Goal: Information Seeking & Learning: Learn about a topic

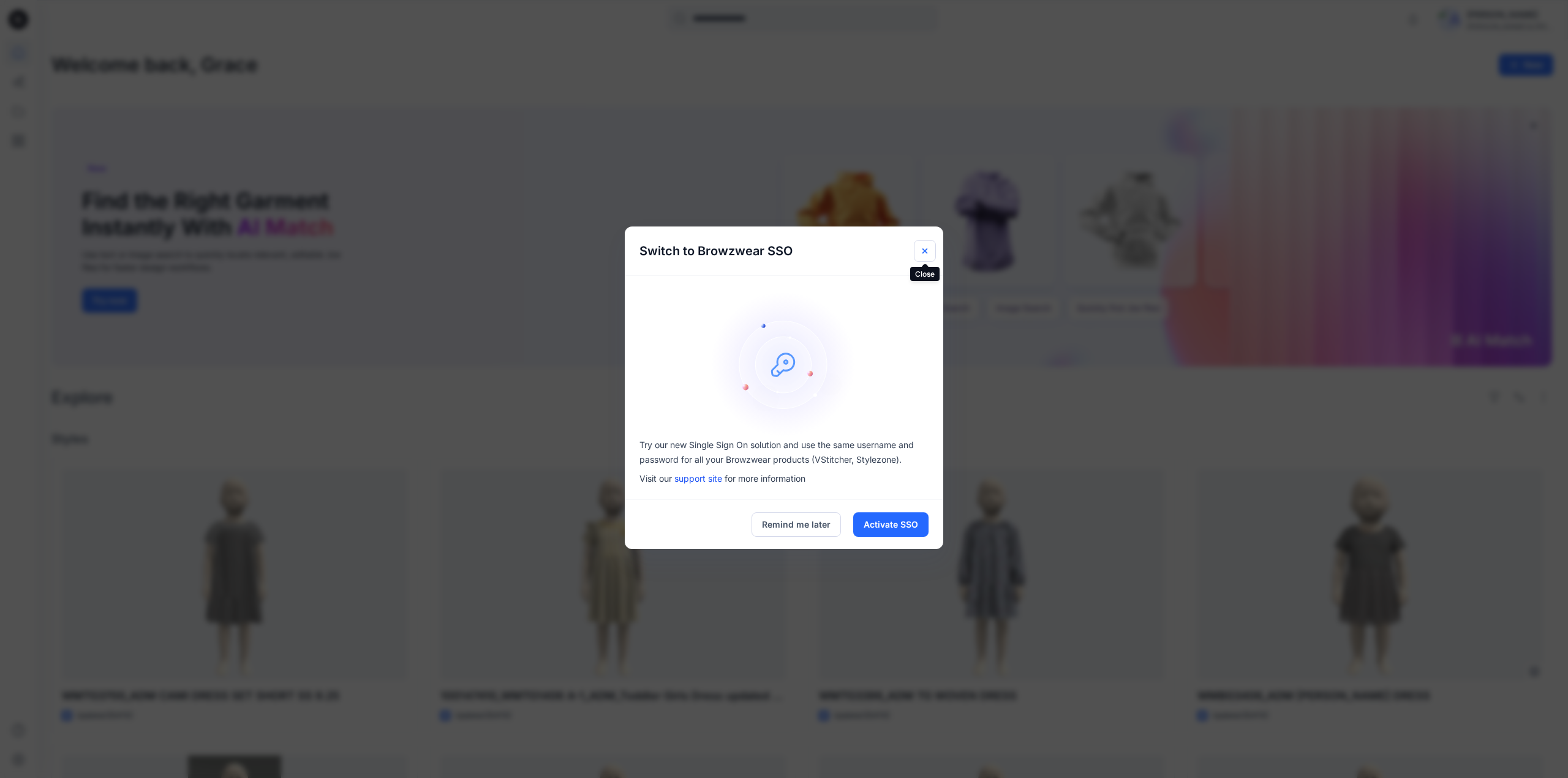
click at [920, 254] on icon "Close" at bounding box center [925, 251] width 9 height 9
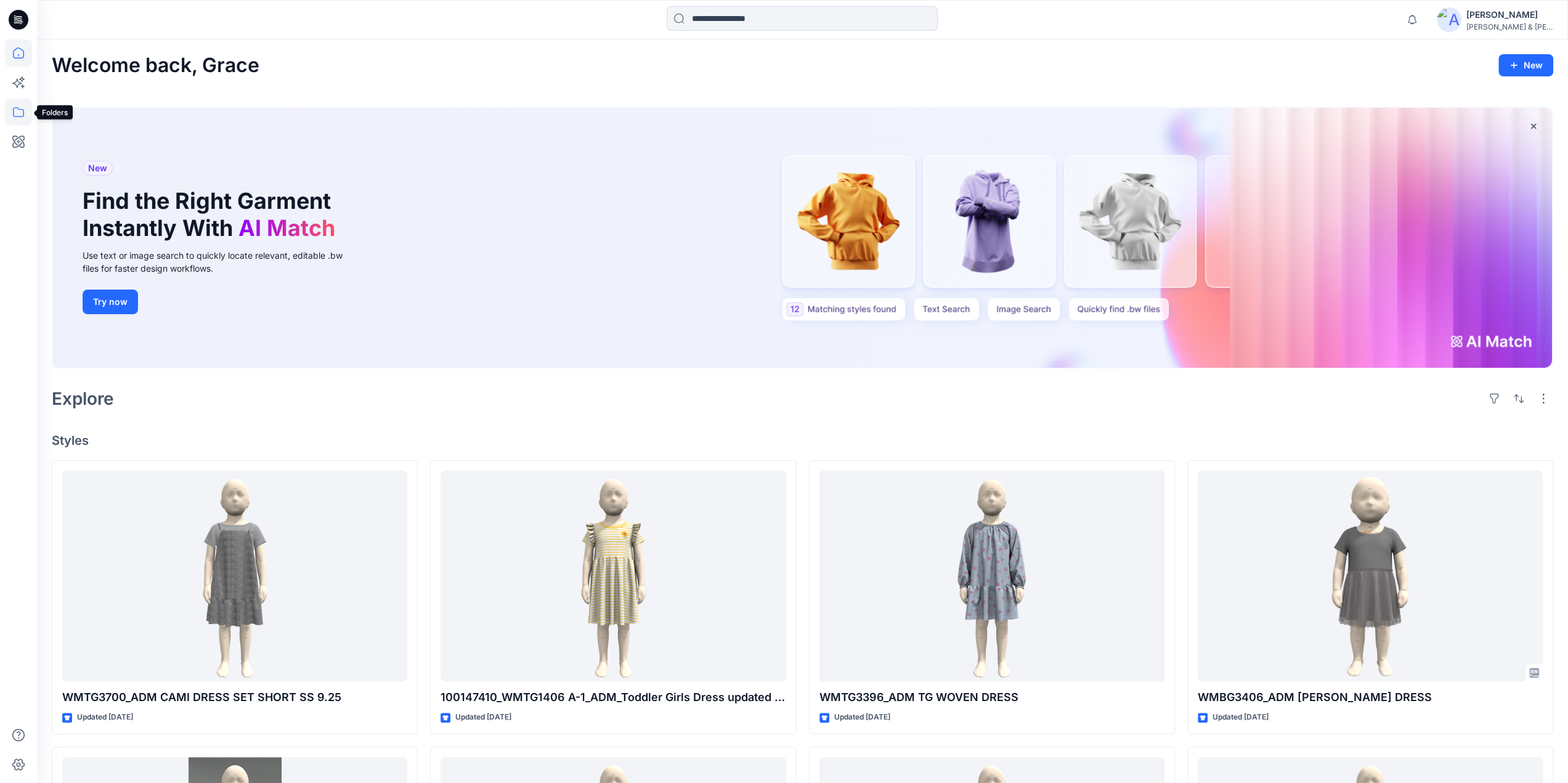
click at [24, 110] on icon at bounding box center [18, 111] width 27 height 27
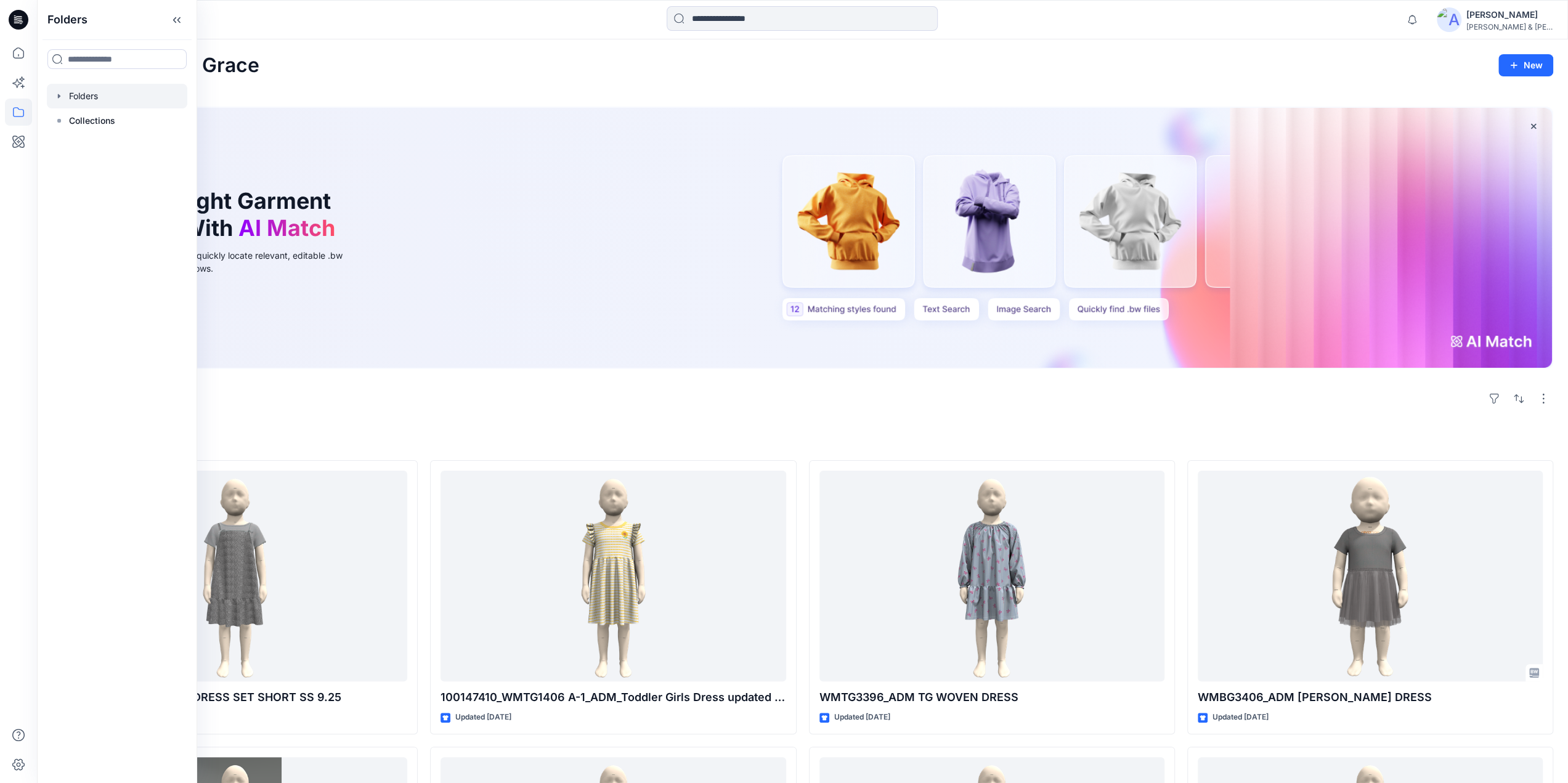
click at [62, 95] on icon "button" at bounding box center [59, 96] width 10 height 10
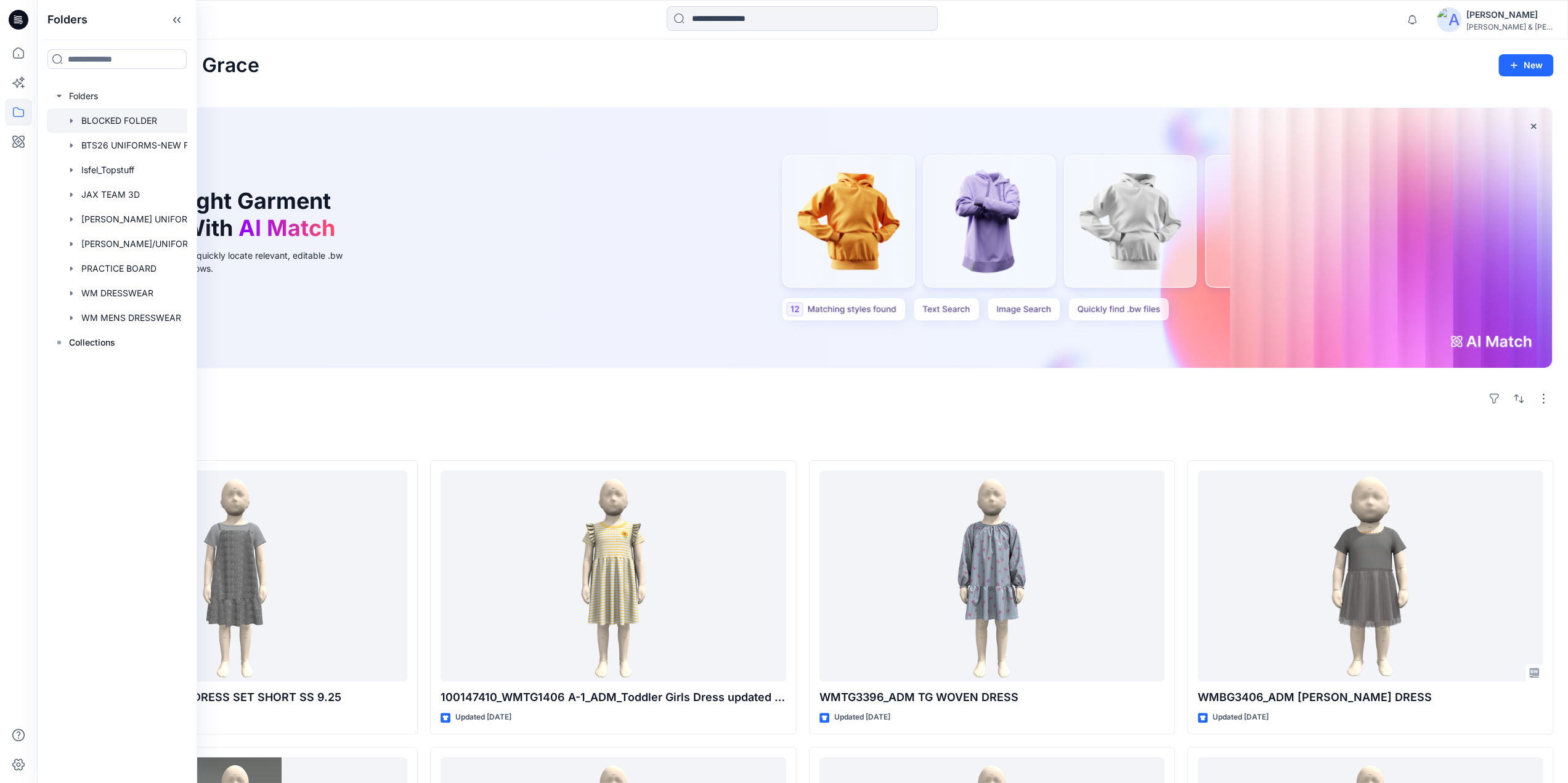
click at [83, 123] on div at bounding box center [132, 121] width 172 height 25
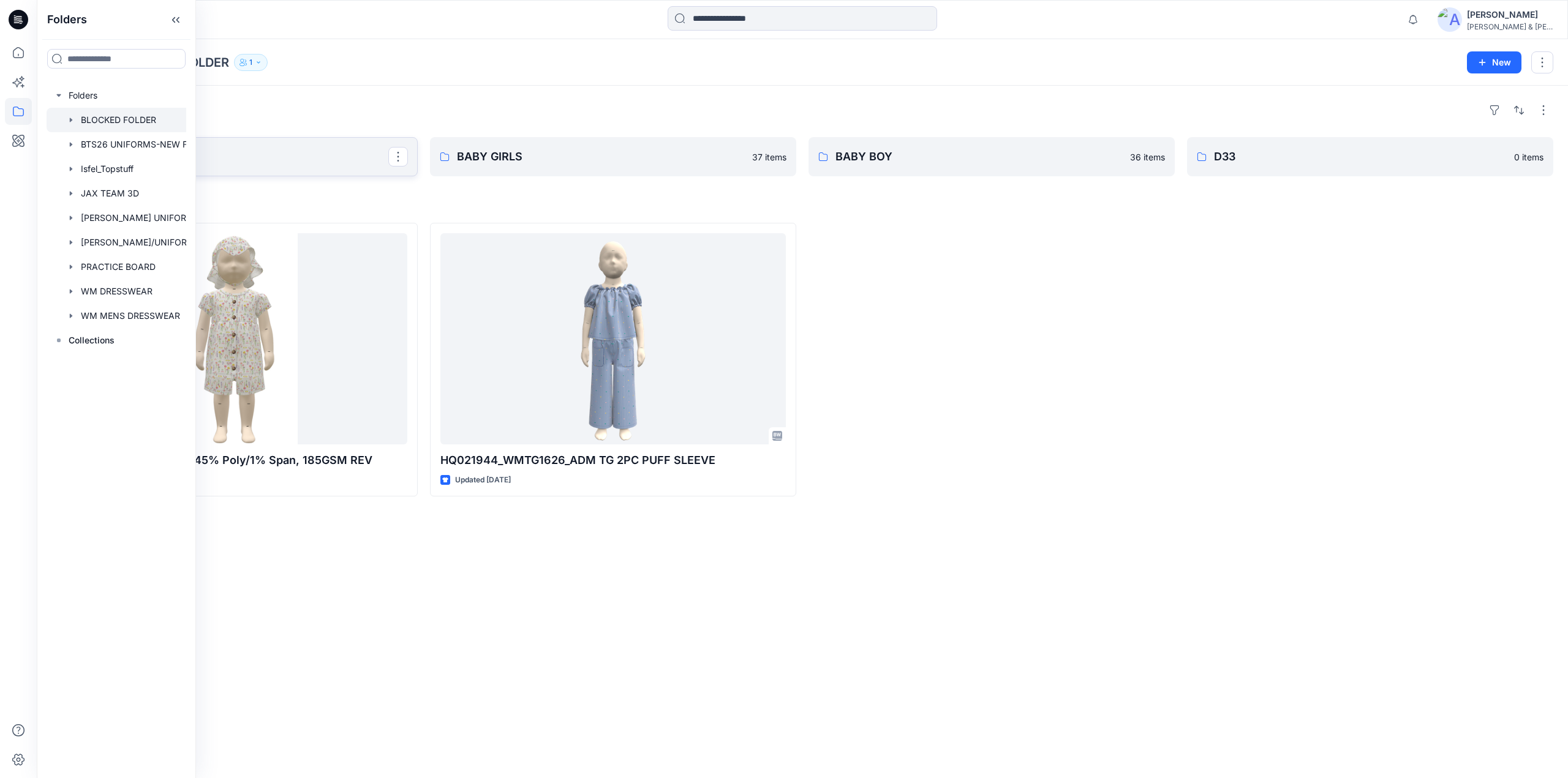
click at [272, 162] on p "TODDLER" at bounding box center [233, 157] width 310 height 17
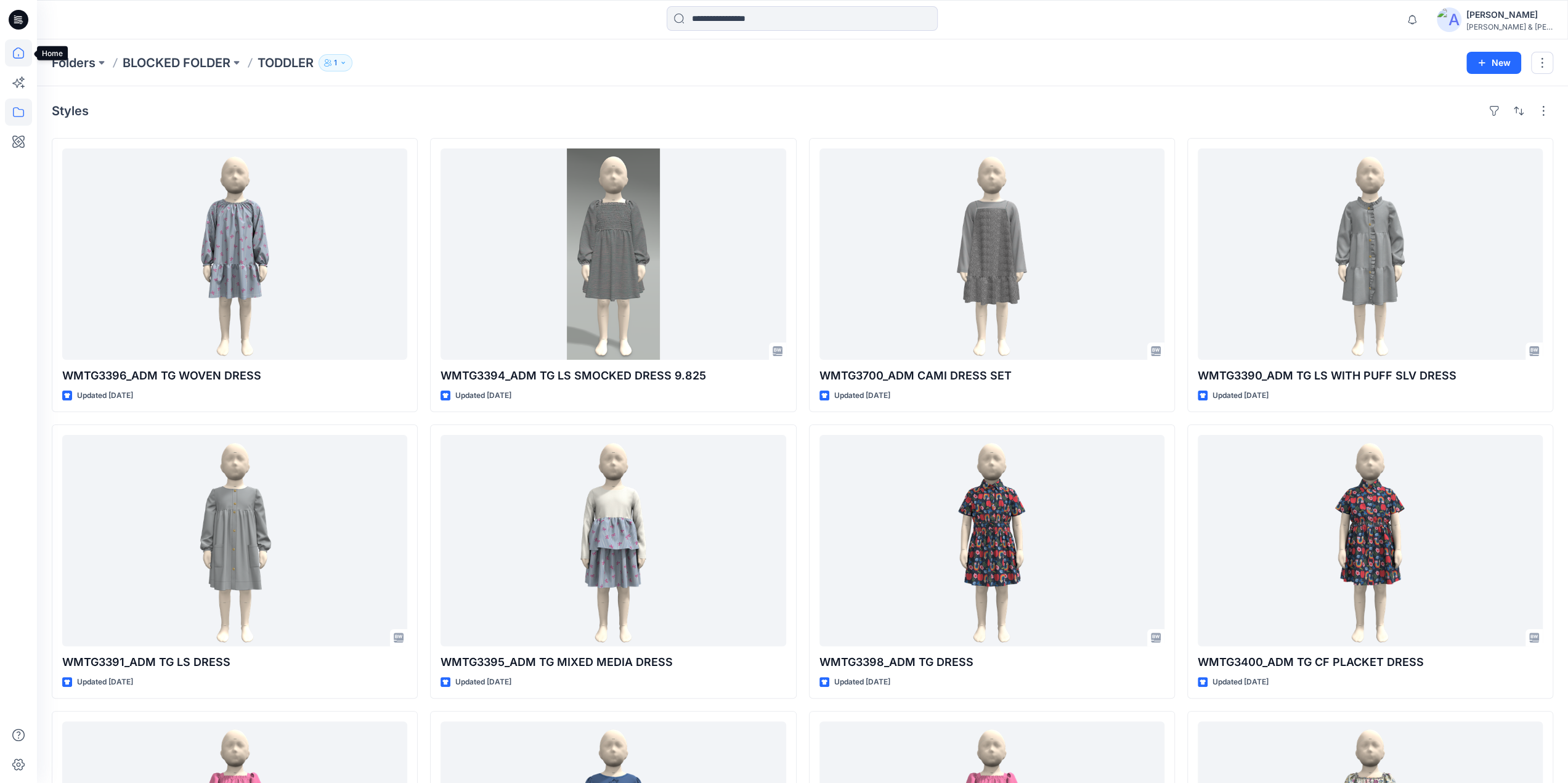
click at [16, 56] on icon at bounding box center [18, 52] width 27 height 27
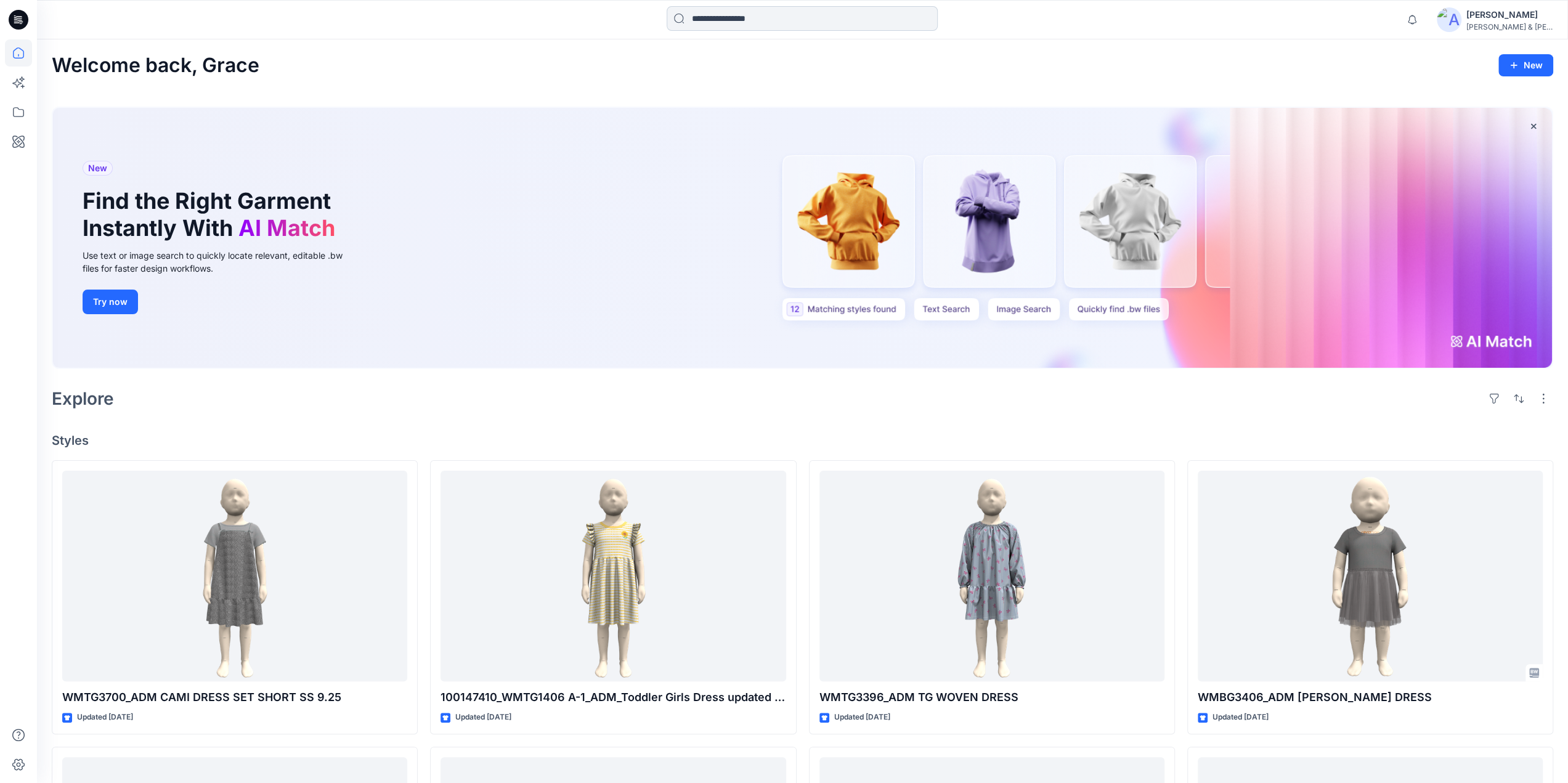
click at [706, 18] on input at bounding box center [802, 18] width 271 height 25
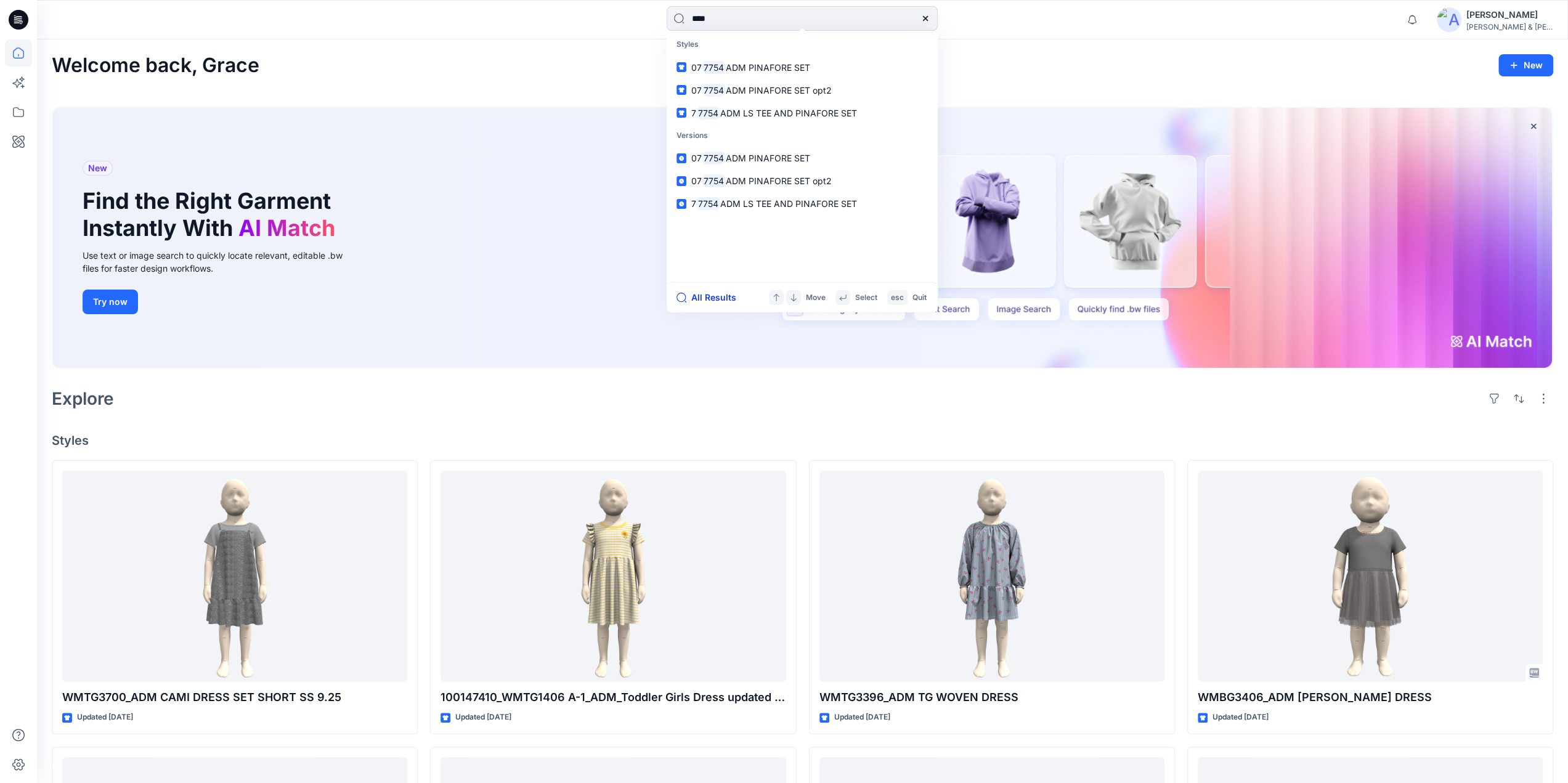
type input "****"
click at [704, 293] on button "All Results" at bounding box center [710, 298] width 68 height 15
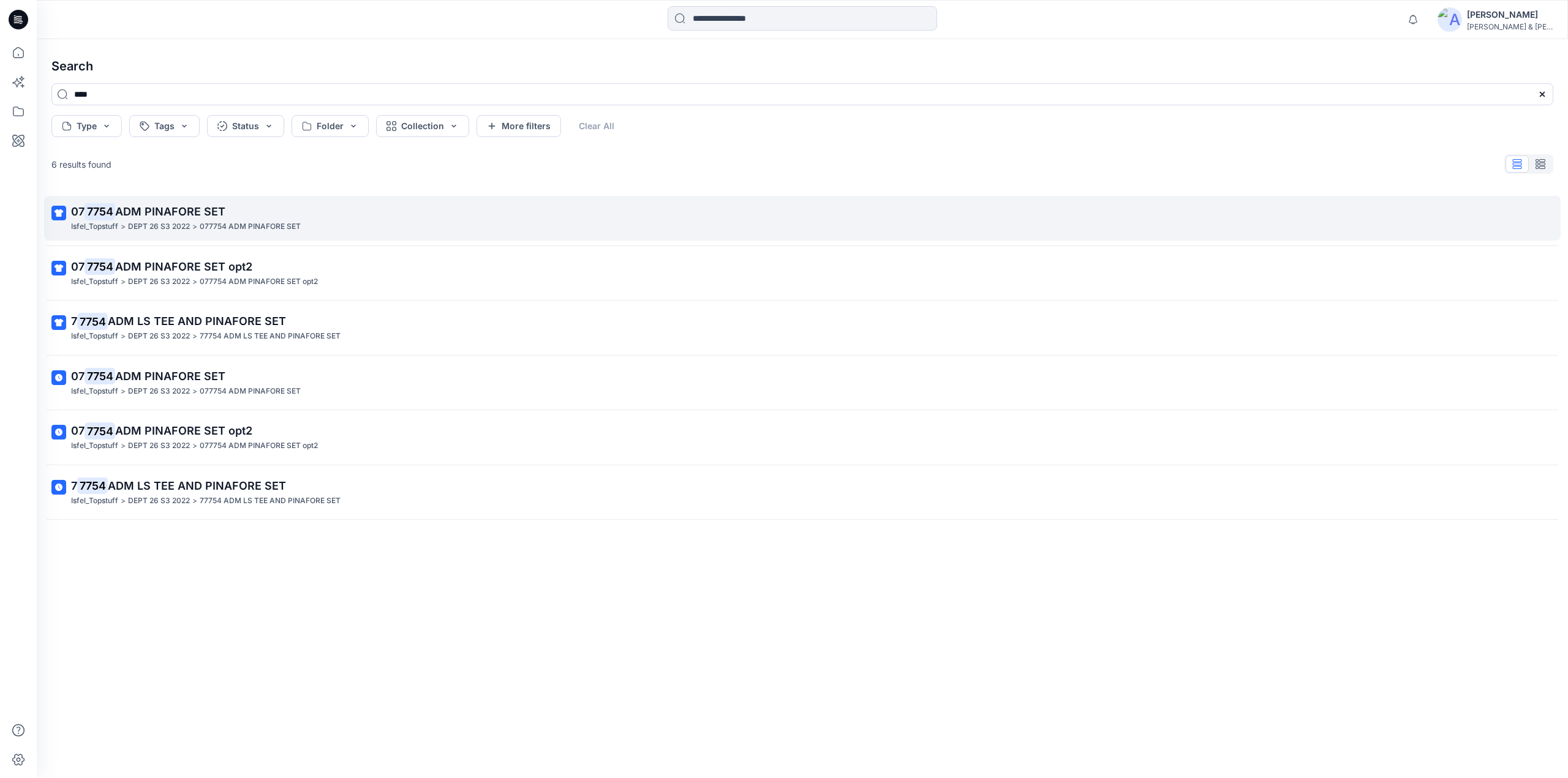
click at [157, 217] on span "ADM PINAFORE SET" at bounding box center [170, 212] width 110 height 13
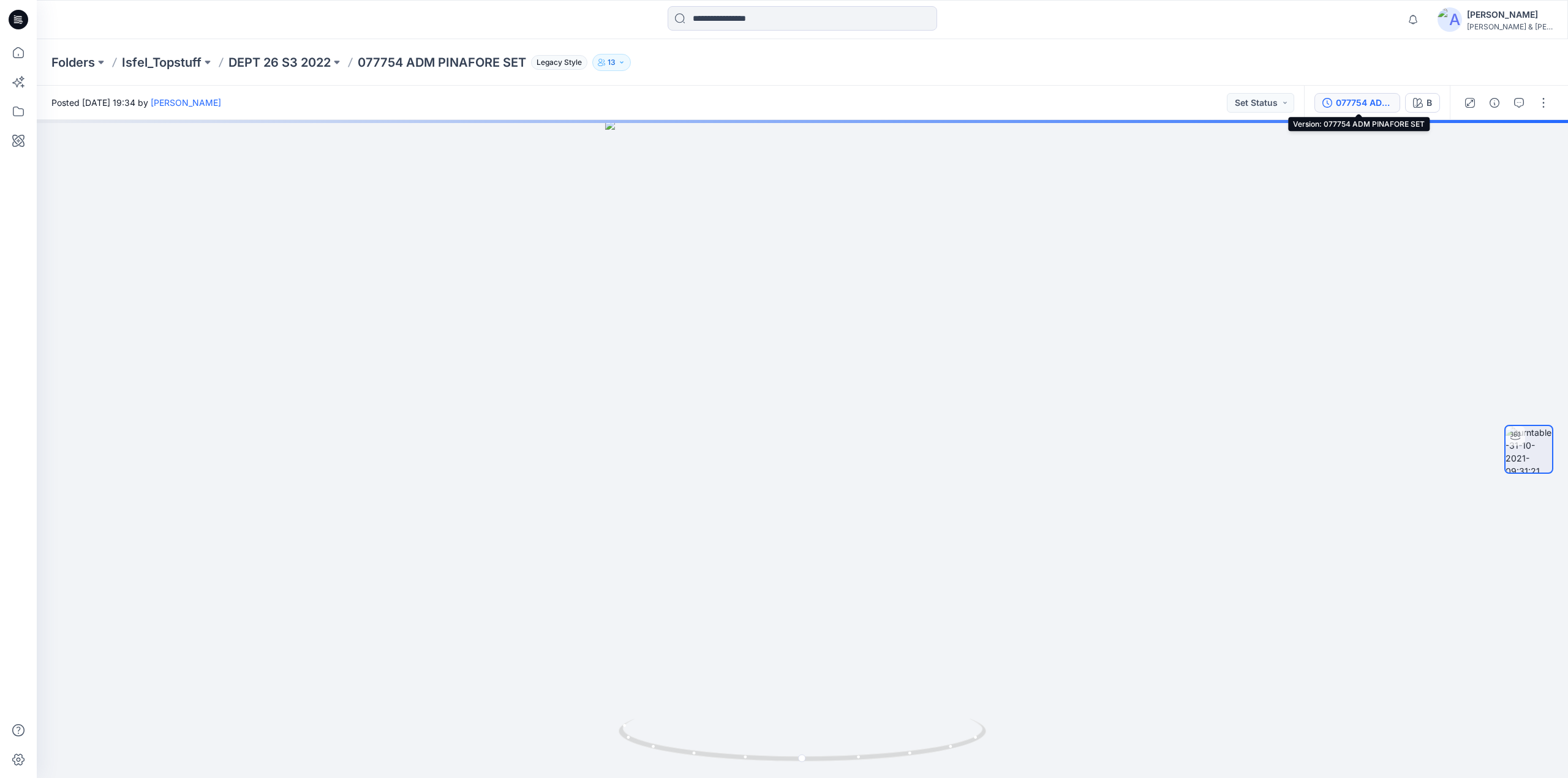
click at [1363, 105] on div "077754 ADM PINAFORE SET" at bounding box center [1364, 103] width 57 height 13
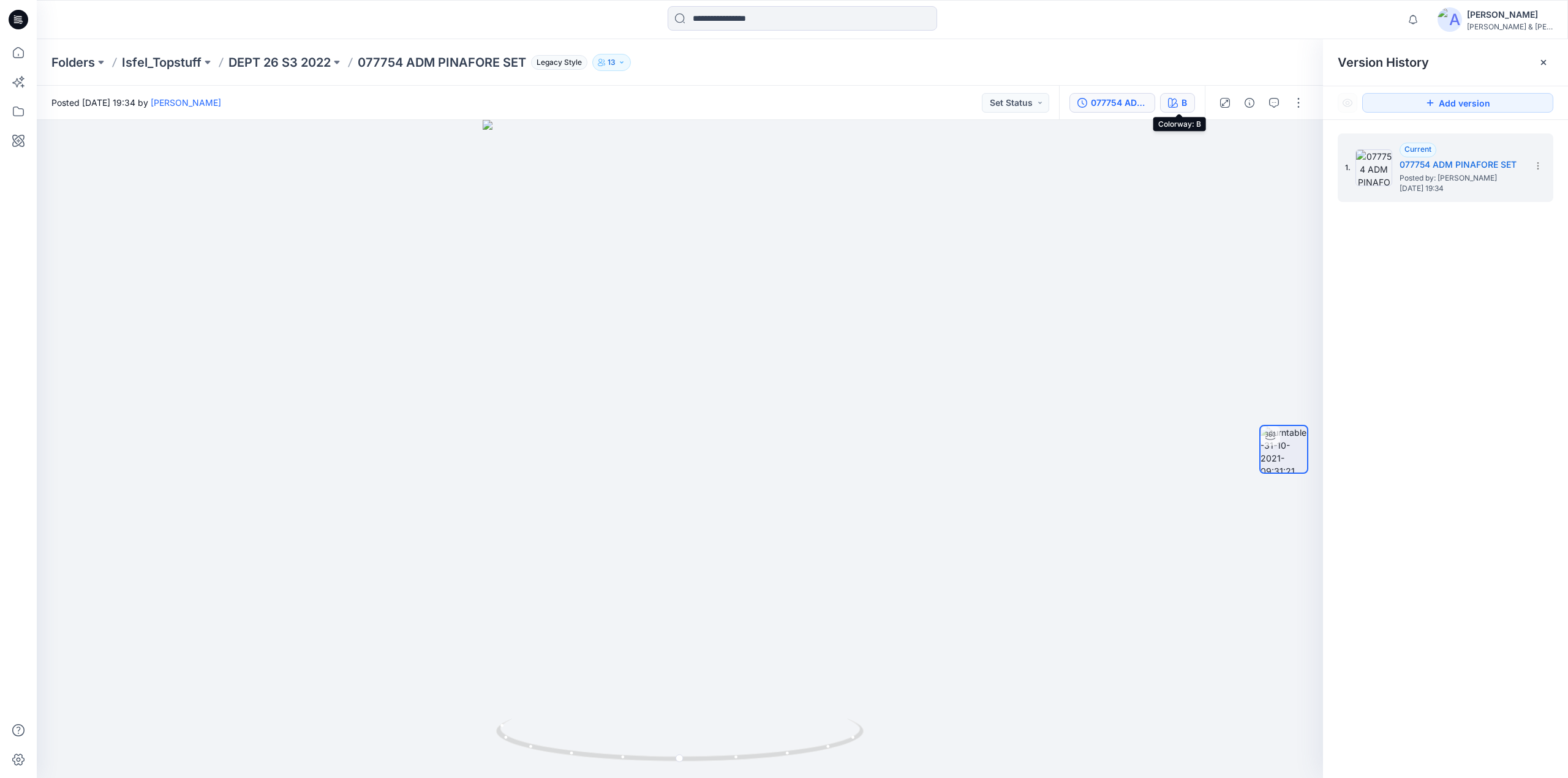
click at [1180, 105] on button "B" at bounding box center [1177, 102] width 35 height 20
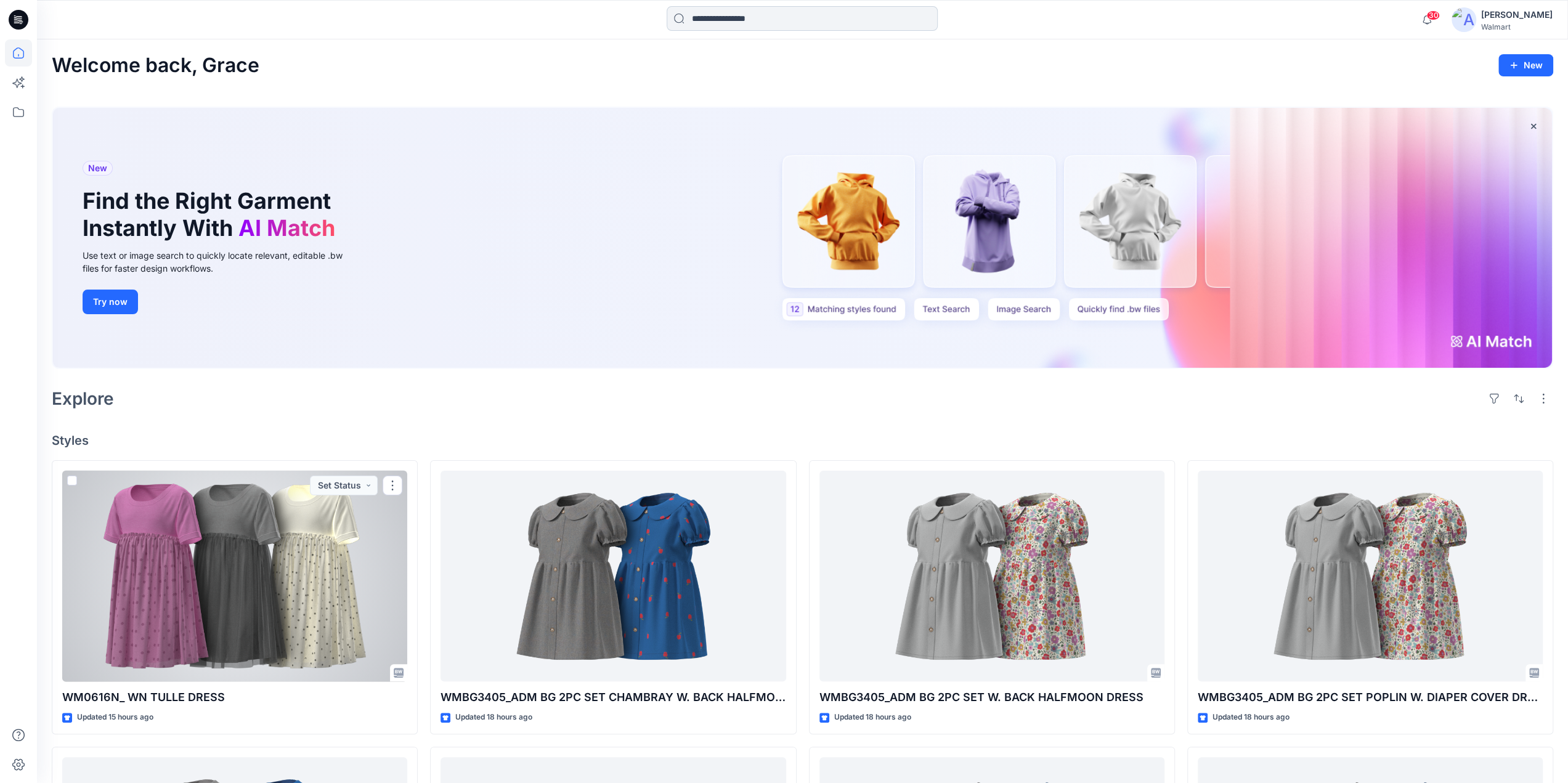
click at [734, 17] on input at bounding box center [802, 18] width 271 height 25
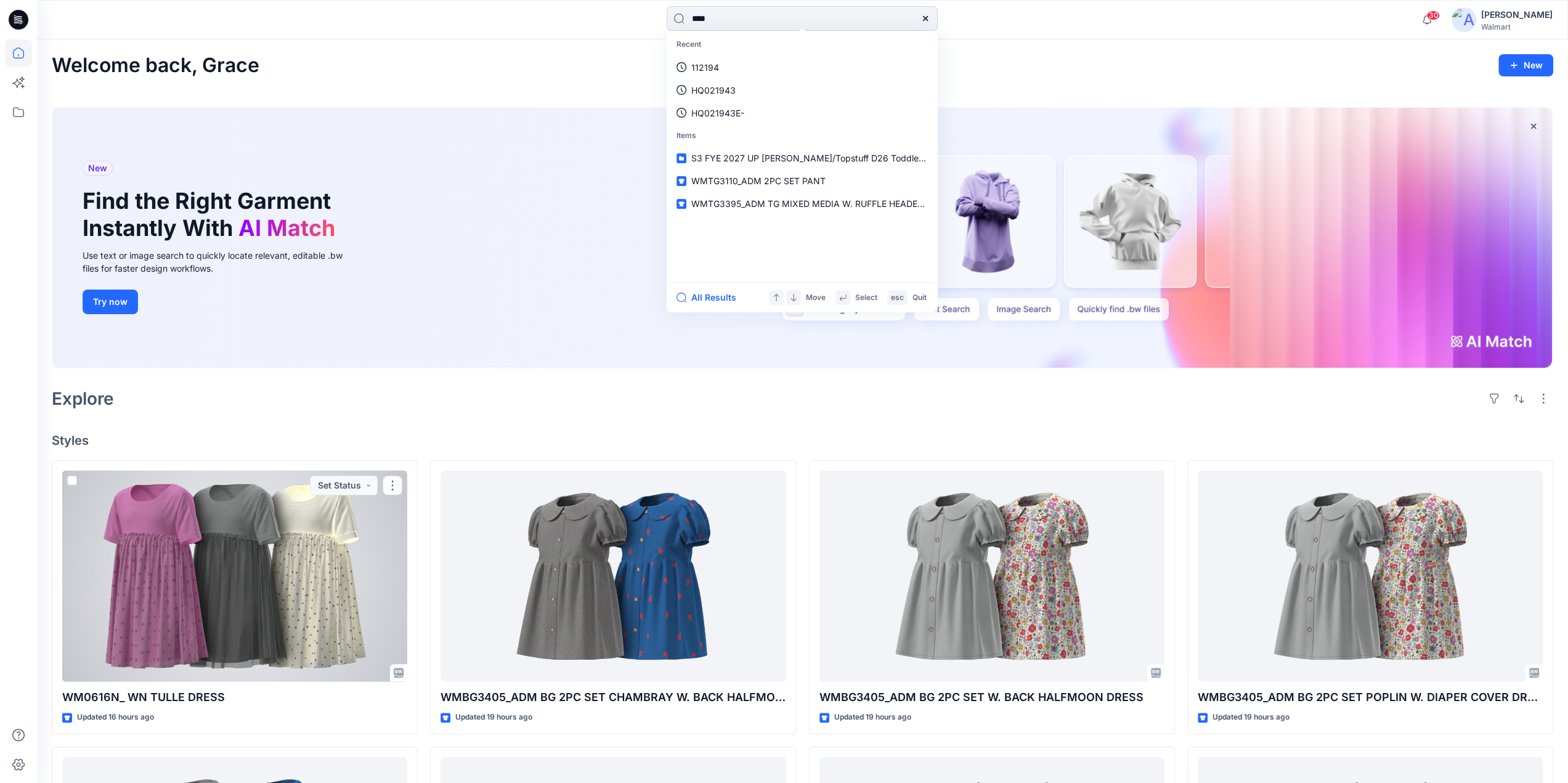
type input "****"
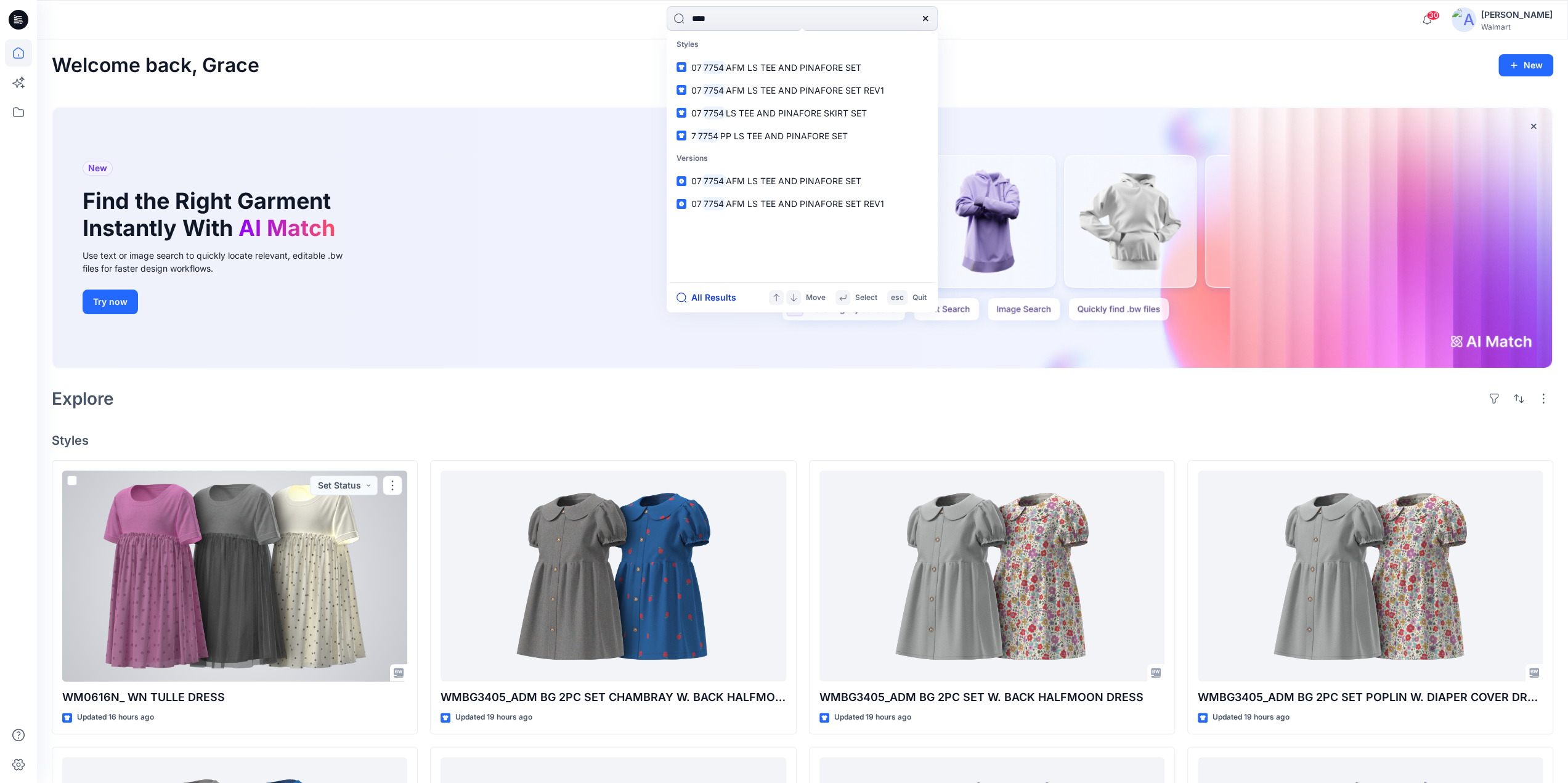
click at [705, 295] on button "All Results" at bounding box center [710, 298] width 68 height 15
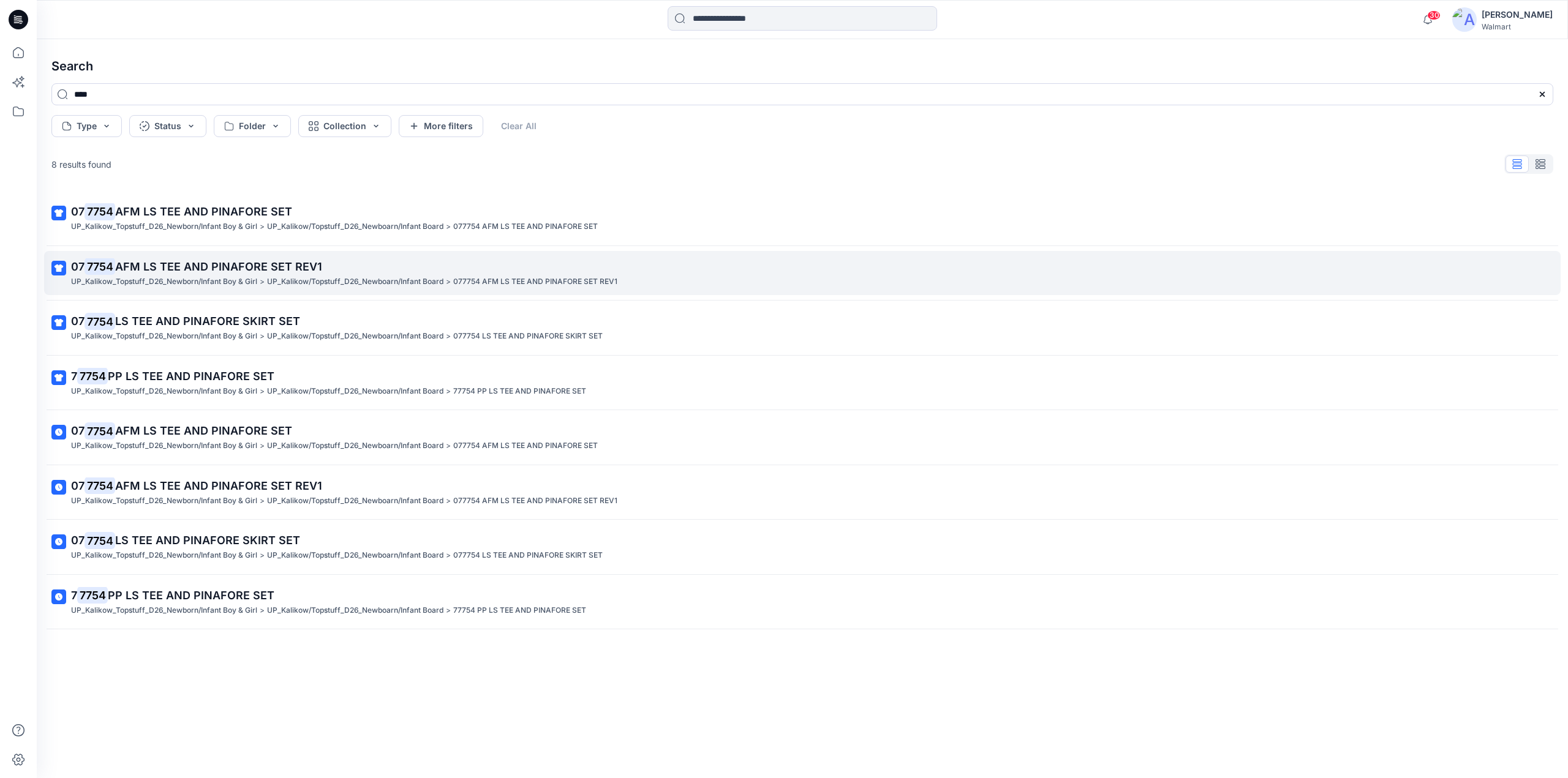
click at [177, 273] on span "AFM LS TEE AND PINAFORE SET REV1" at bounding box center [219, 267] width 207 height 13
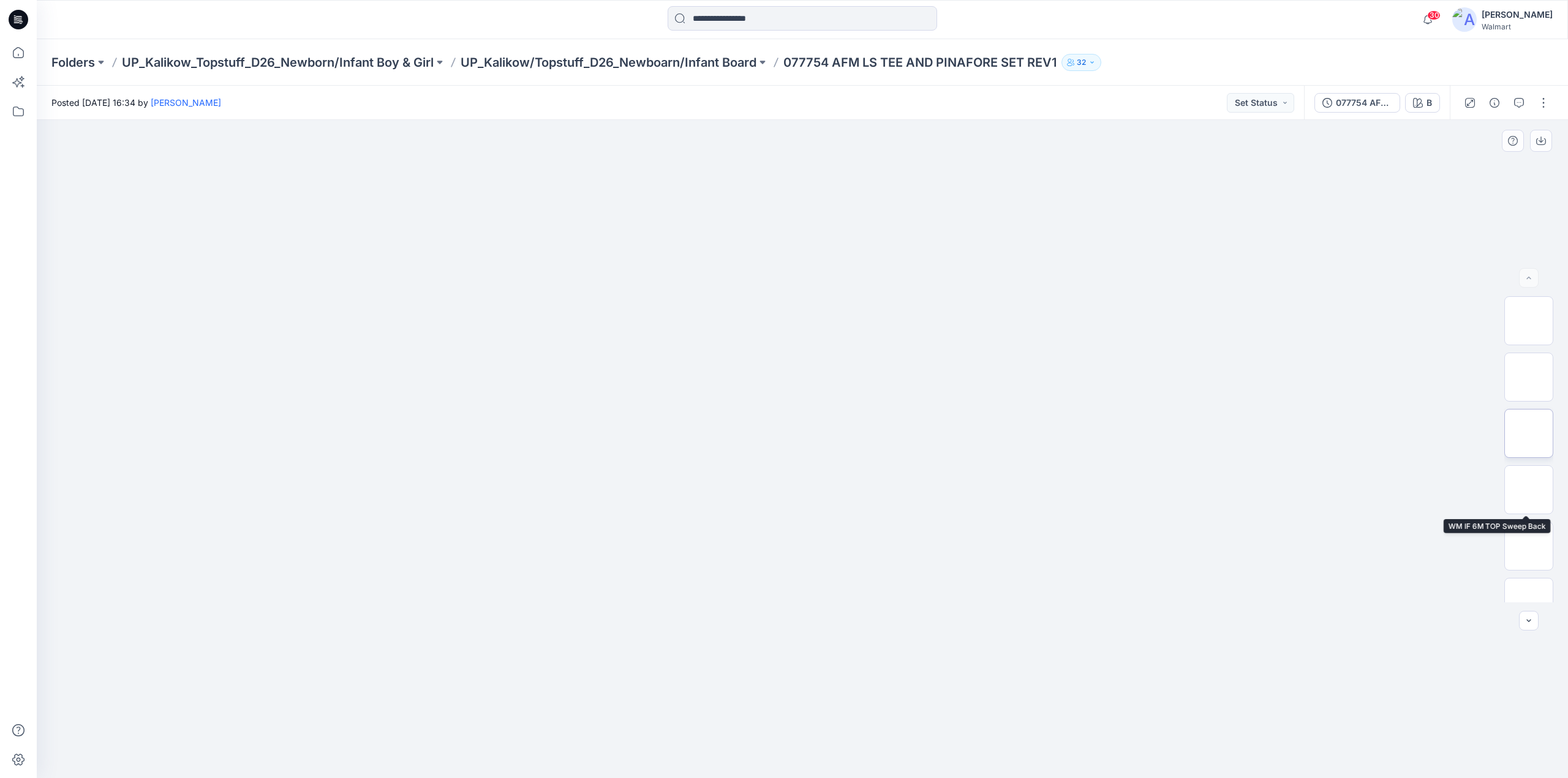
scroll to position [588, 0]
click at [1515, 462] on img at bounding box center [1528, 465] width 47 height 47
click at [1432, 20] on icon "button" at bounding box center [1428, 20] width 24 height 25
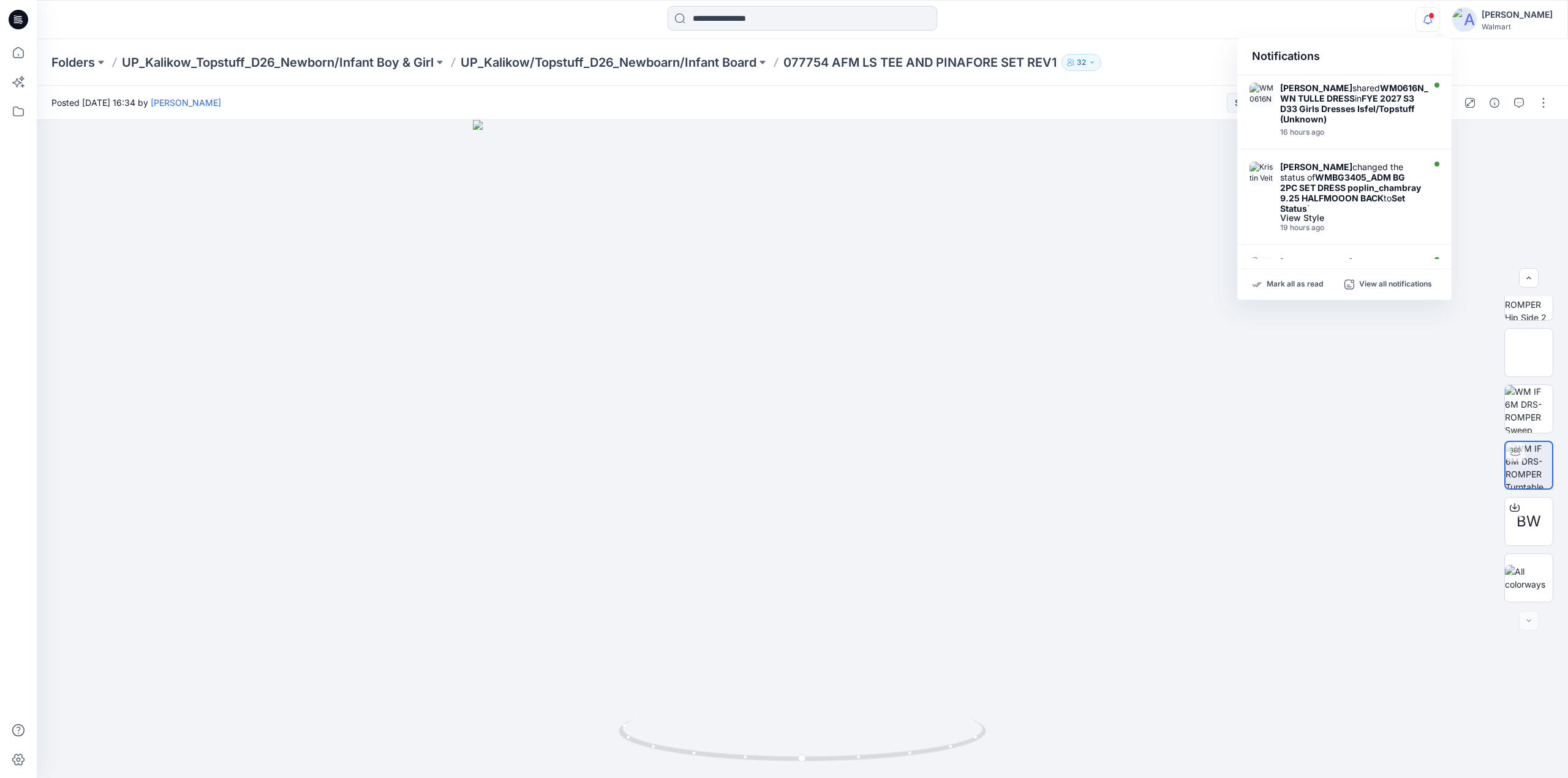
scroll to position [620, 0]
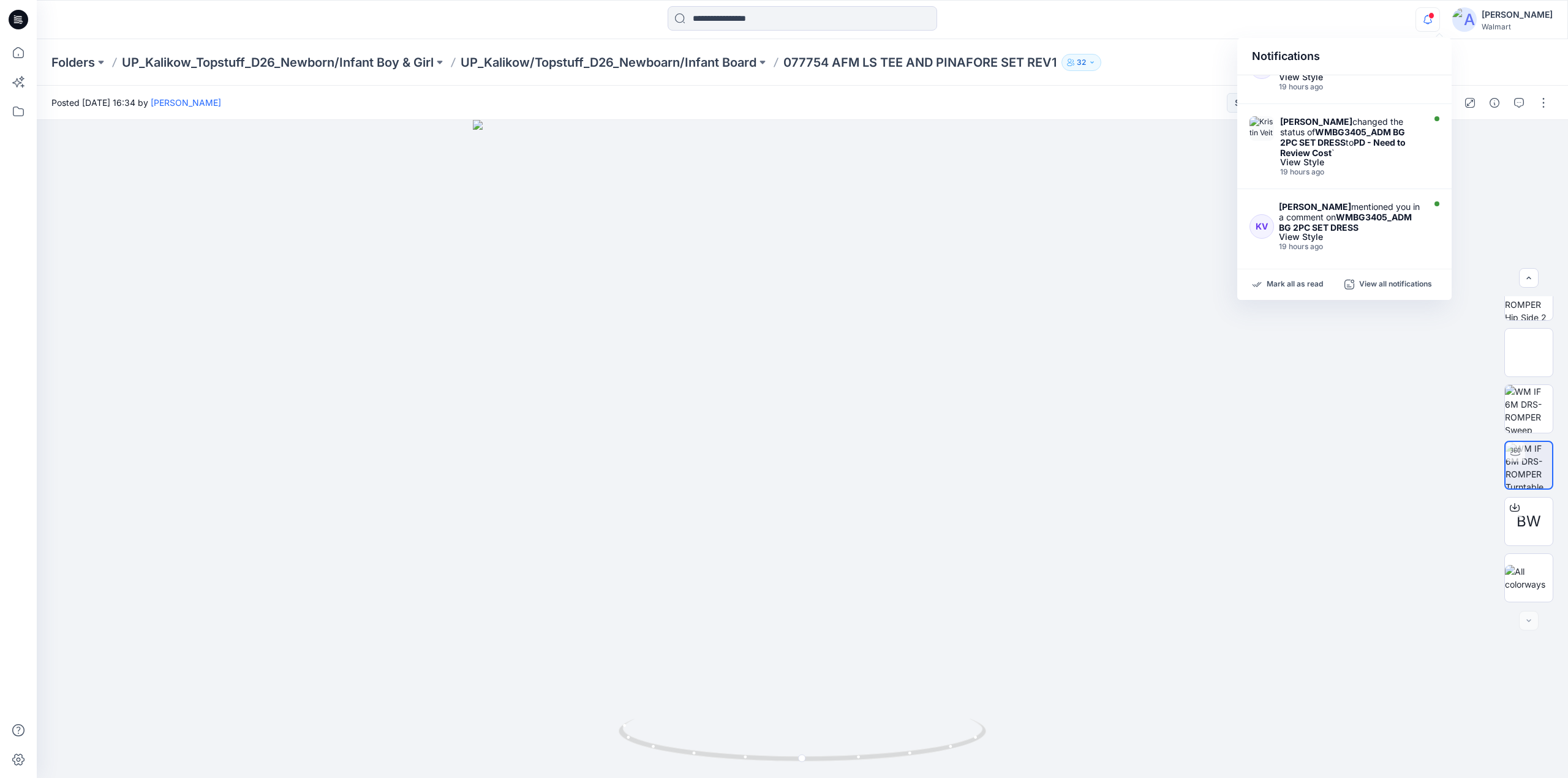
click at [1434, 15] on span at bounding box center [1431, 15] width 6 height 7
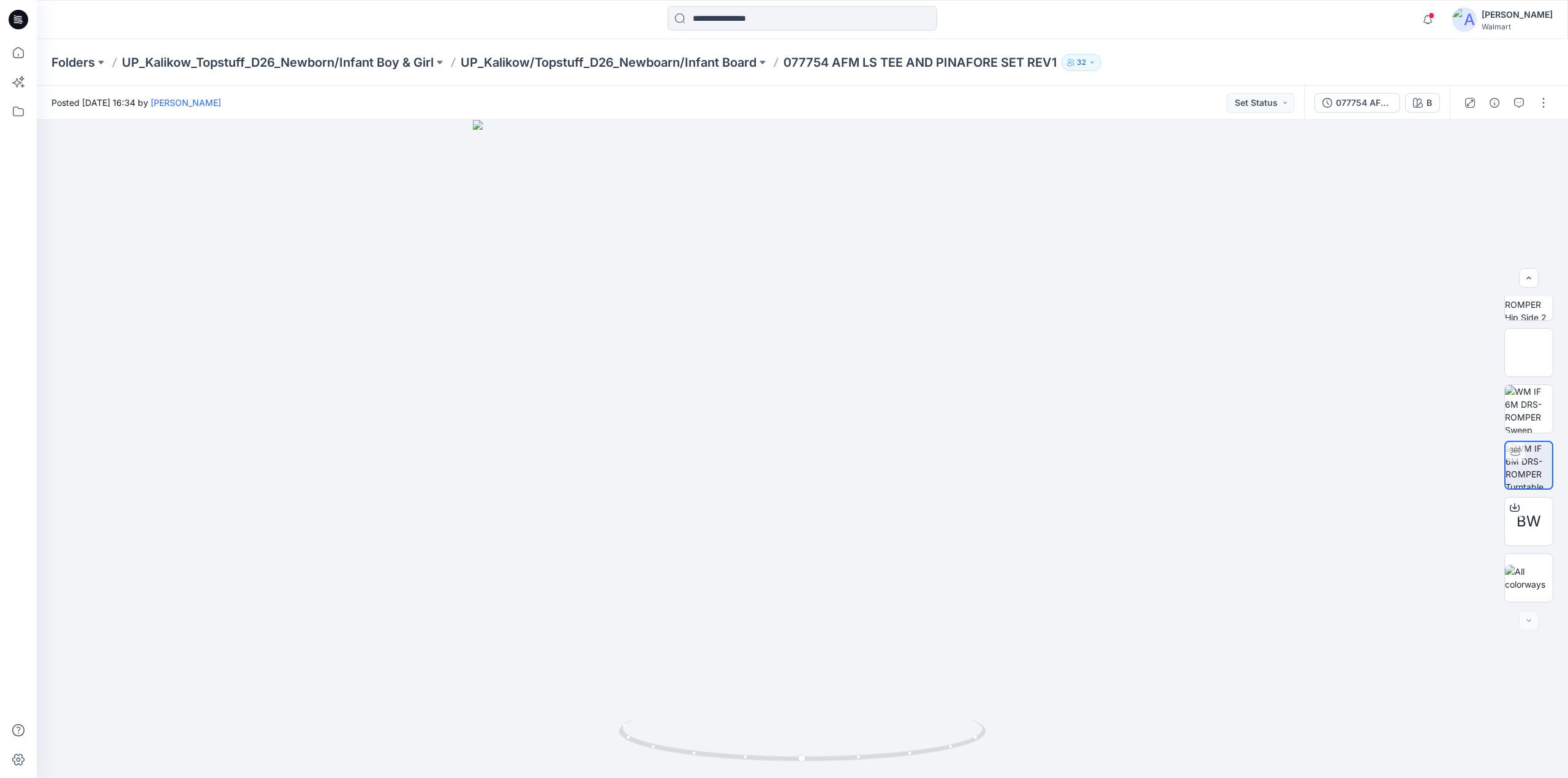
click at [1434, 15] on span at bounding box center [1431, 15] width 6 height 7
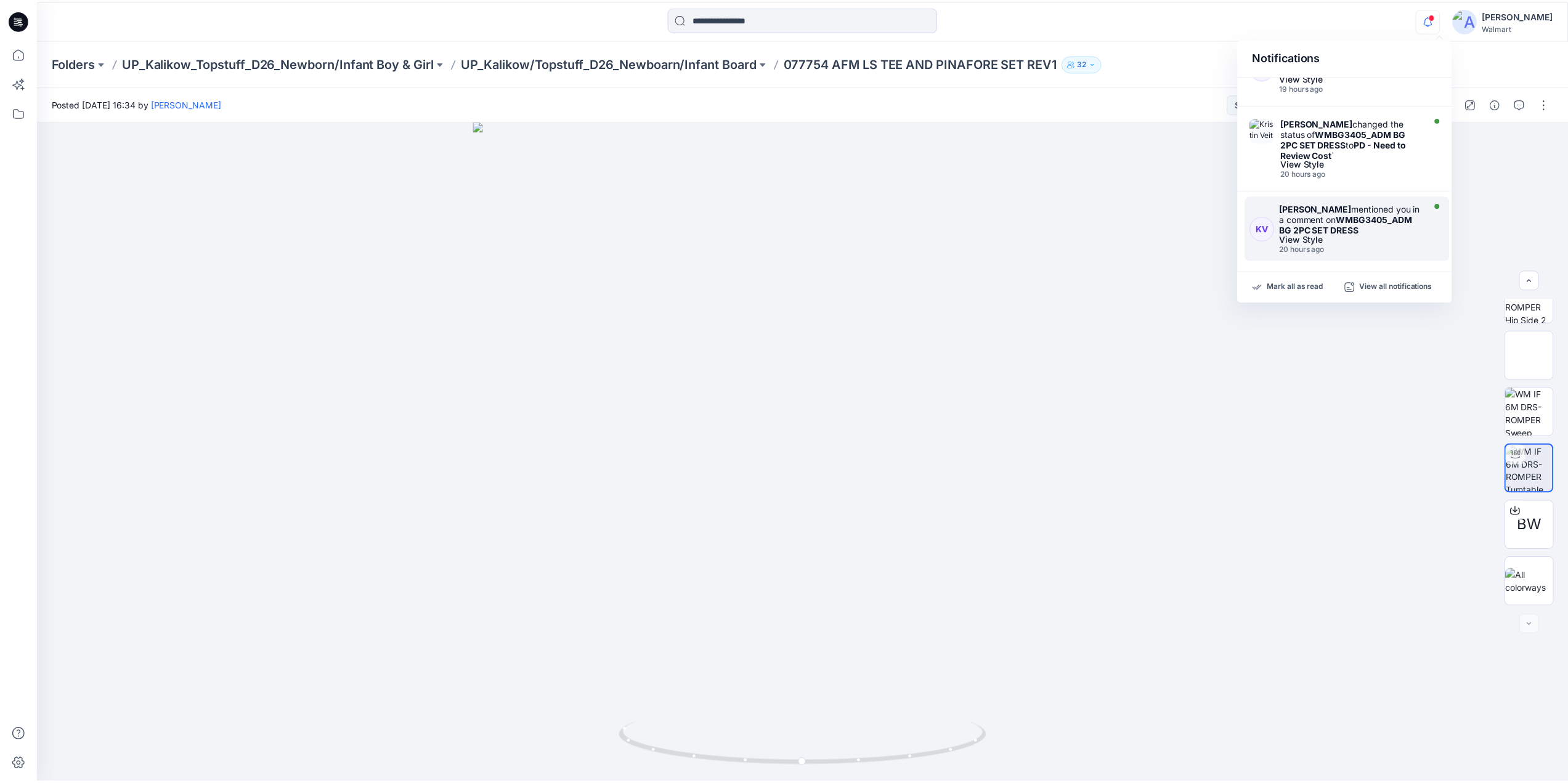
scroll to position [0, 0]
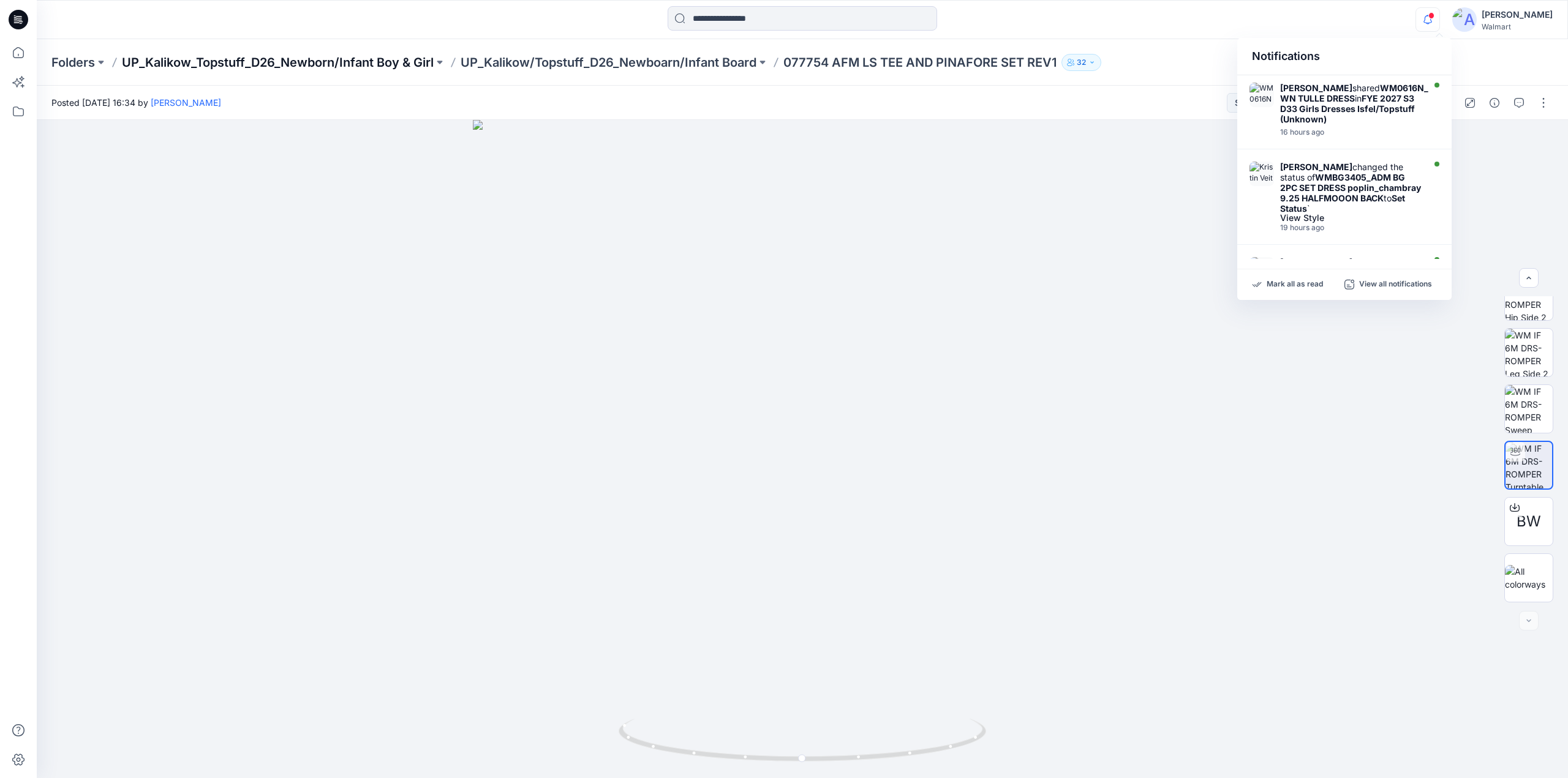
click at [217, 58] on p "UP_Kalikow_Topstuff_D26_Newborn/Infant Boy & Girl" at bounding box center [277, 62] width 312 height 17
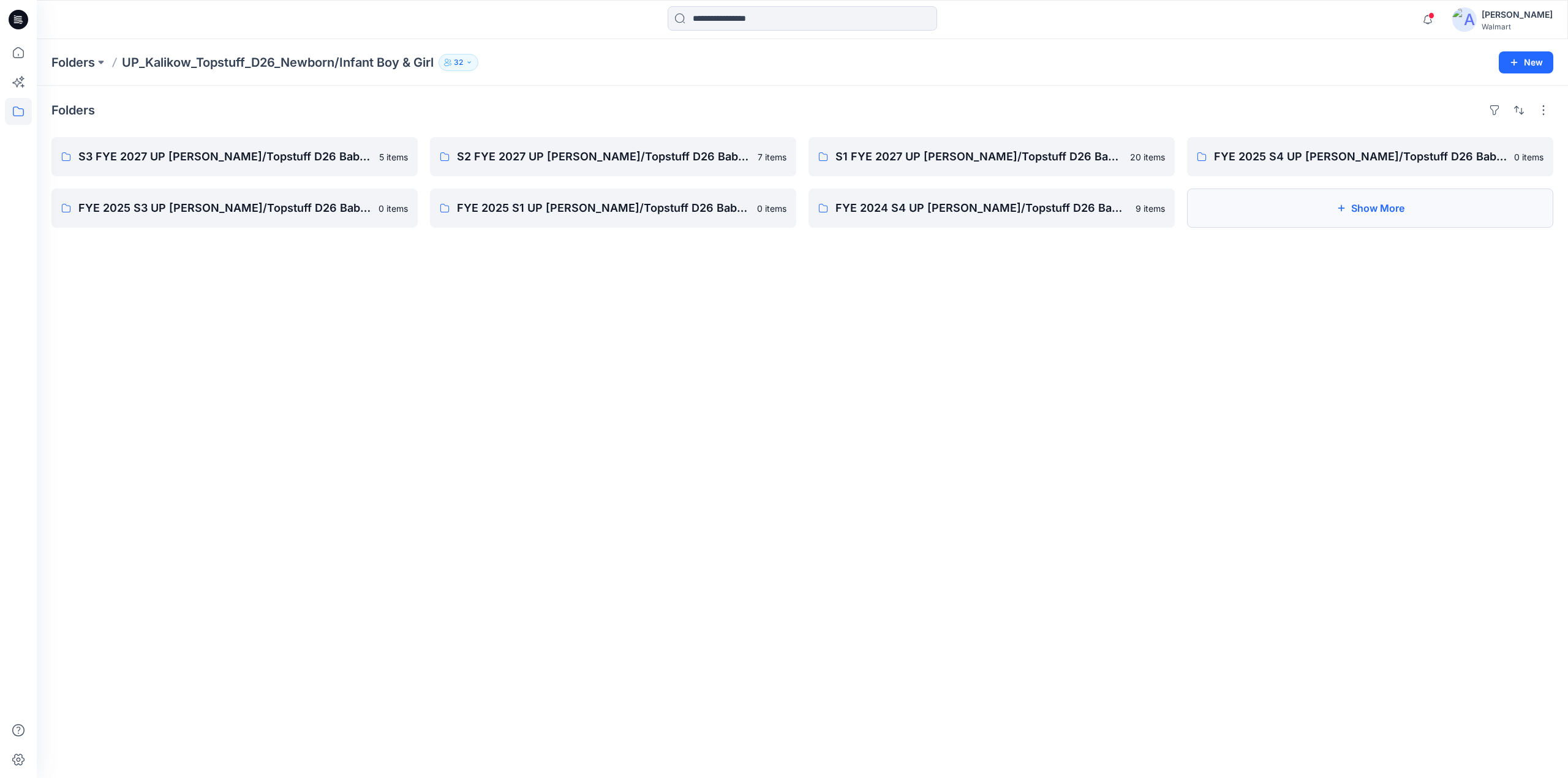
click at [1329, 209] on button "Show More" at bounding box center [1370, 207] width 366 height 39
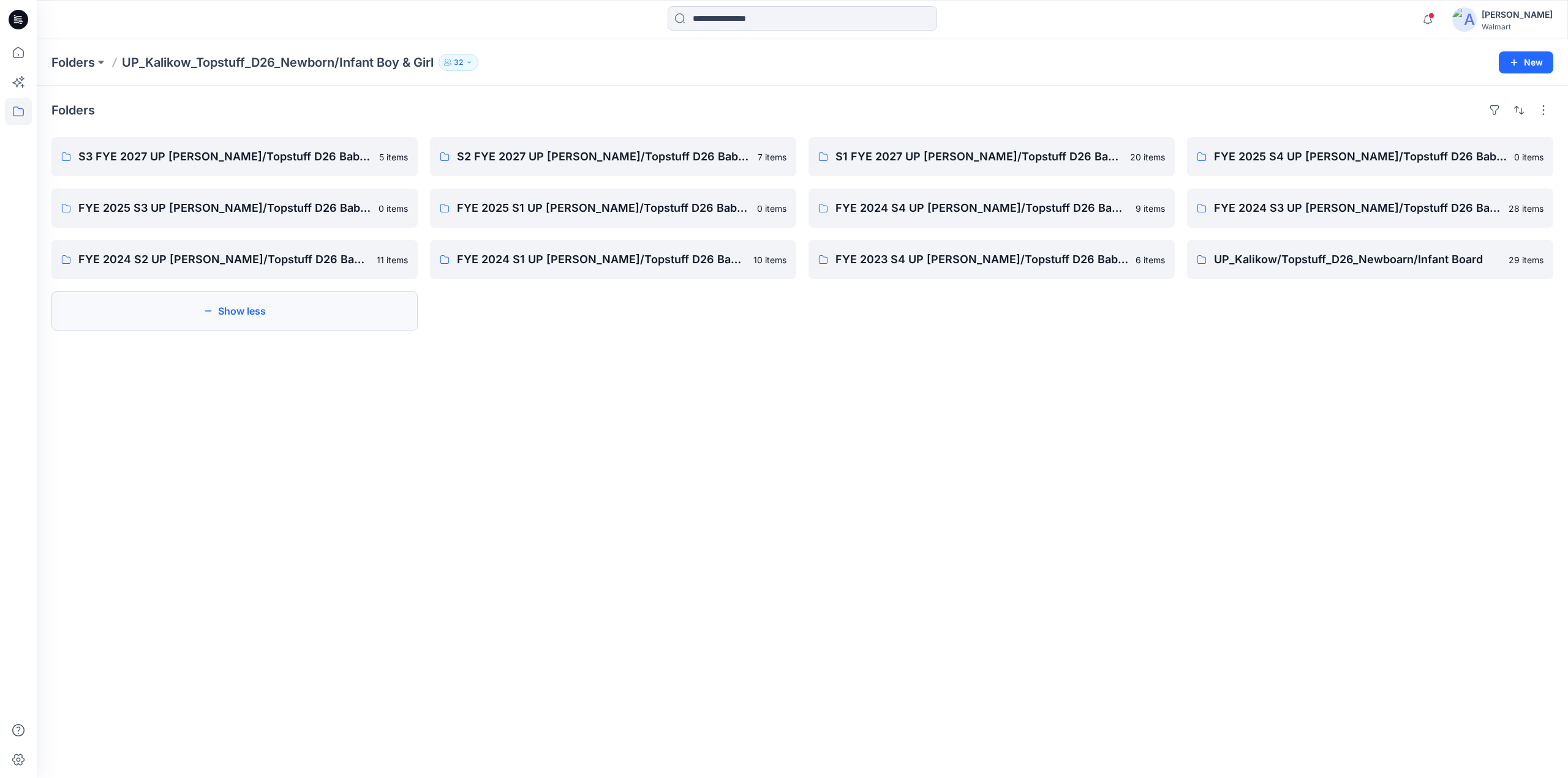
click at [291, 308] on button "Show less" at bounding box center [234, 310] width 366 height 39
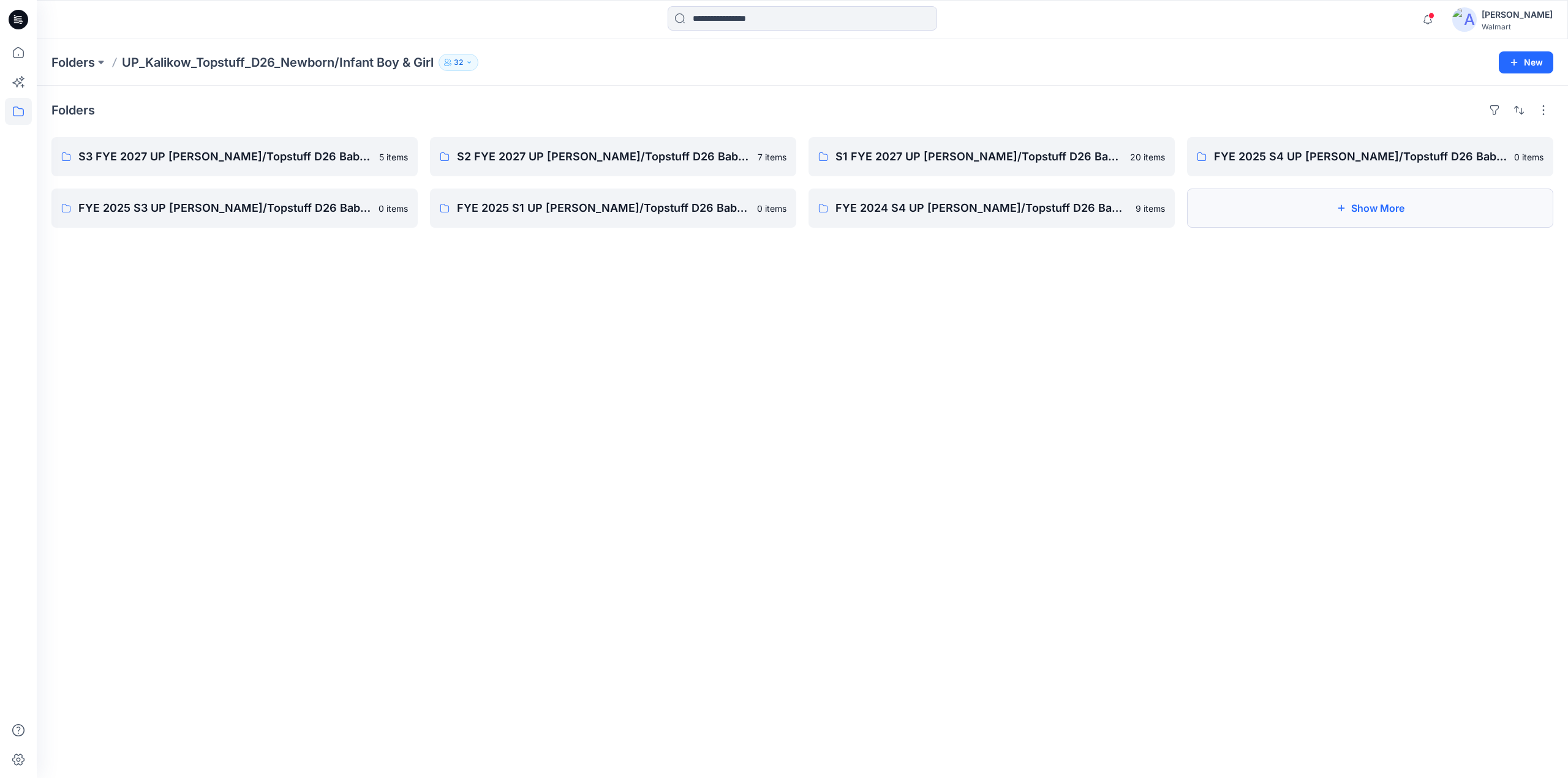
click at [1331, 210] on button "Show More" at bounding box center [1370, 207] width 366 height 39
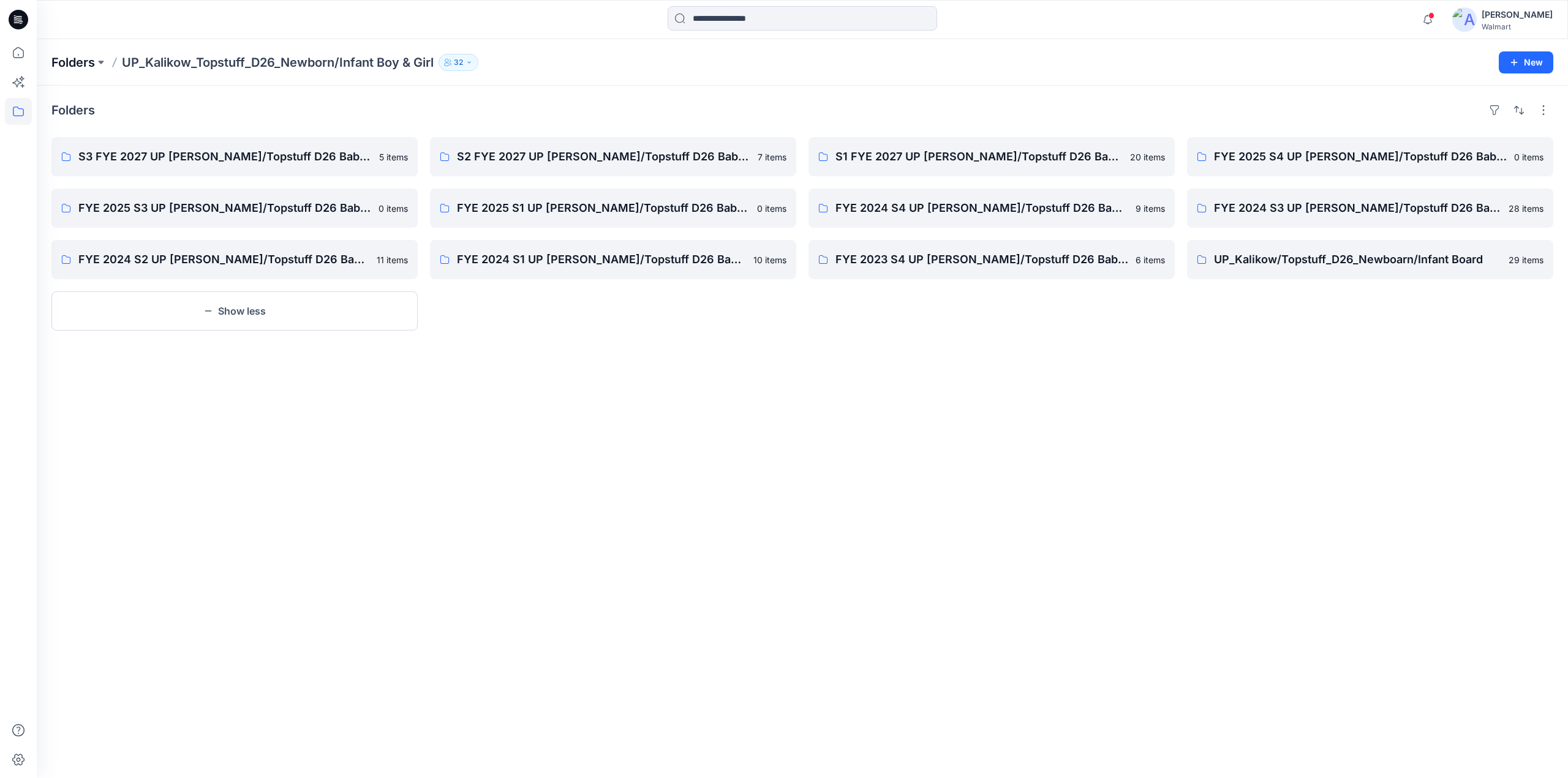
click at [58, 64] on p "Folders" at bounding box center [73, 62] width 44 height 17
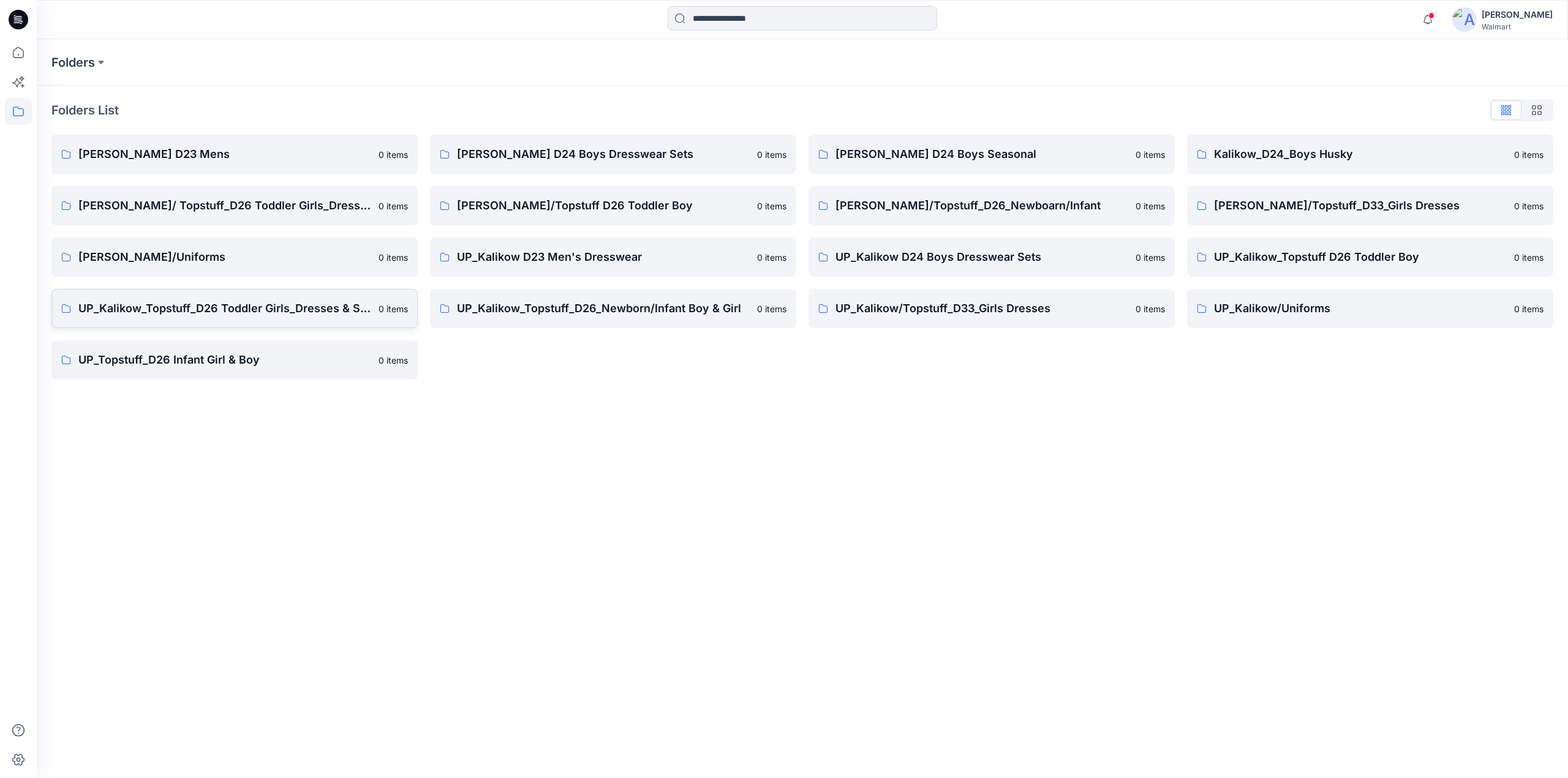
click at [272, 305] on p "UP_Kalikow_Topstuff_D26 Toddler Girls_Dresses & Sets" at bounding box center [224, 309] width 293 height 17
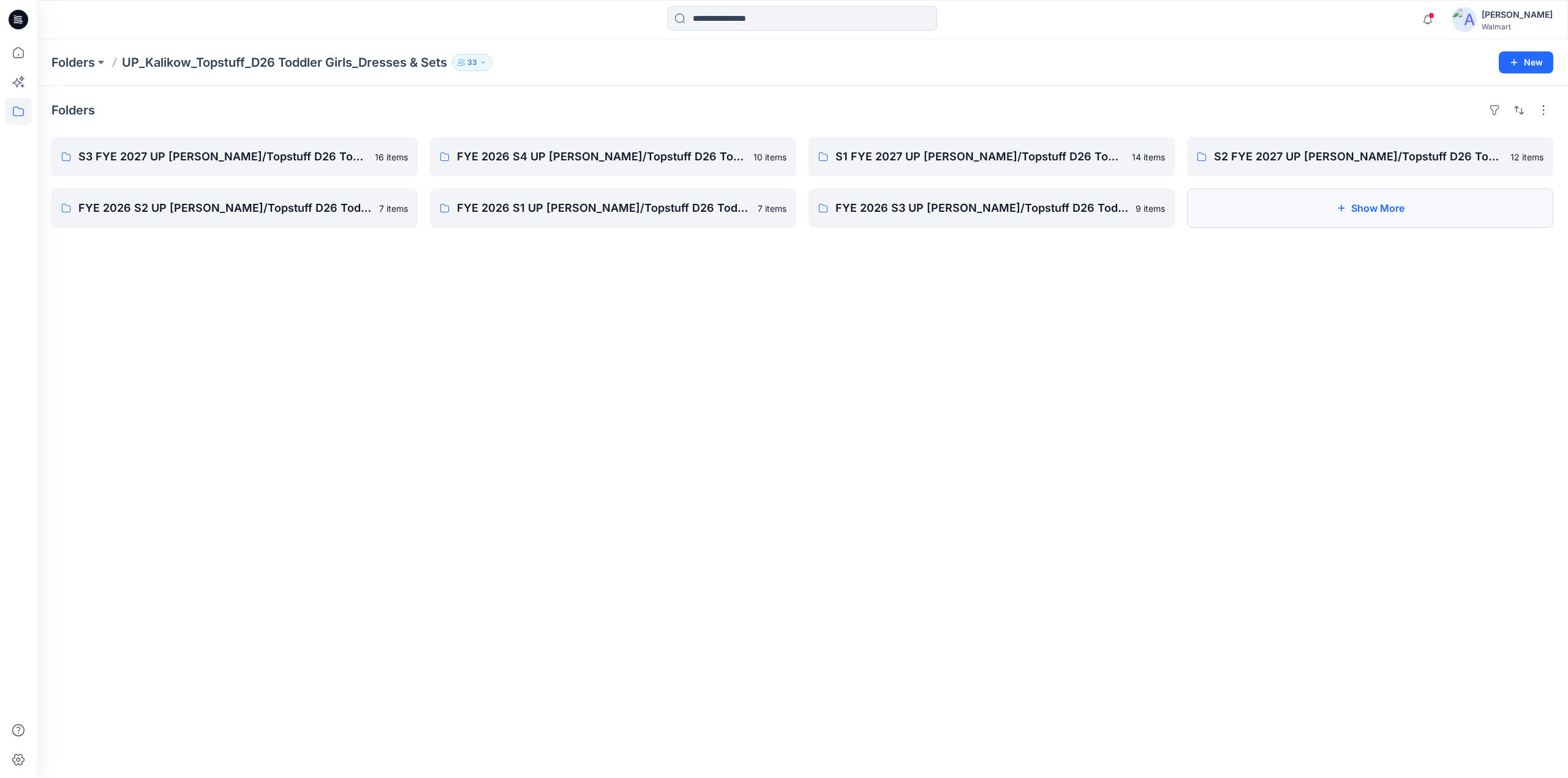
click at [1334, 212] on button "Show More" at bounding box center [1370, 207] width 366 height 39
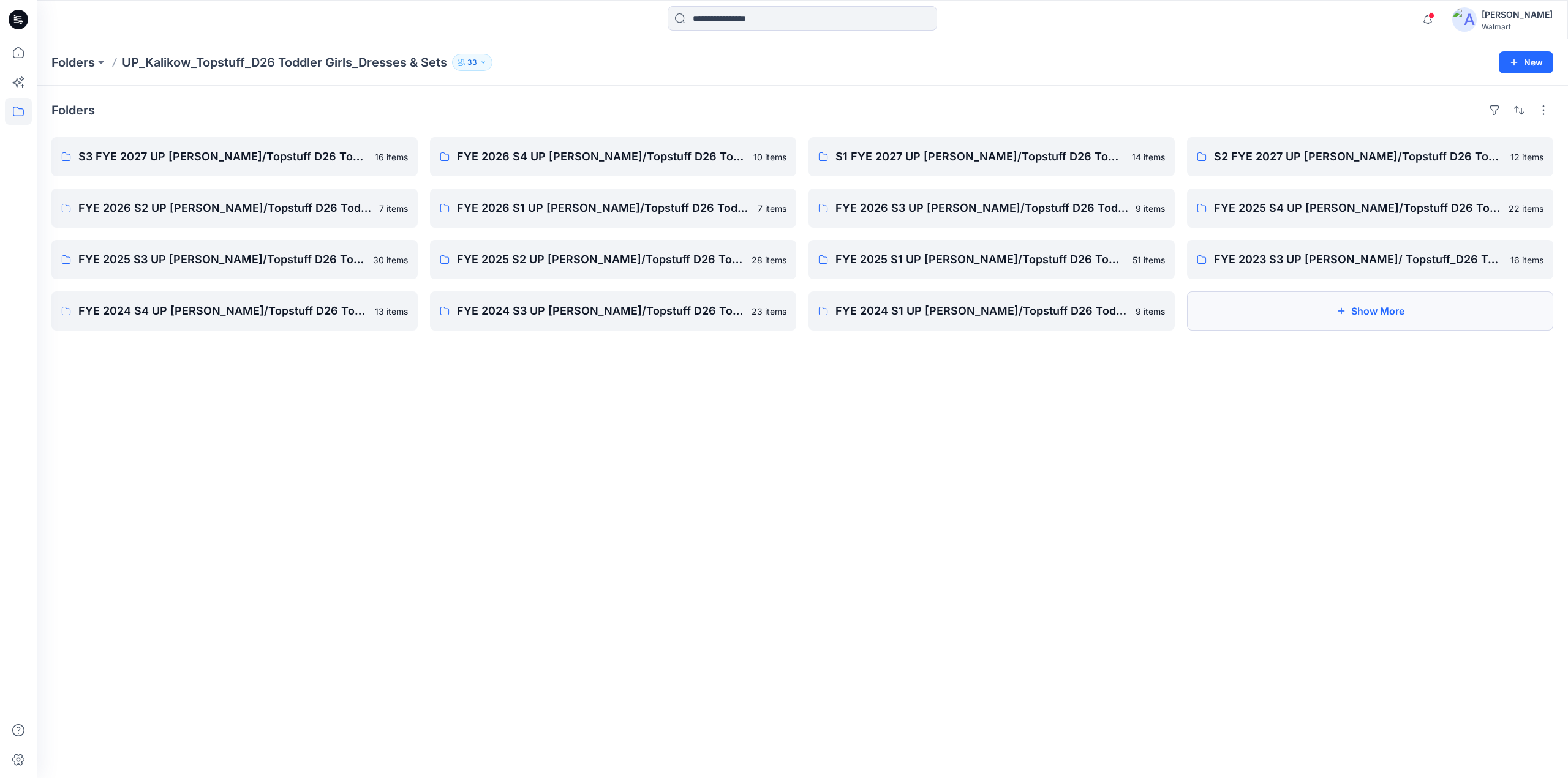
click at [1306, 315] on button "Show More" at bounding box center [1370, 310] width 366 height 39
click at [1326, 320] on link "FYE 2023 S4 UP [PERSON_NAME]/Topstuff D26 Toddler Girl" at bounding box center [1370, 310] width 366 height 39
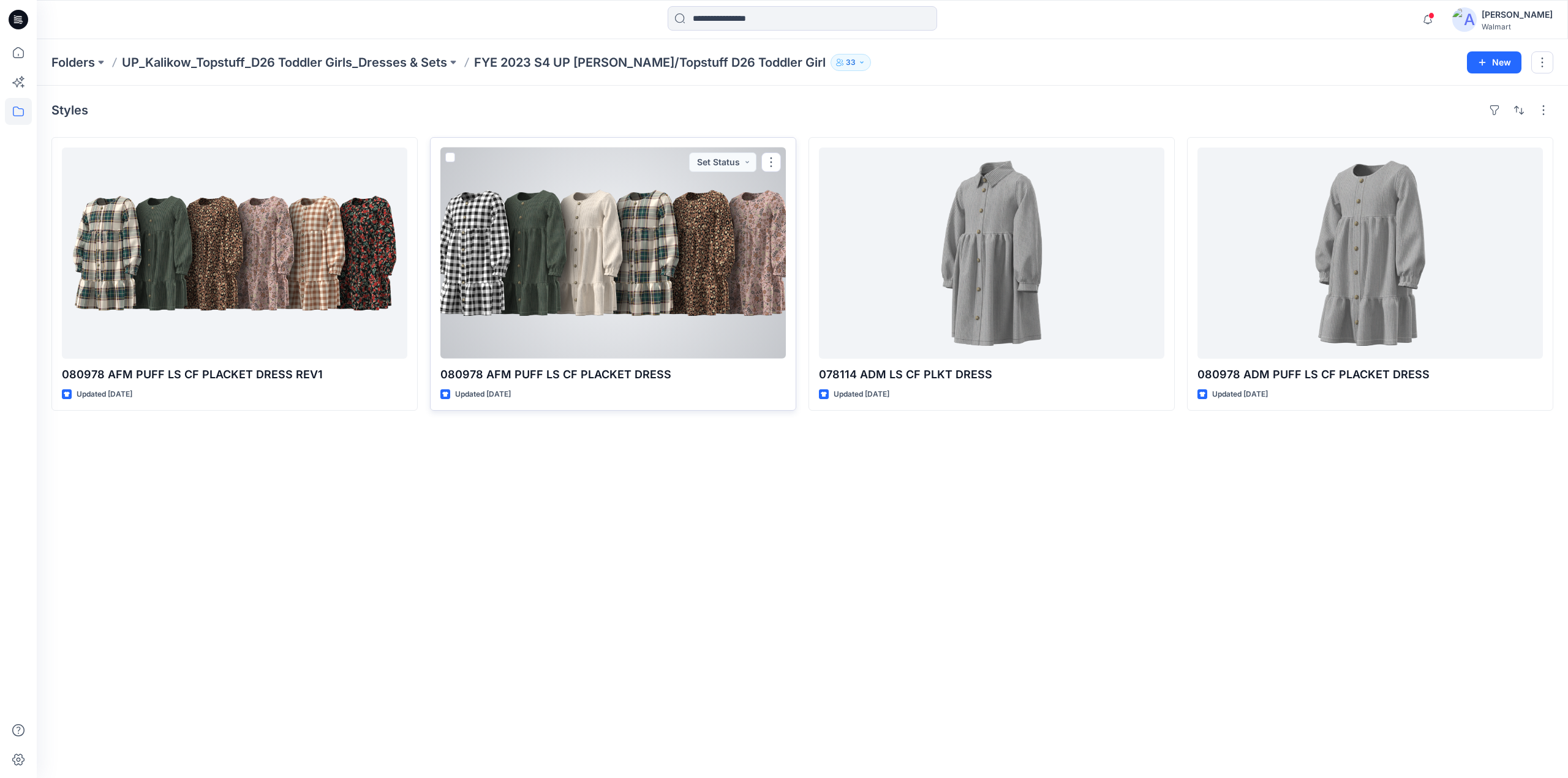
click at [517, 205] on div at bounding box center [613, 253] width 346 height 211
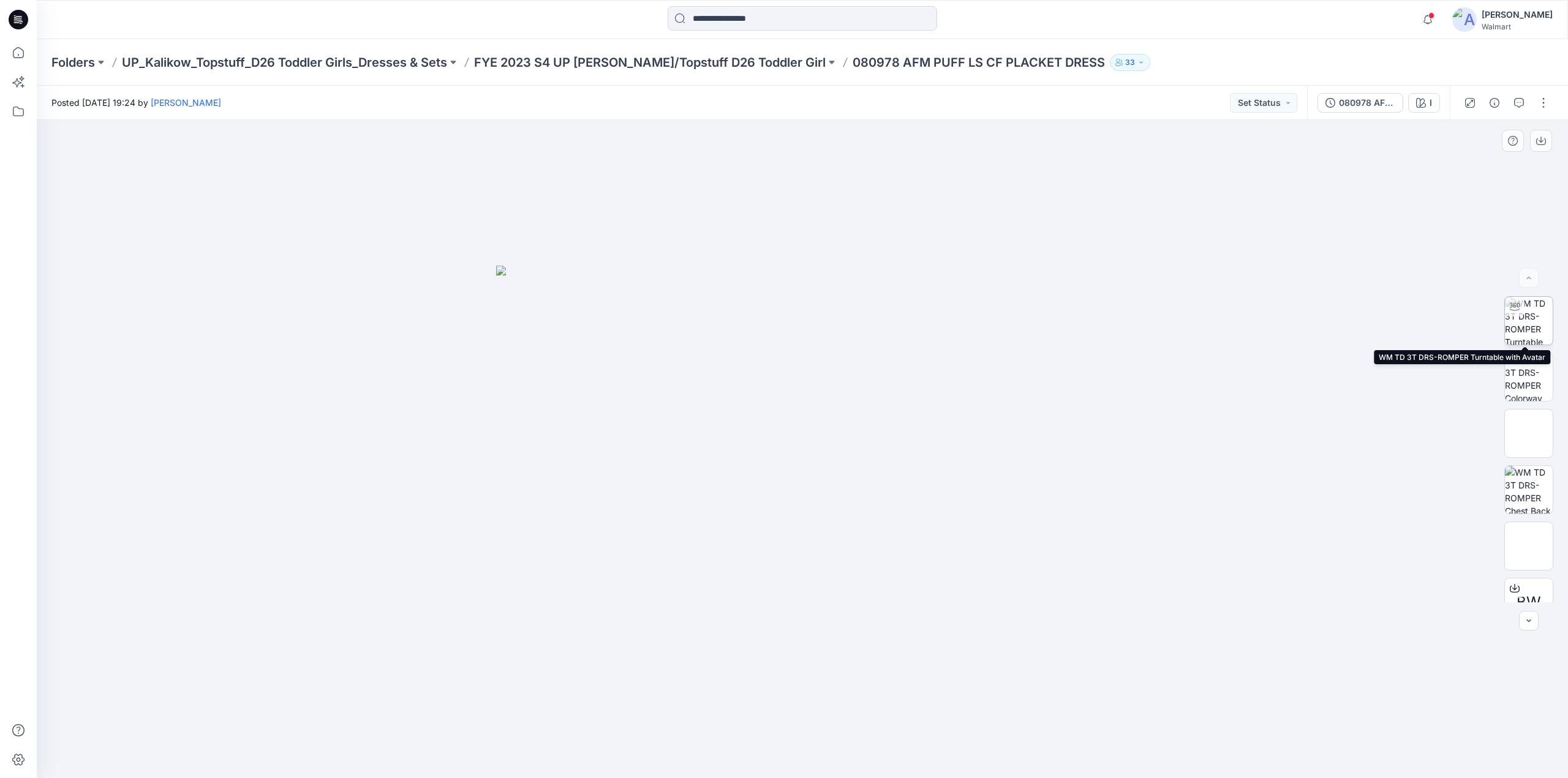
click at [1535, 327] on img at bounding box center [1528, 321] width 47 height 47
click at [377, 57] on p "UP_Kalikow_Topstuff_D26 Toddler Girls_Dresses & Sets" at bounding box center [284, 62] width 325 height 17
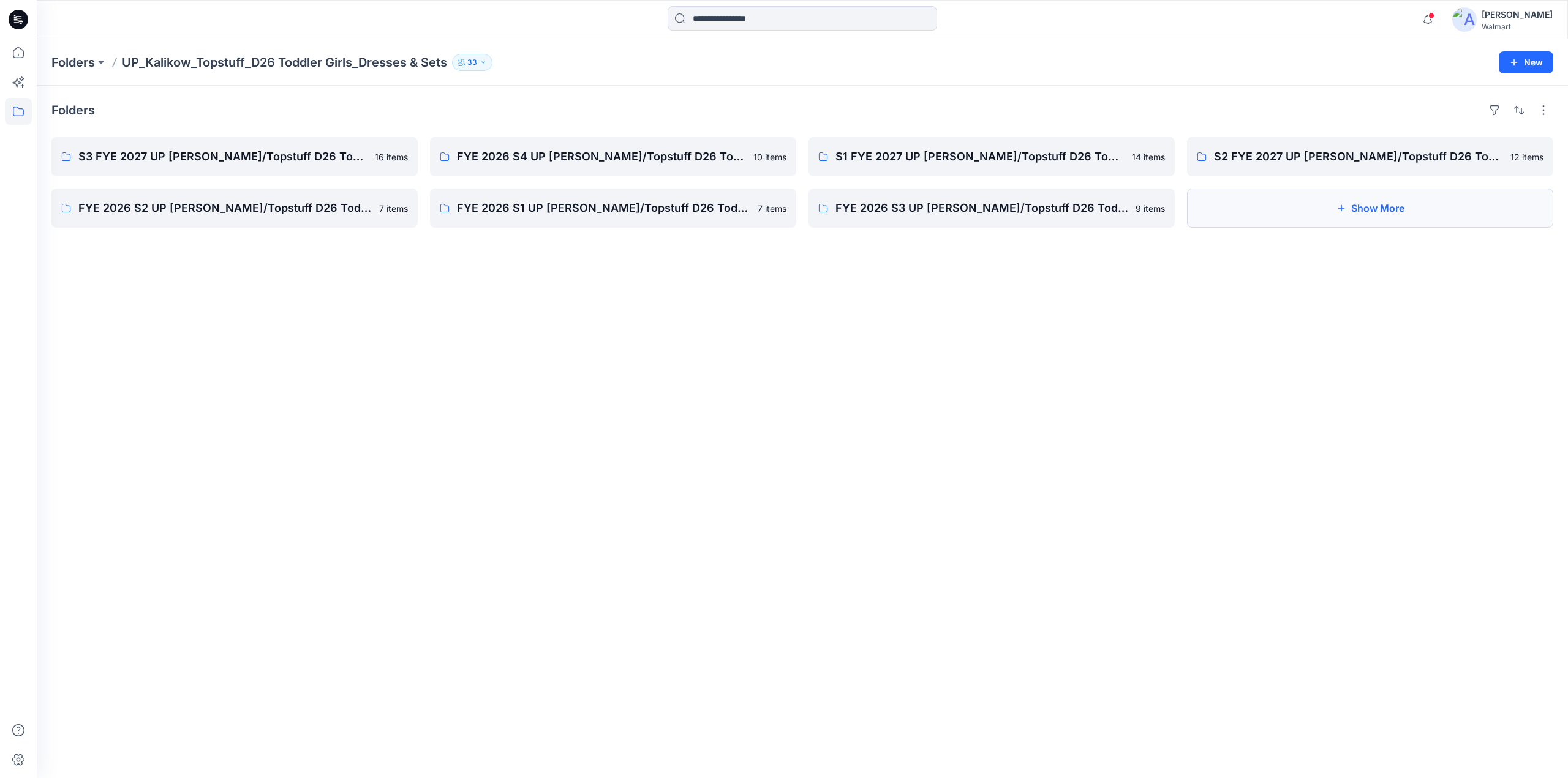
click at [1298, 218] on button "Show More" at bounding box center [1370, 207] width 366 height 39
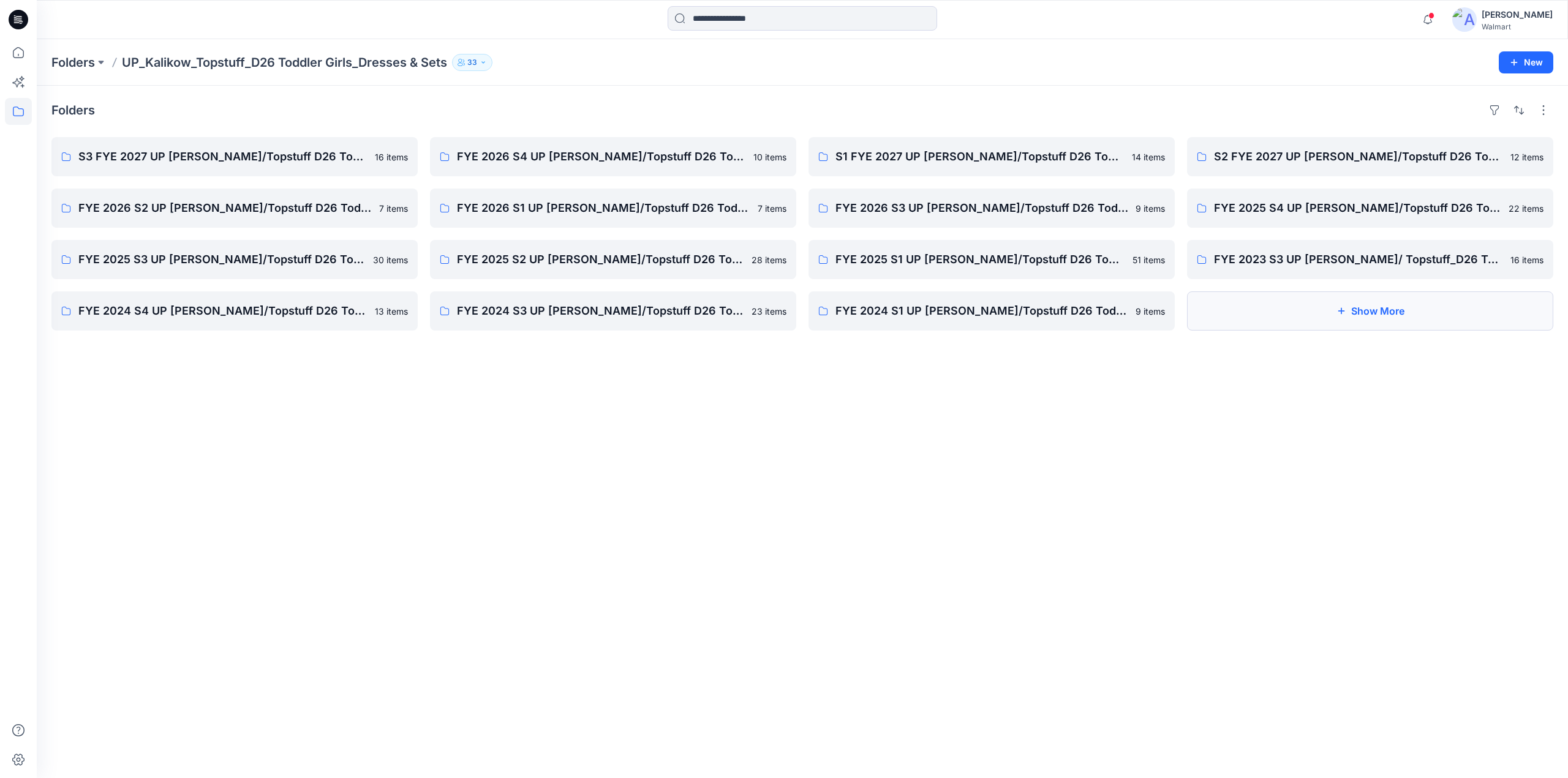
click at [1271, 305] on button "Show More" at bounding box center [1370, 310] width 366 height 39
click at [21, 50] on icon at bounding box center [18, 52] width 27 height 27
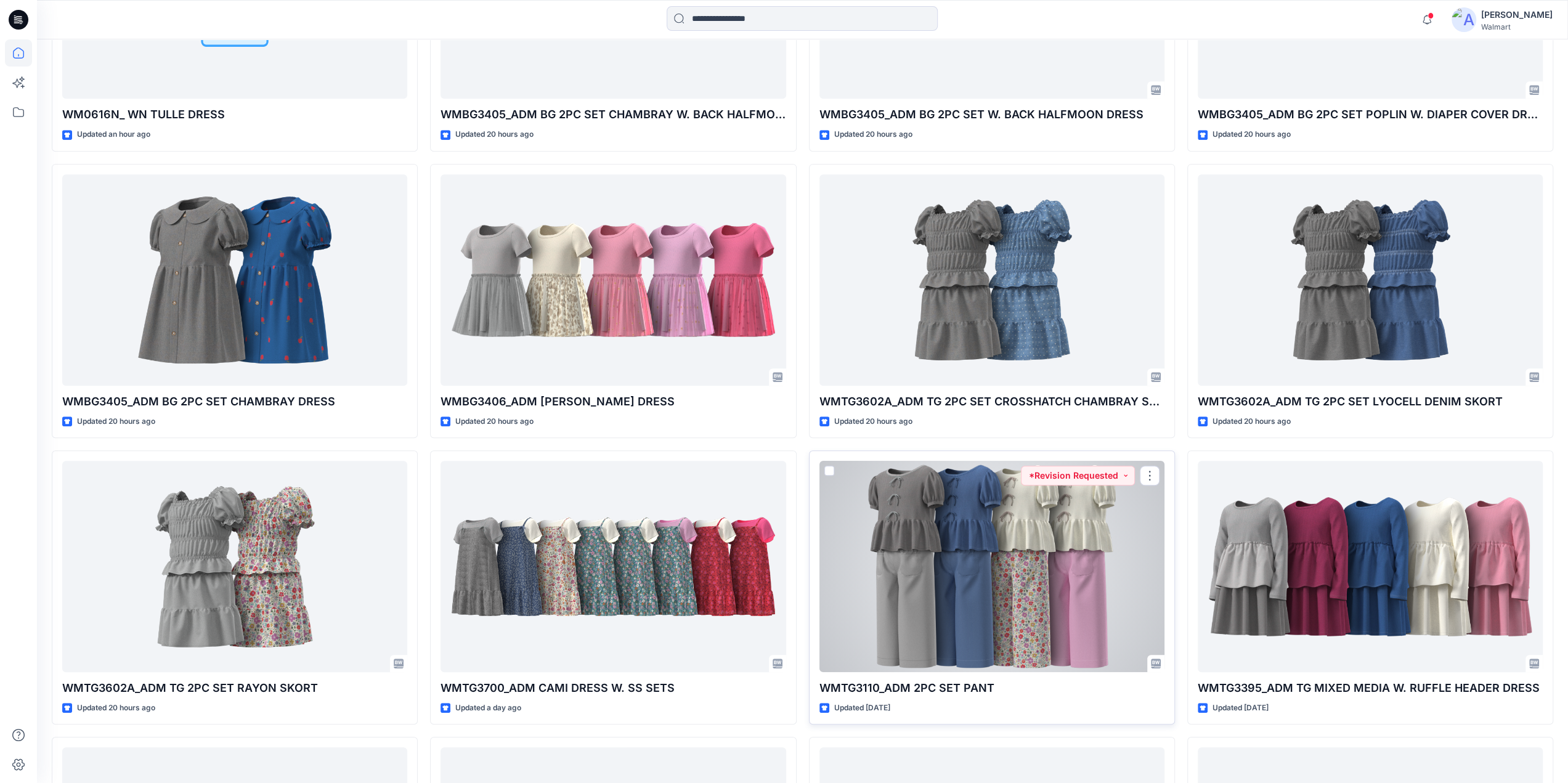
scroll to position [1442, 0]
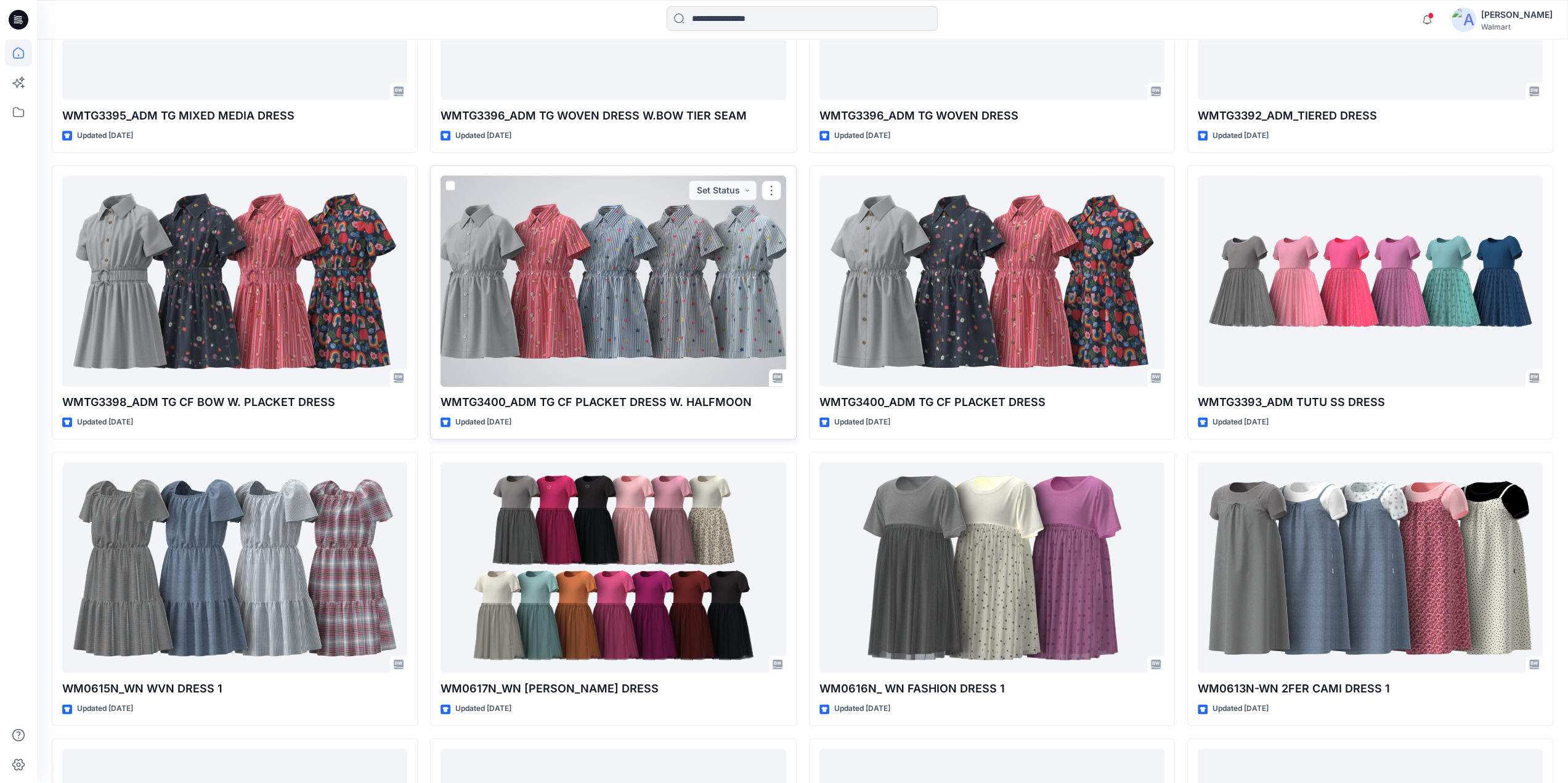
click at [601, 311] on div at bounding box center [613, 281] width 345 height 211
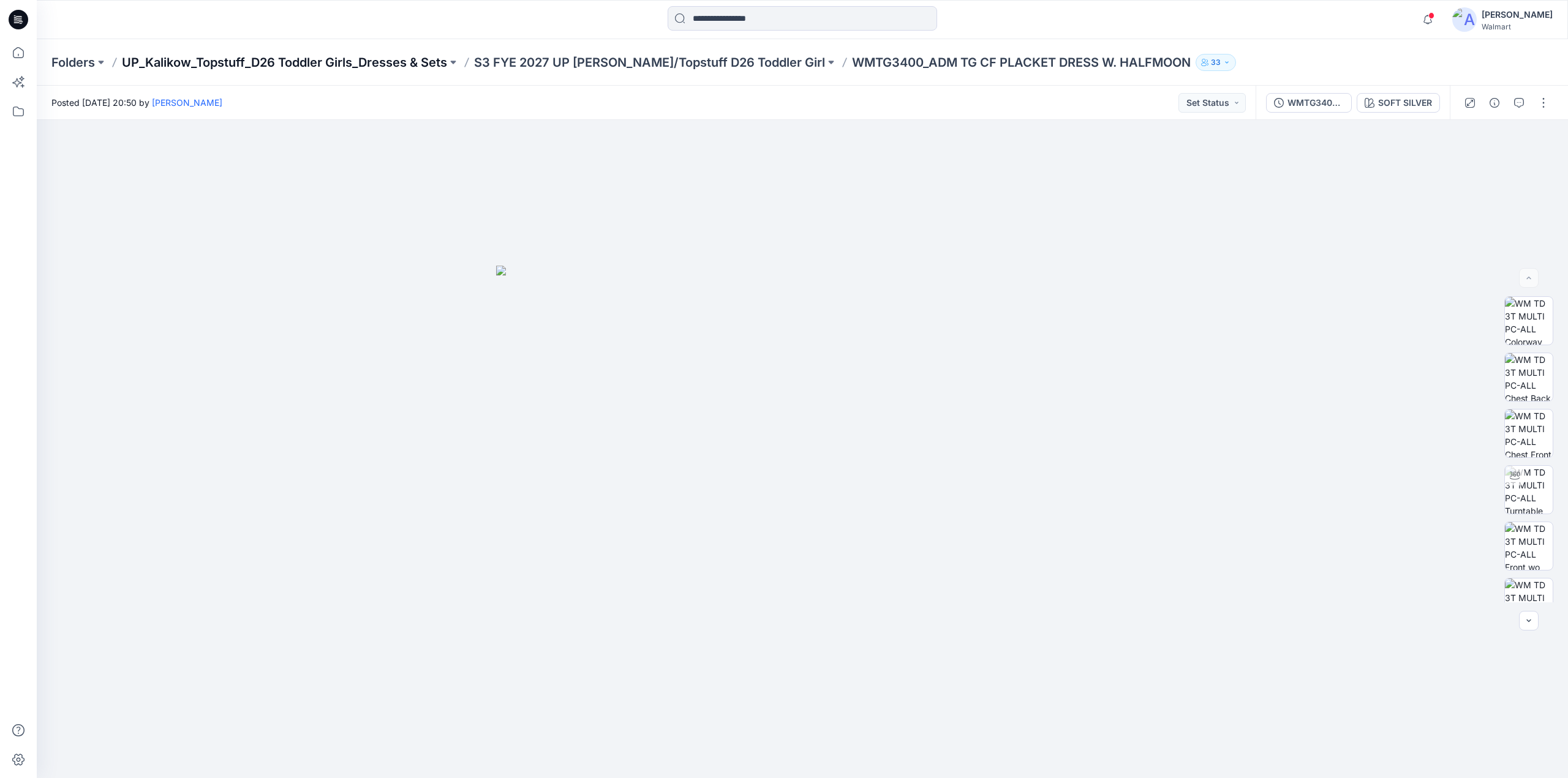
click at [363, 60] on p "UP_Kalikow_Topstuff_D26 Toddler Girls_Dresses & Sets" at bounding box center [284, 62] width 325 height 17
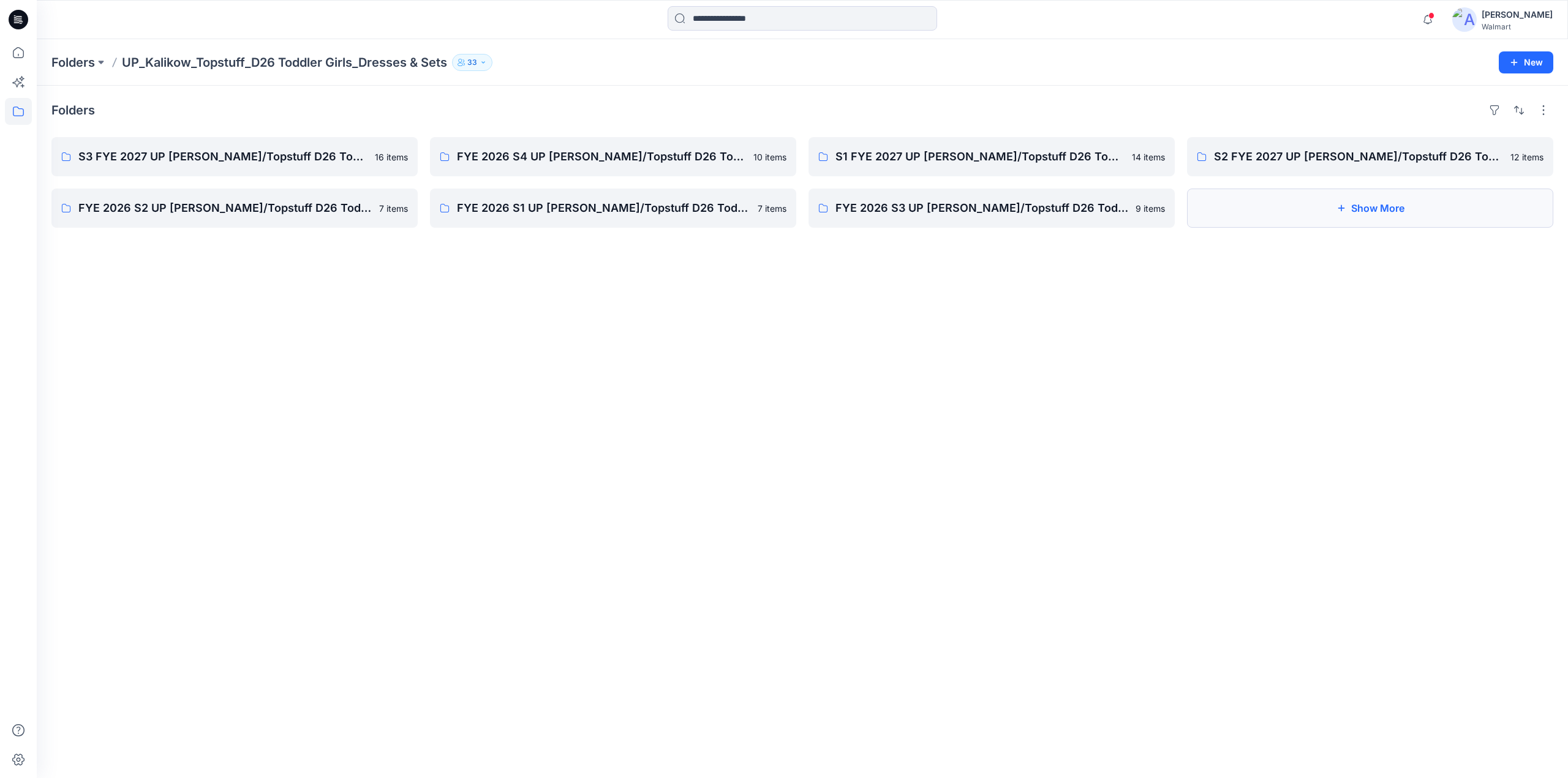
click at [1346, 212] on button "Show More" at bounding box center [1370, 207] width 366 height 39
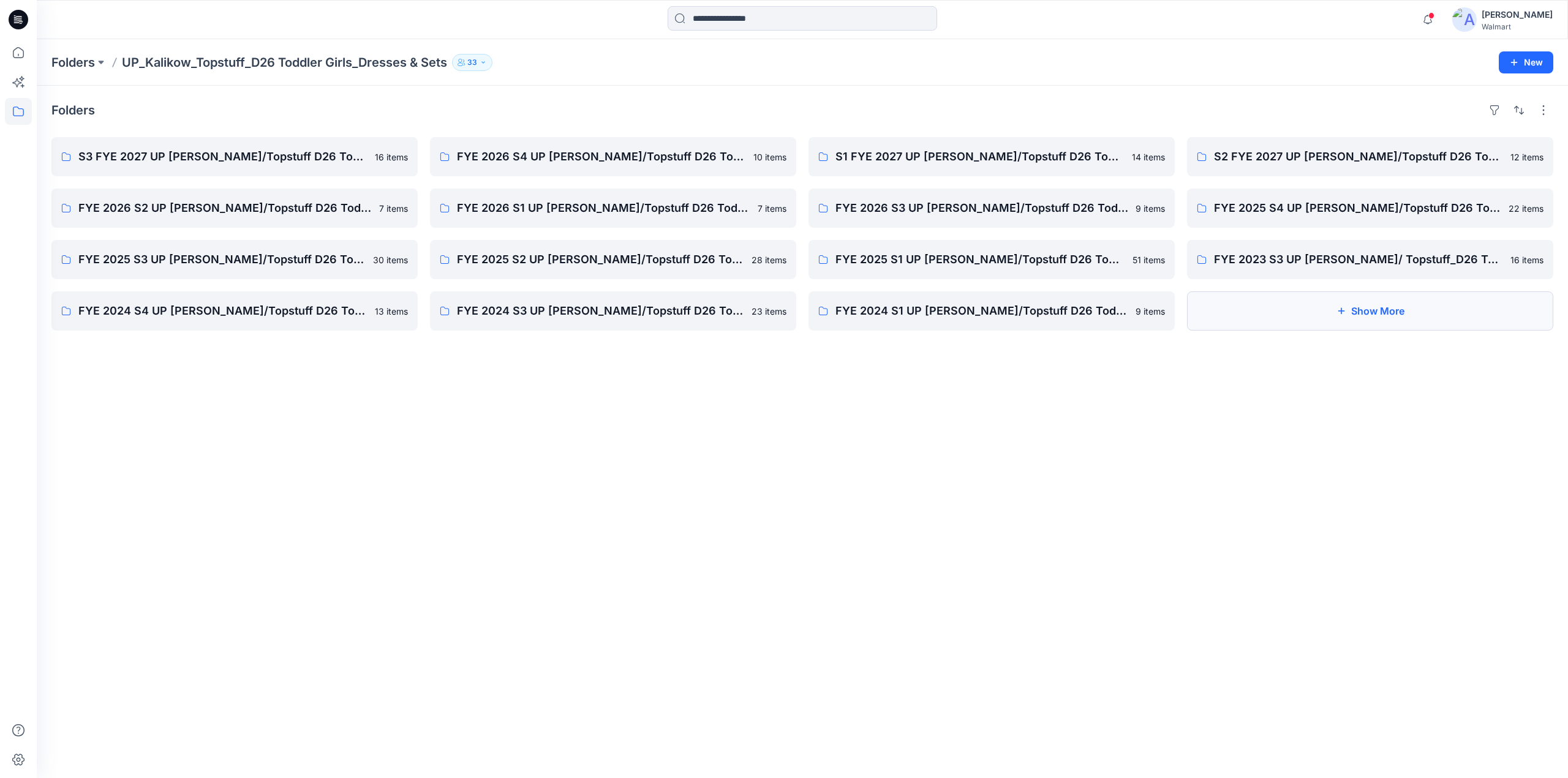
click at [1318, 311] on button "Show More" at bounding box center [1370, 310] width 366 height 39
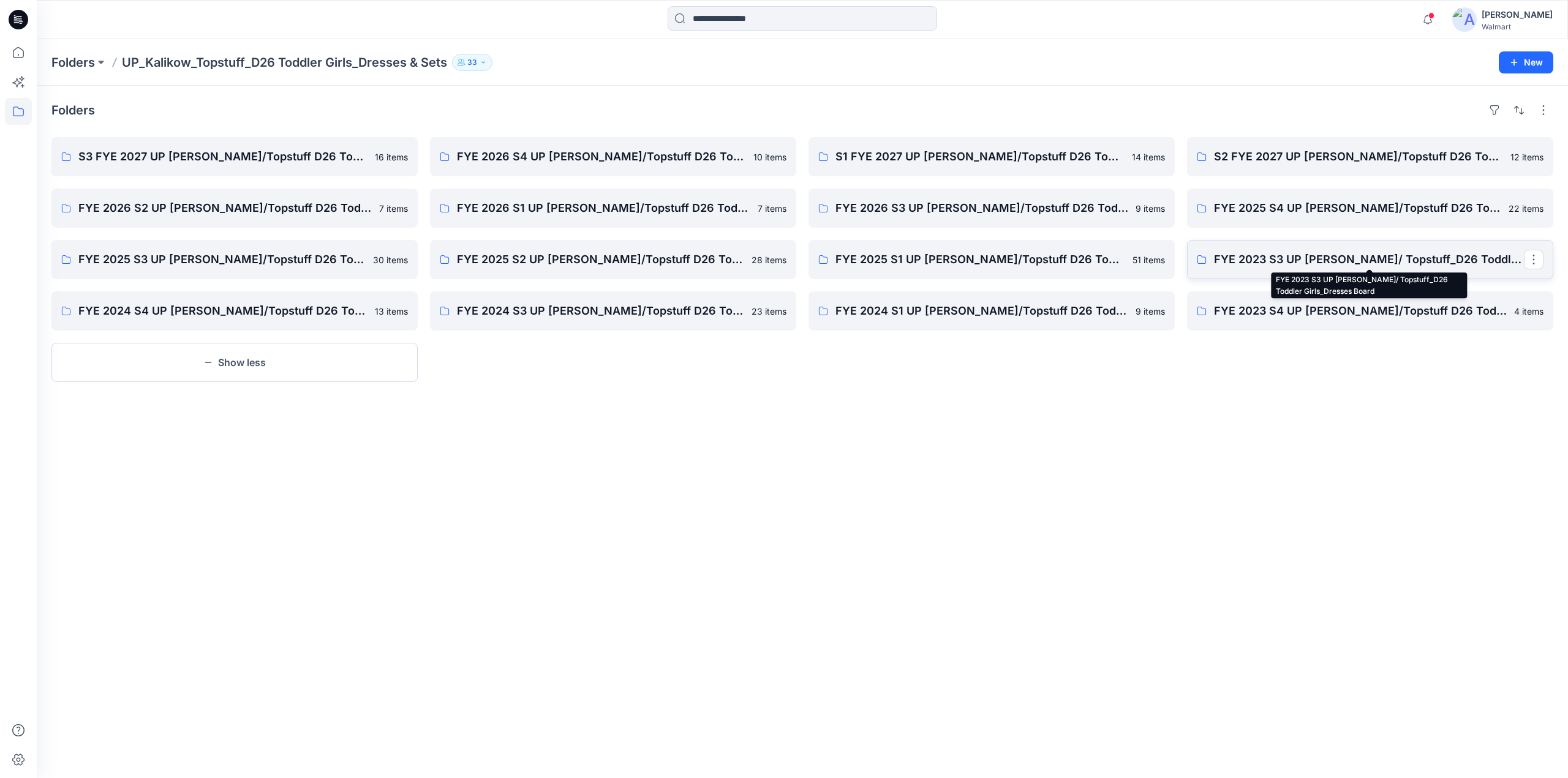
click at [1273, 257] on p "FYE 2023 S3 UP [PERSON_NAME]/ Topstuff_D26 Toddler Girls_Dresses Board" at bounding box center [1368, 259] width 310 height 17
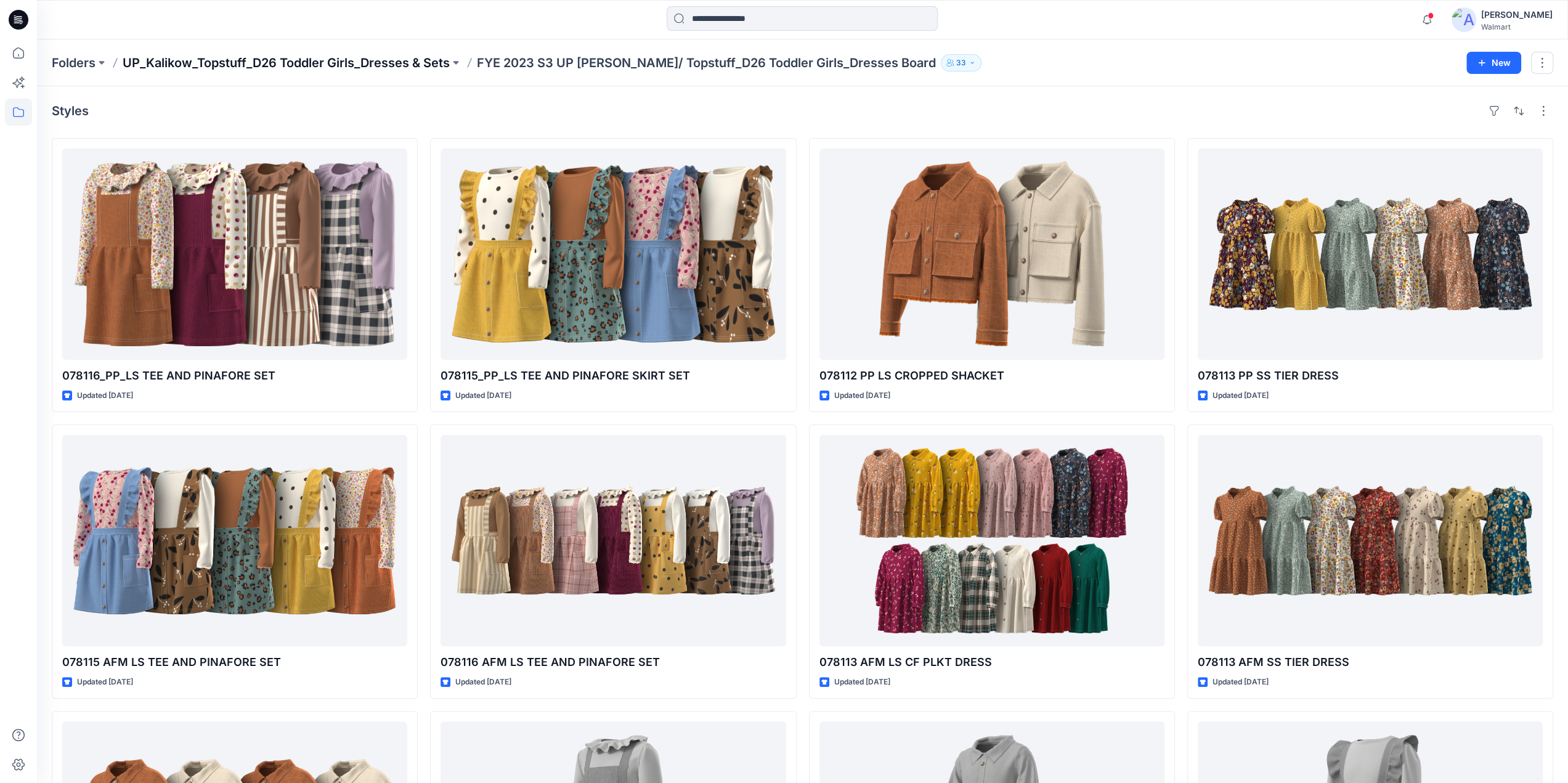
click at [340, 68] on p "UP_Kalikow_Topstuff_D26 Toddler Girls_Dresses & Sets" at bounding box center [286, 63] width 327 height 17
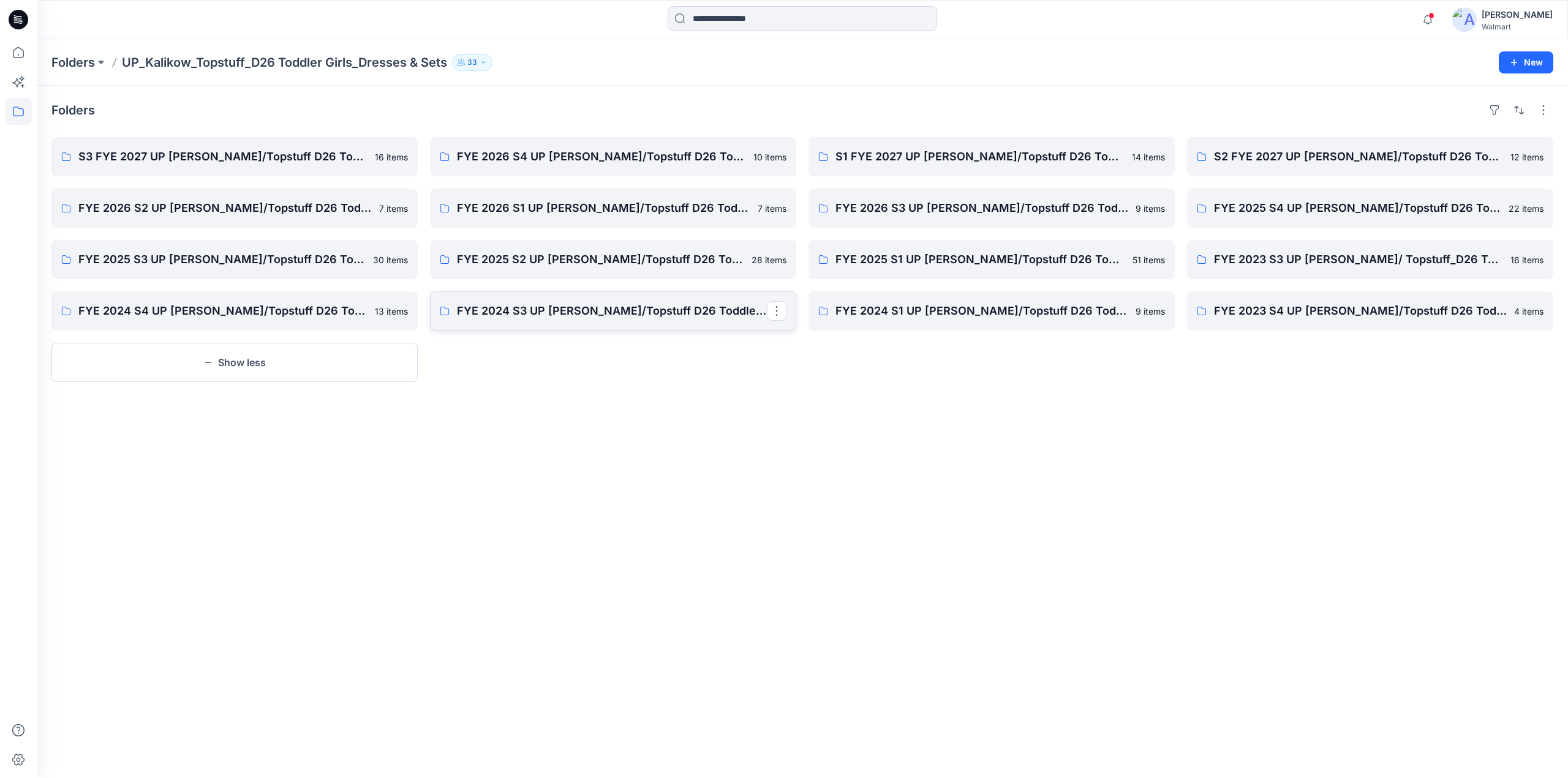
click at [617, 314] on p "FYE 2024 S3 UP [PERSON_NAME]/Topstuff D26 Toddler Girl" at bounding box center [612, 311] width 310 height 17
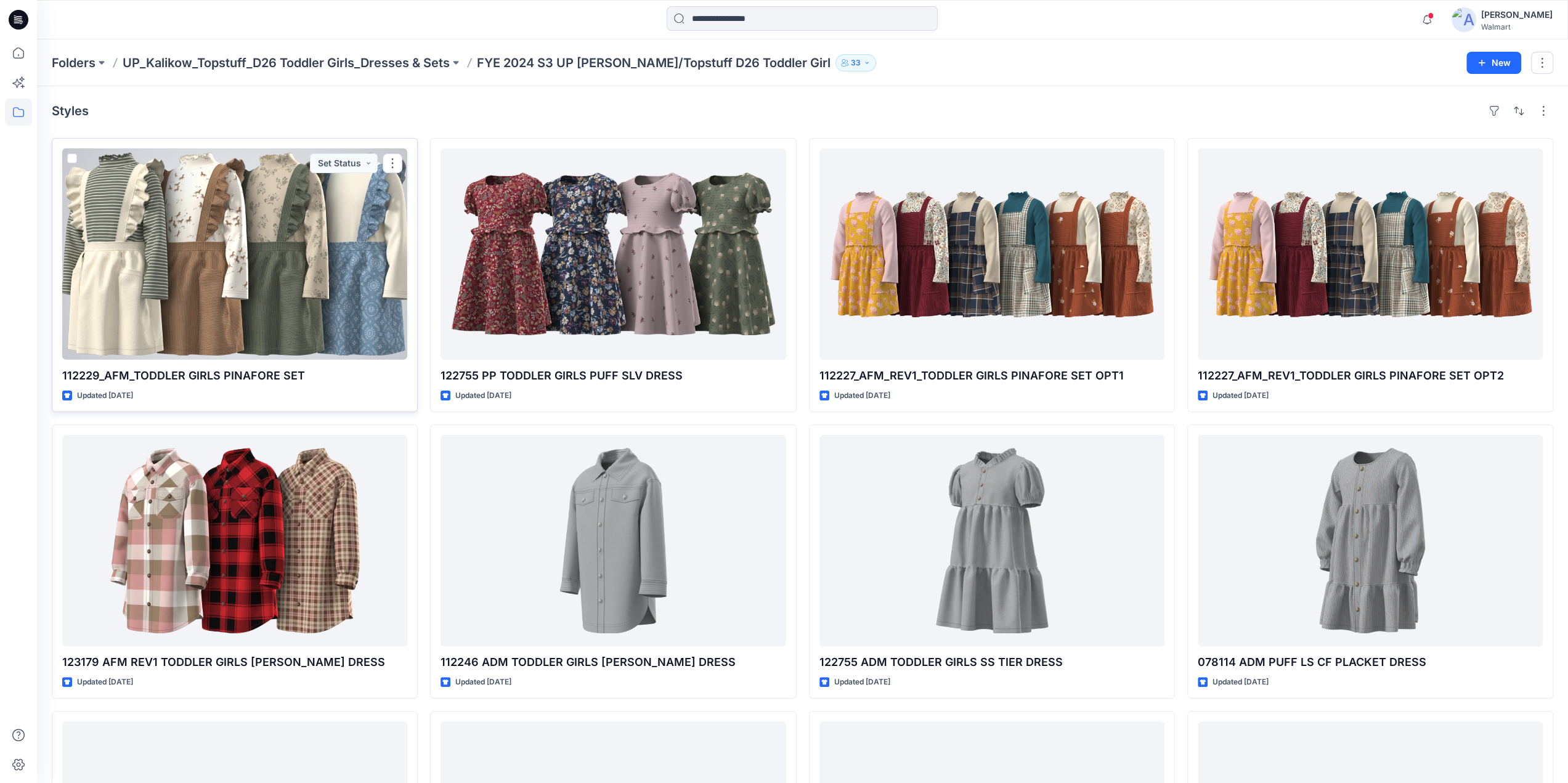
click at [356, 236] on div at bounding box center [234, 254] width 345 height 211
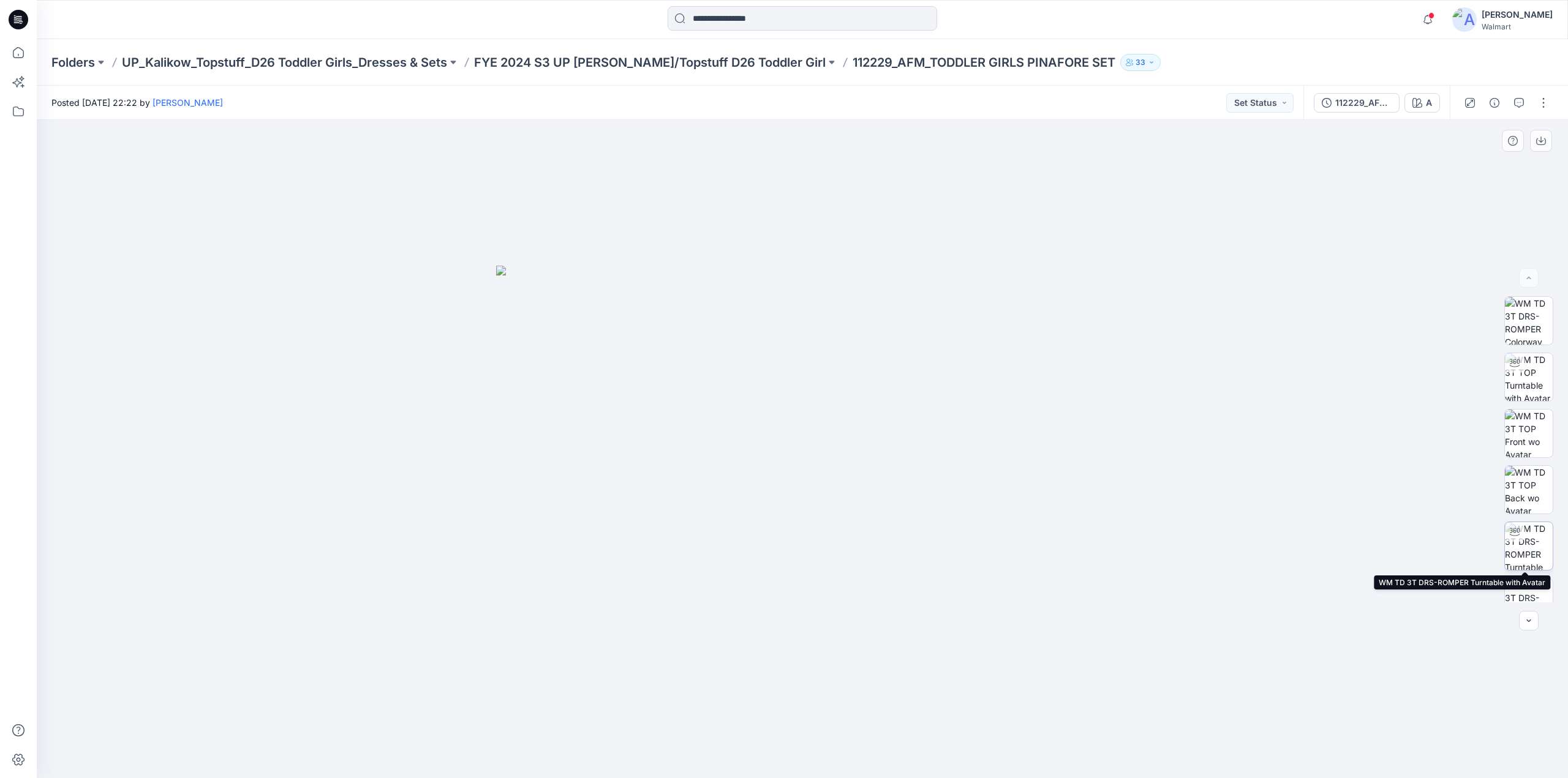
click at [1523, 545] on img at bounding box center [1528, 546] width 47 height 47
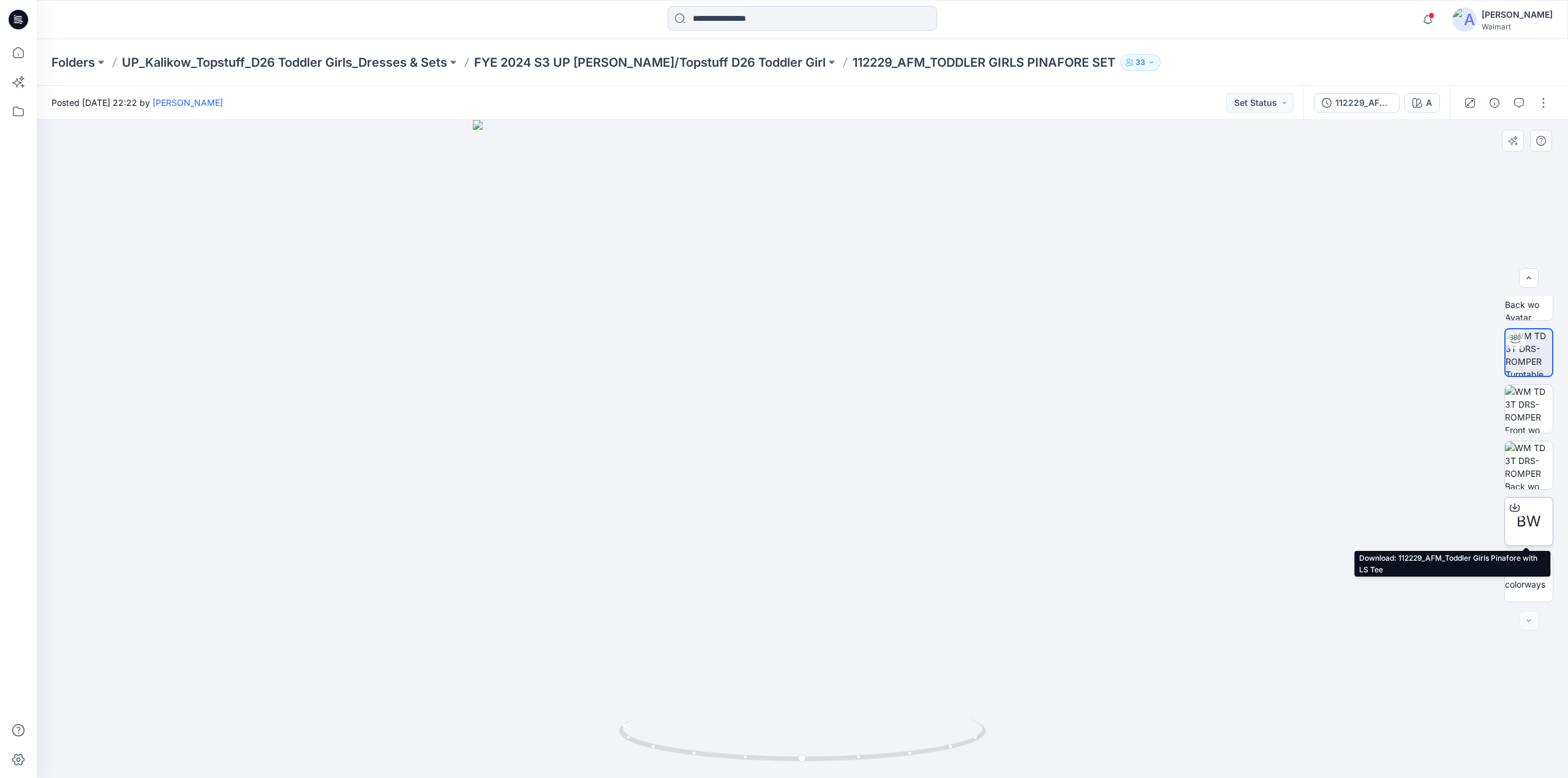
click at [1523, 518] on span "BW" at bounding box center [1529, 521] width 25 height 22
click at [1357, 118] on div "112229_AFM_TODDLER GIRLS PINAFORE SET A" at bounding box center [1377, 103] width 147 height 34
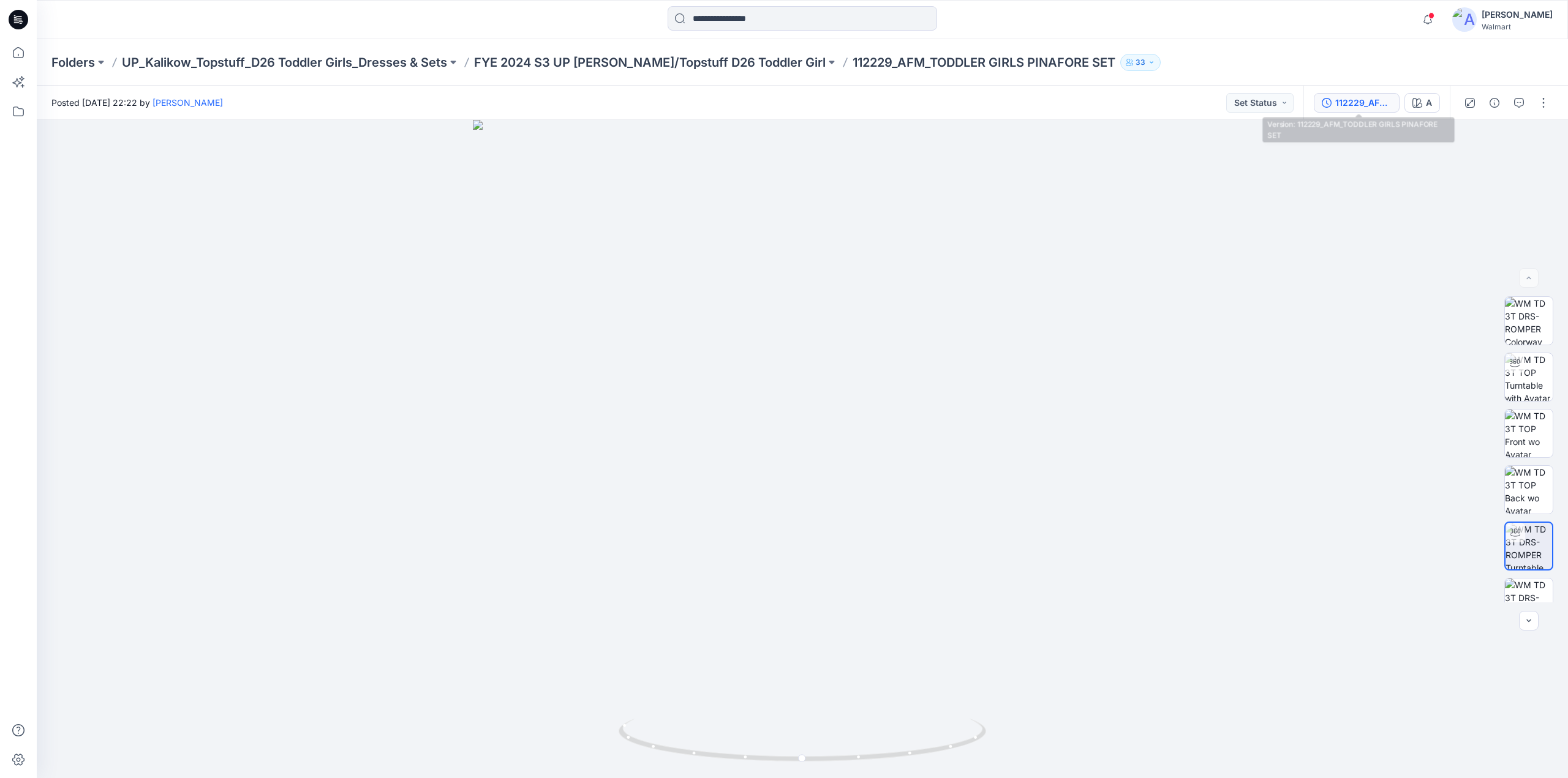
click at [1357, 112] on button "112229_AFM_TODDLER GIRLS PINAFORE SET" at bounding box center [1356, 102] width 86 height 20
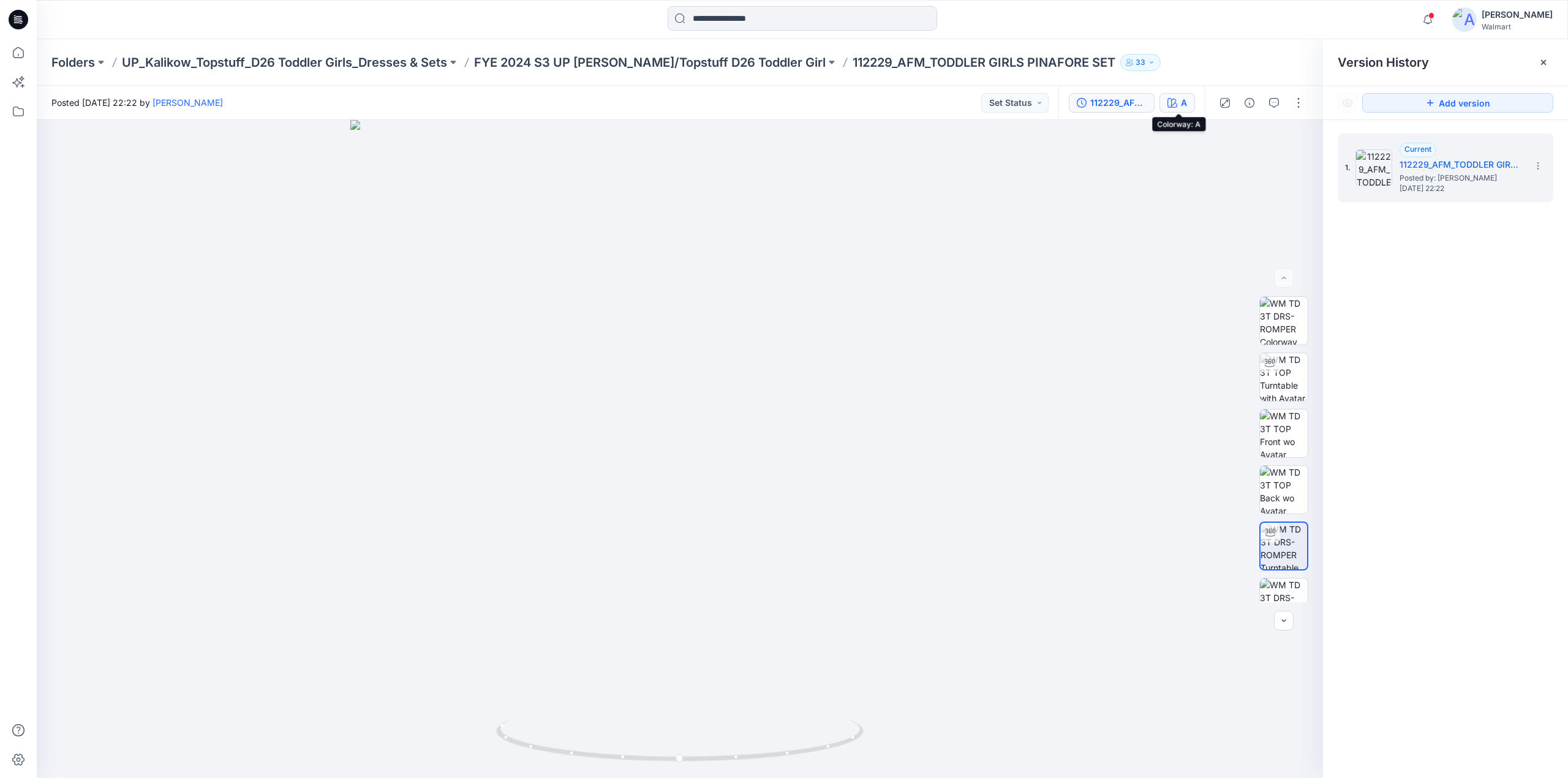
click at [1177, 107] on button "A" at bounding box center [1177, 102] width 36 height 20
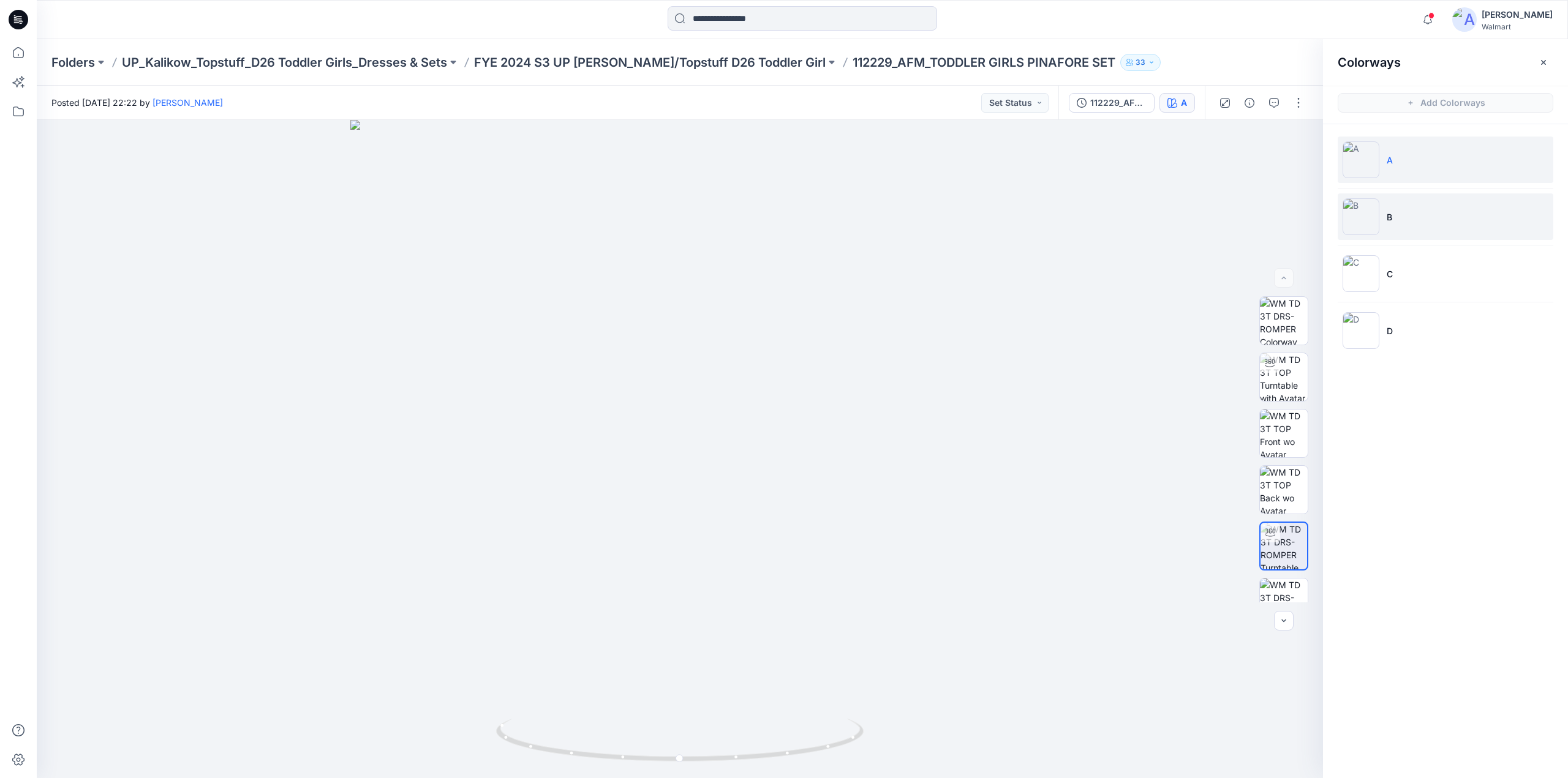
click at [1361, 215] on img at bounding box center [1361, 217] width 37 height 37
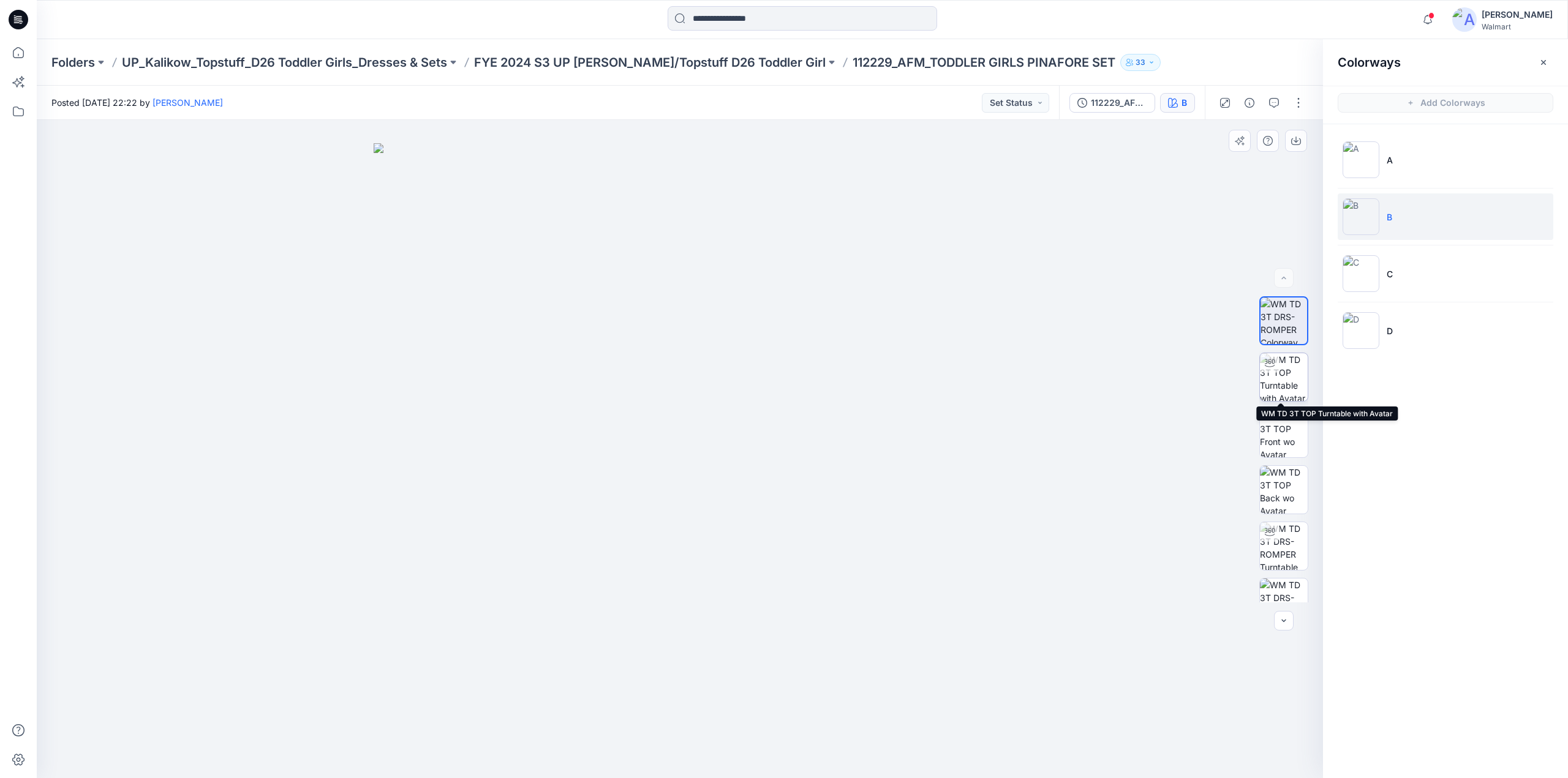
click at [1290, 379] on img at bounding box center [1284, 377] width 47 height 47
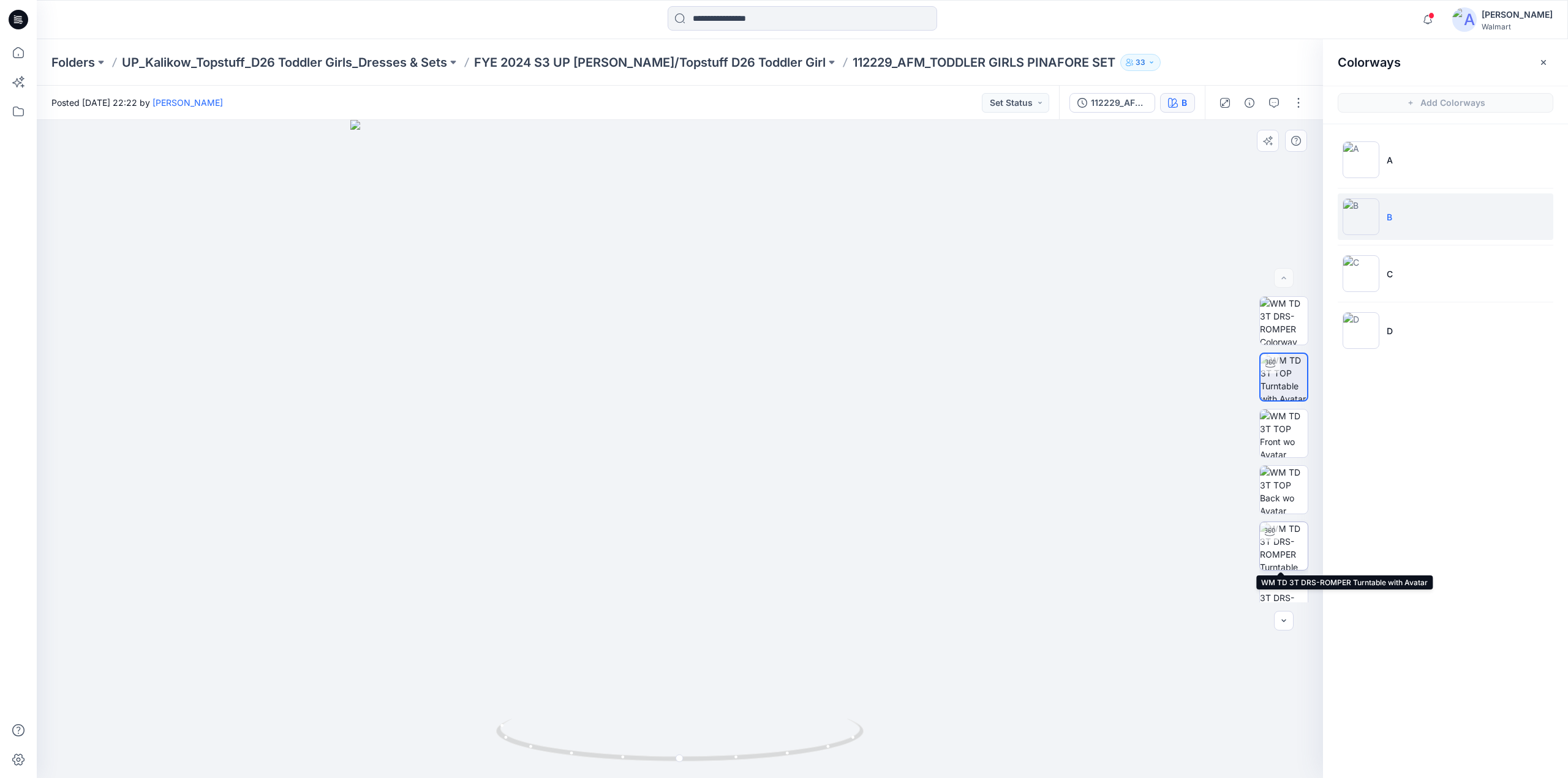
click at [1277, 539] on img at bounding box center [1284, 546] width 47 height 47
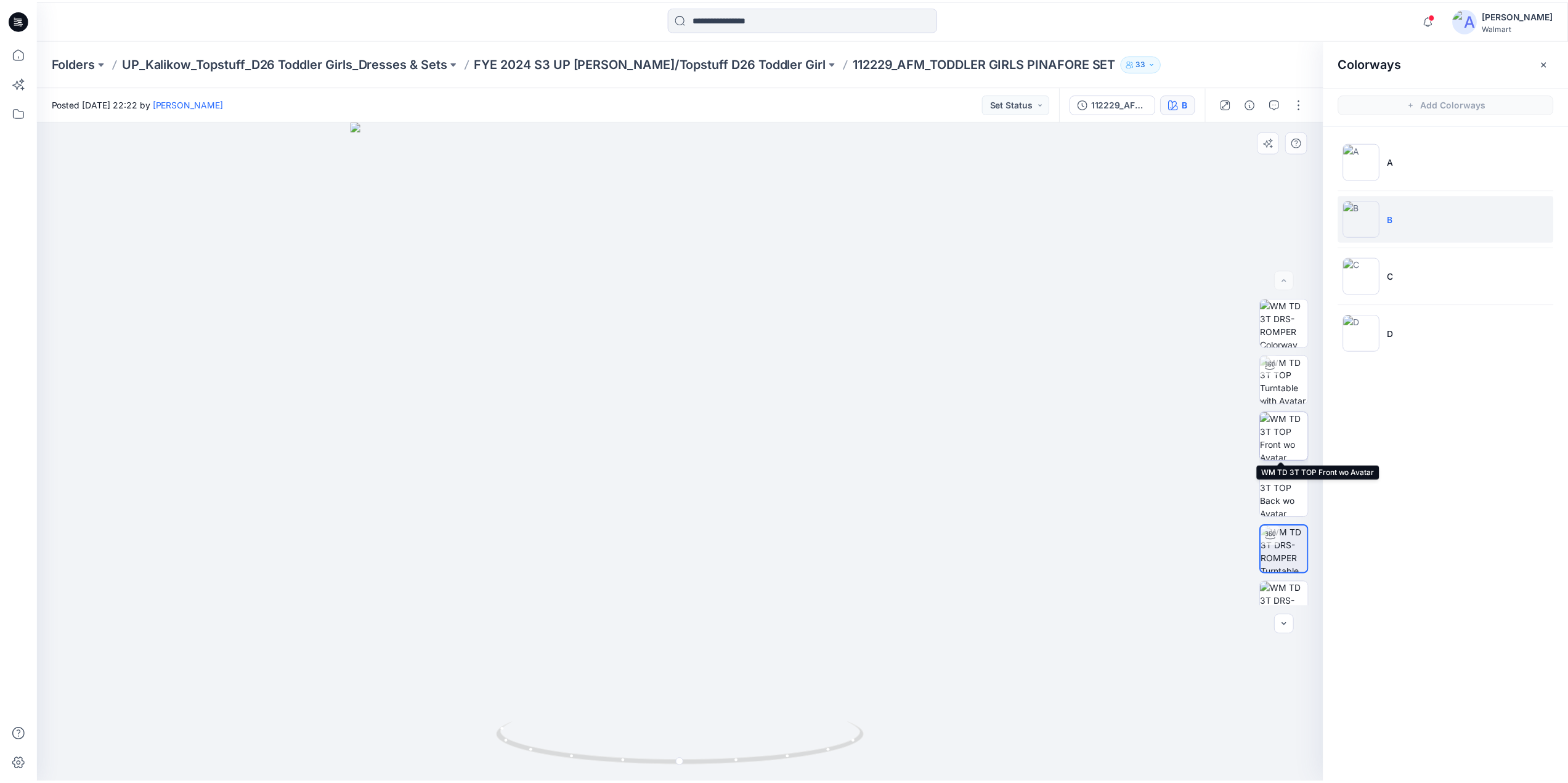
scroll to position [138, 0]
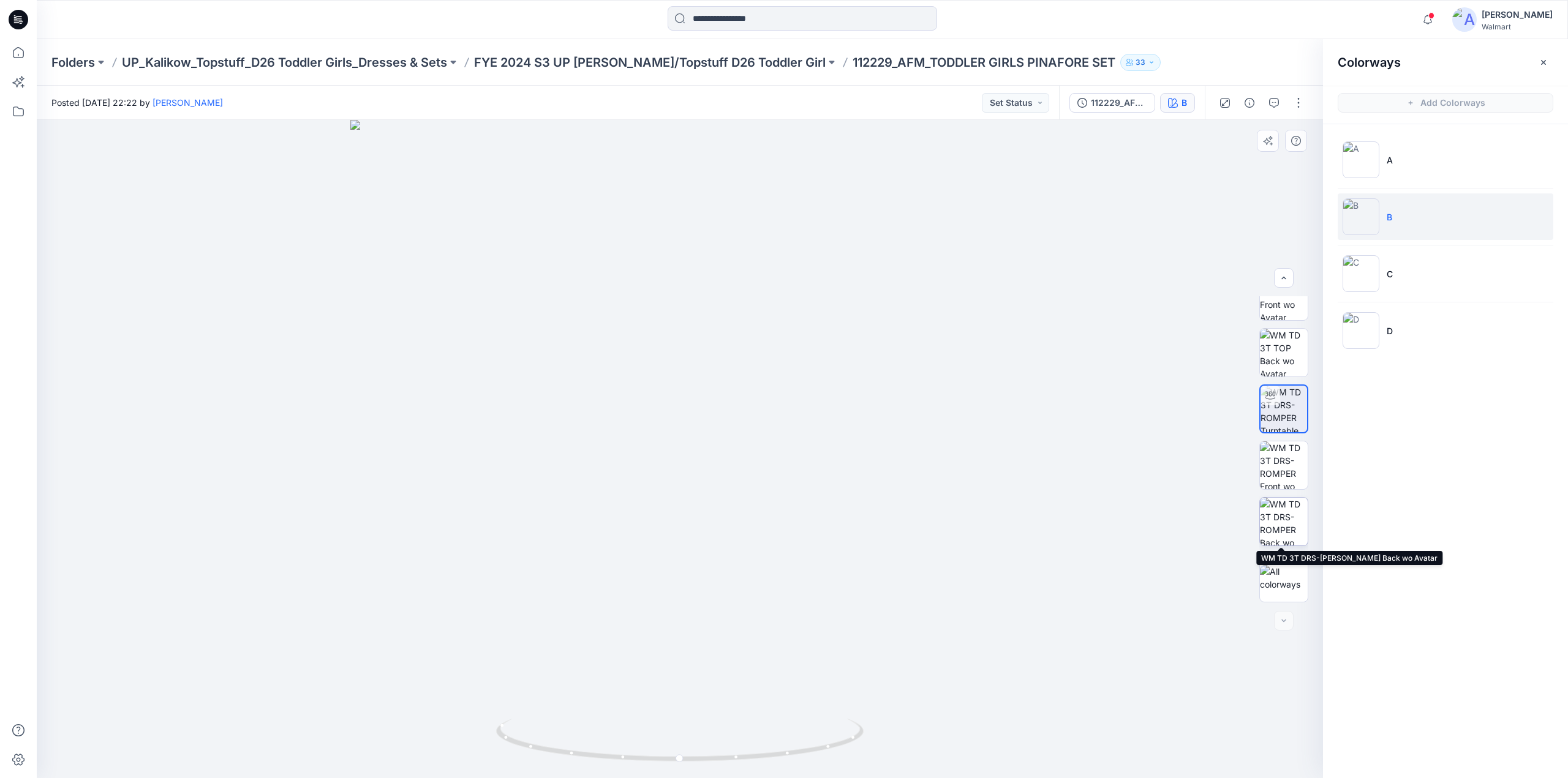
click at [1281, 518] on img at bounding box center [1284, 522] width 47 height 47
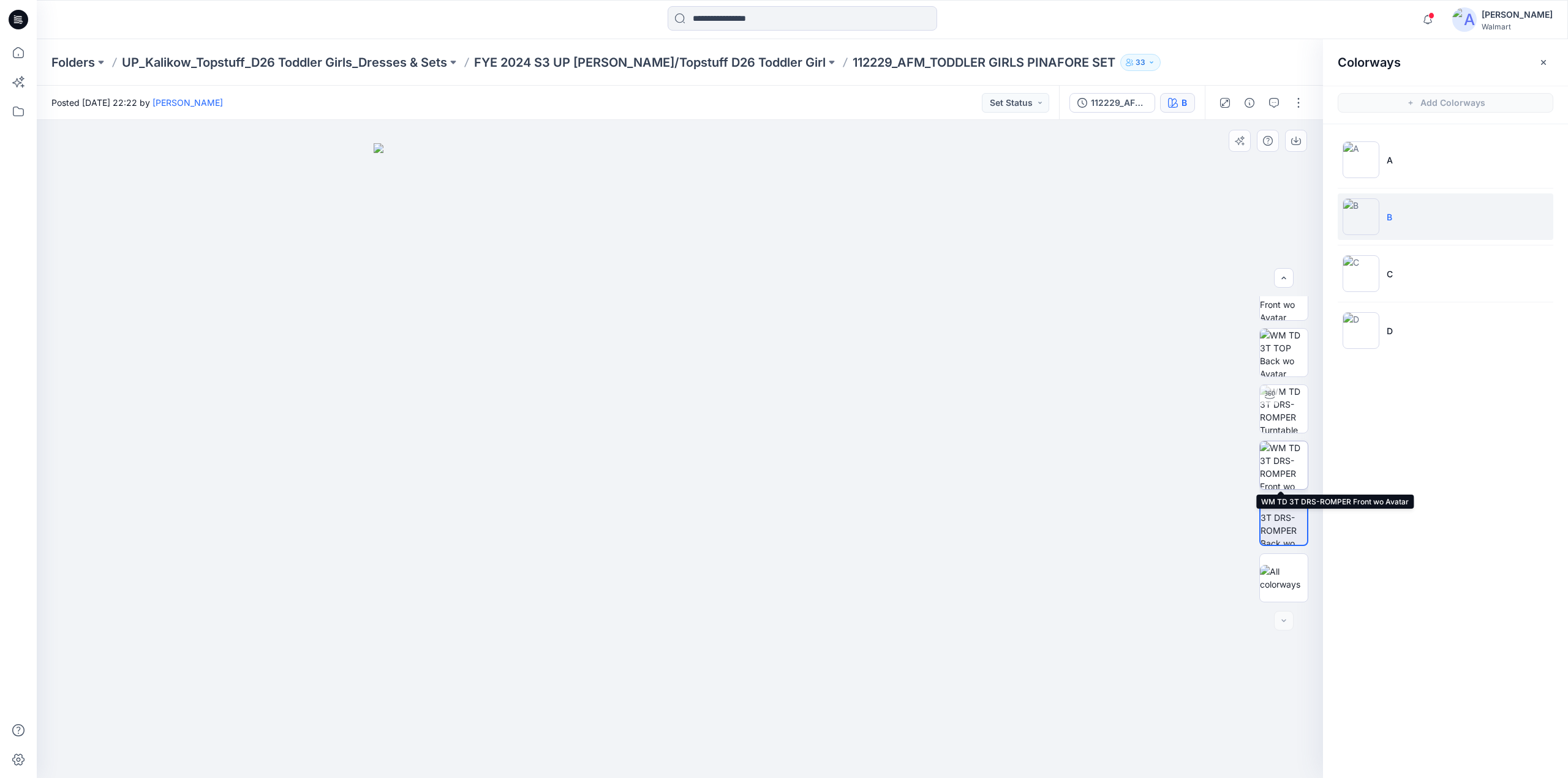
click at [1288, 460] on img at bounding box center [1284, 465] width 47 height 47
click at [1281, 416] on img at bounding box center [1284, 409] width 47 height 47
click at [369, 61] on p "UP_Kalikow_Topstuff_D26 Toddler Girls_Dresses & Sets" at bounding box center [284, 62] width 325 height 17
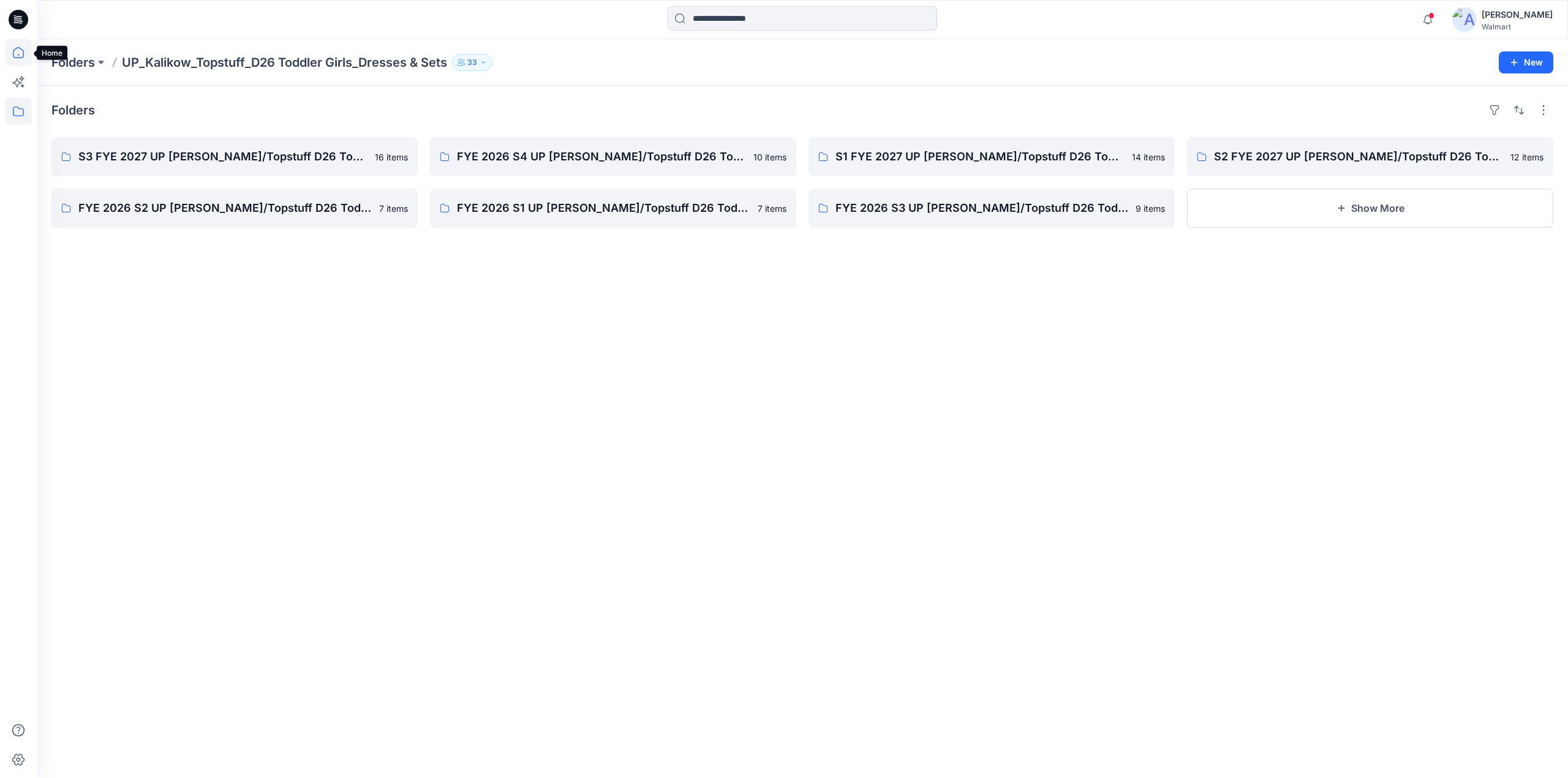
click at [9, 53] on icon at bounding box center [18, 52] width 27 height 27
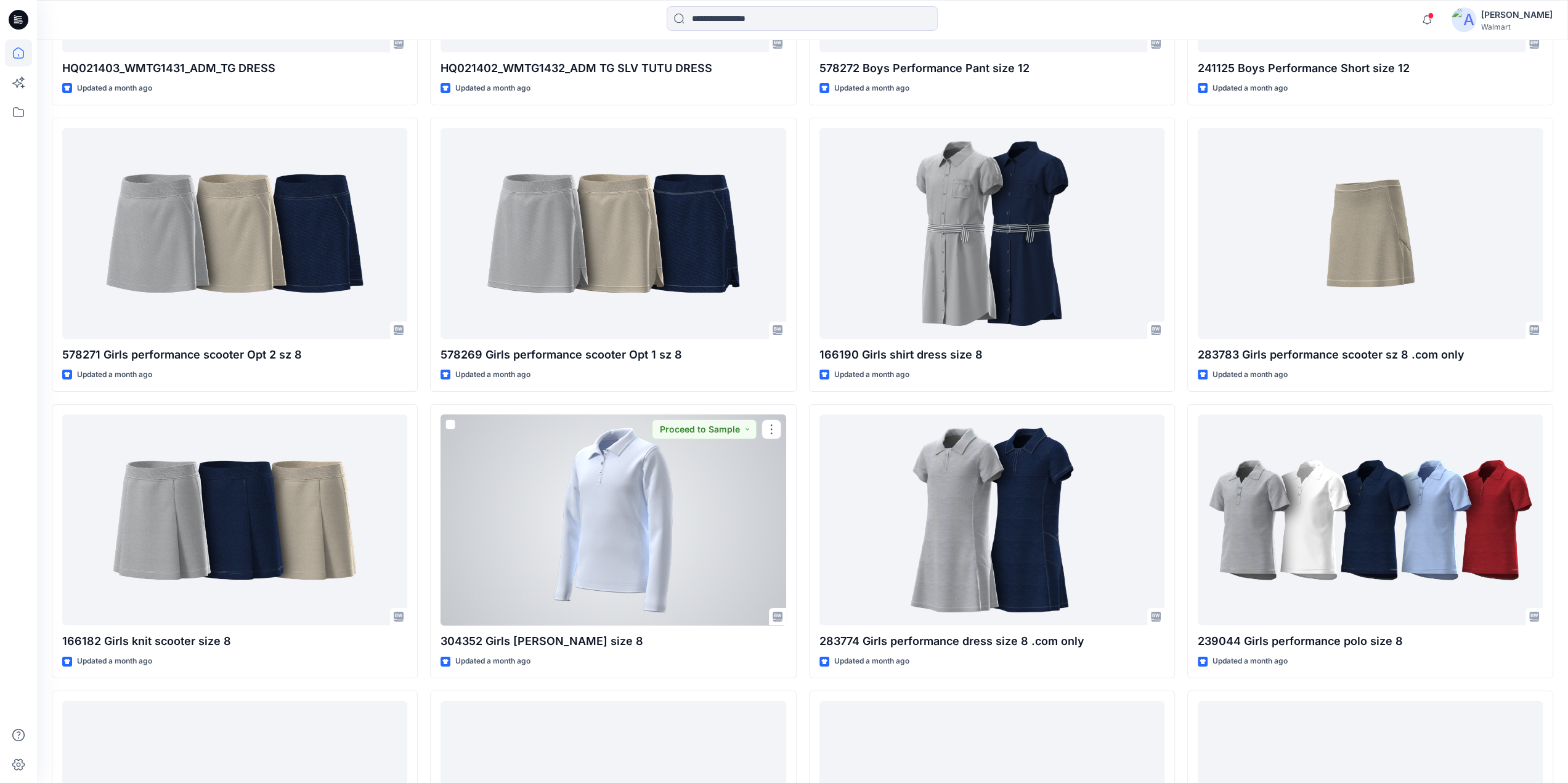
scroll to position [4879, 0]
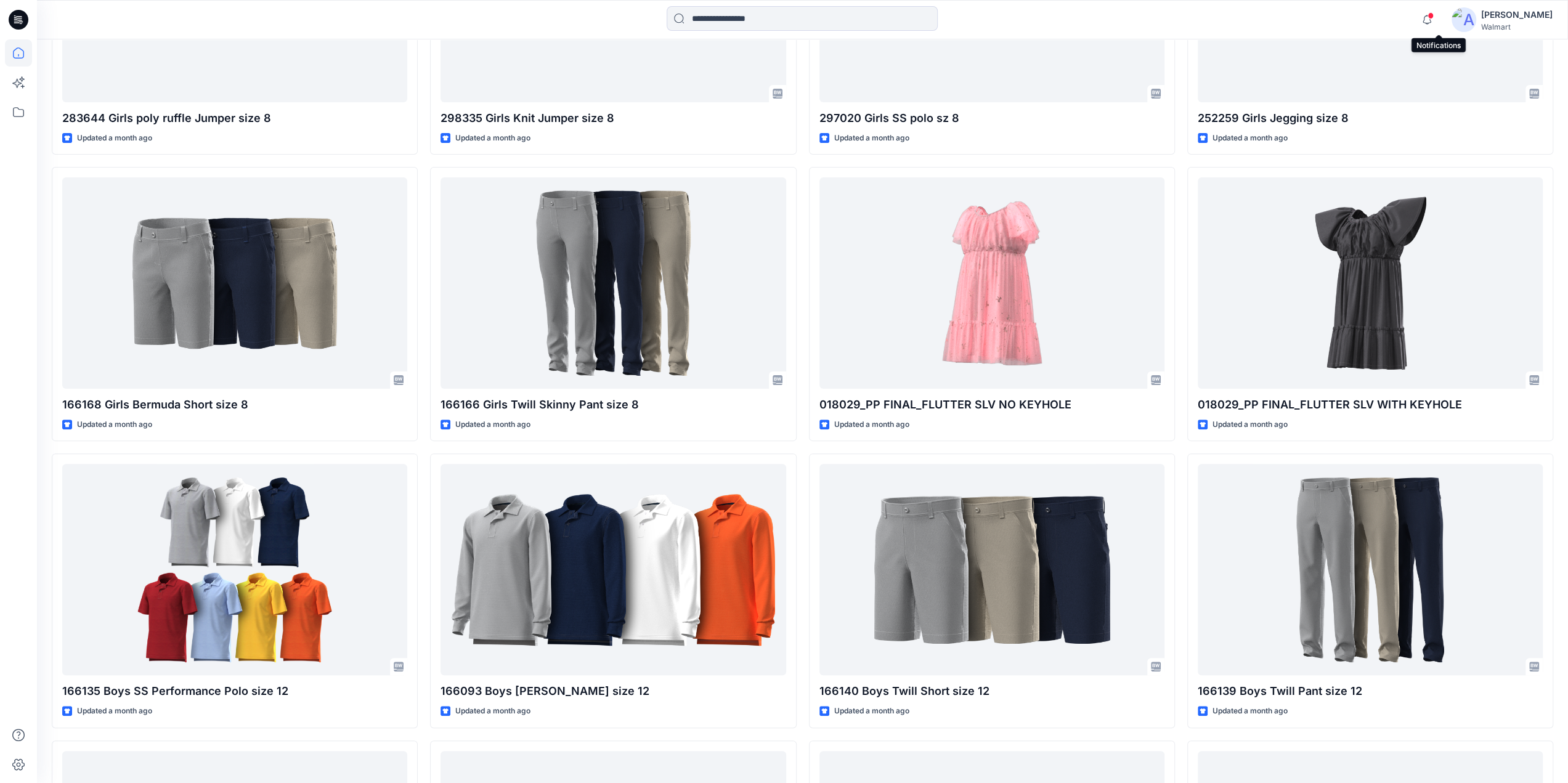
click at [1434, 15] on span at bounding box center [1431, 15] width 6 height 7
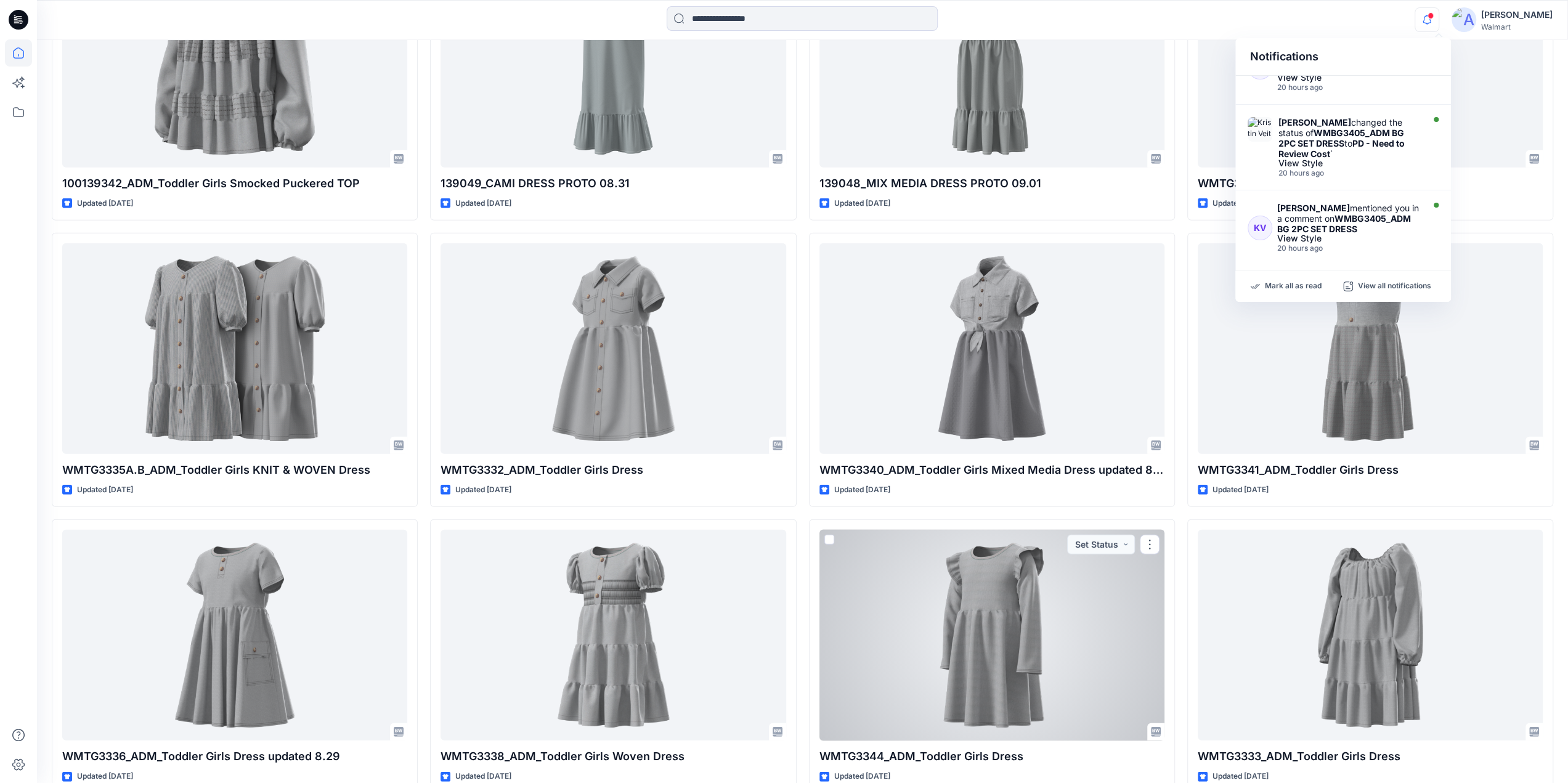
scroll to position [32356, 0]
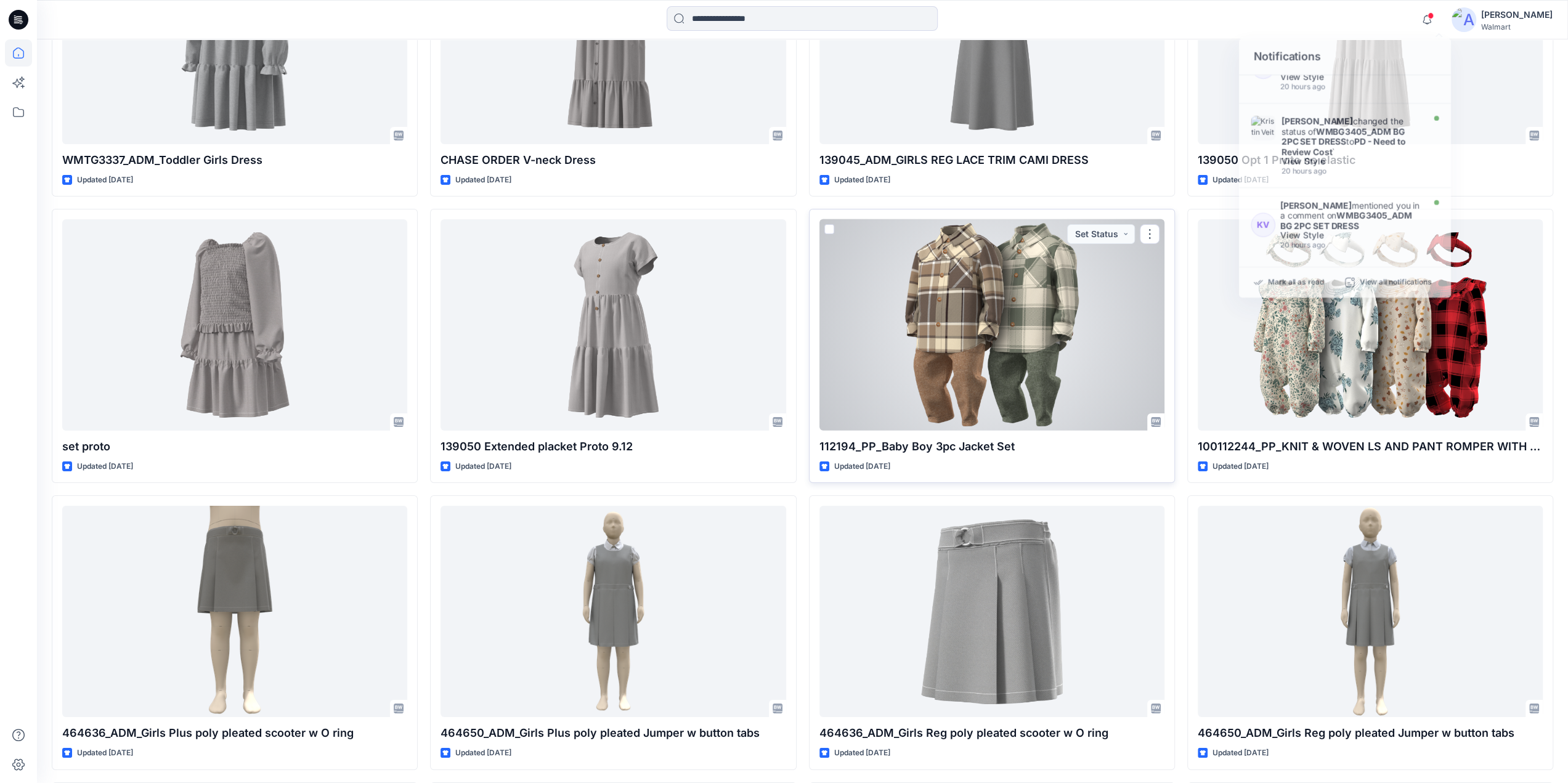
click at [992, 351] on div at bounding box center [992, 325] width 345 height 211
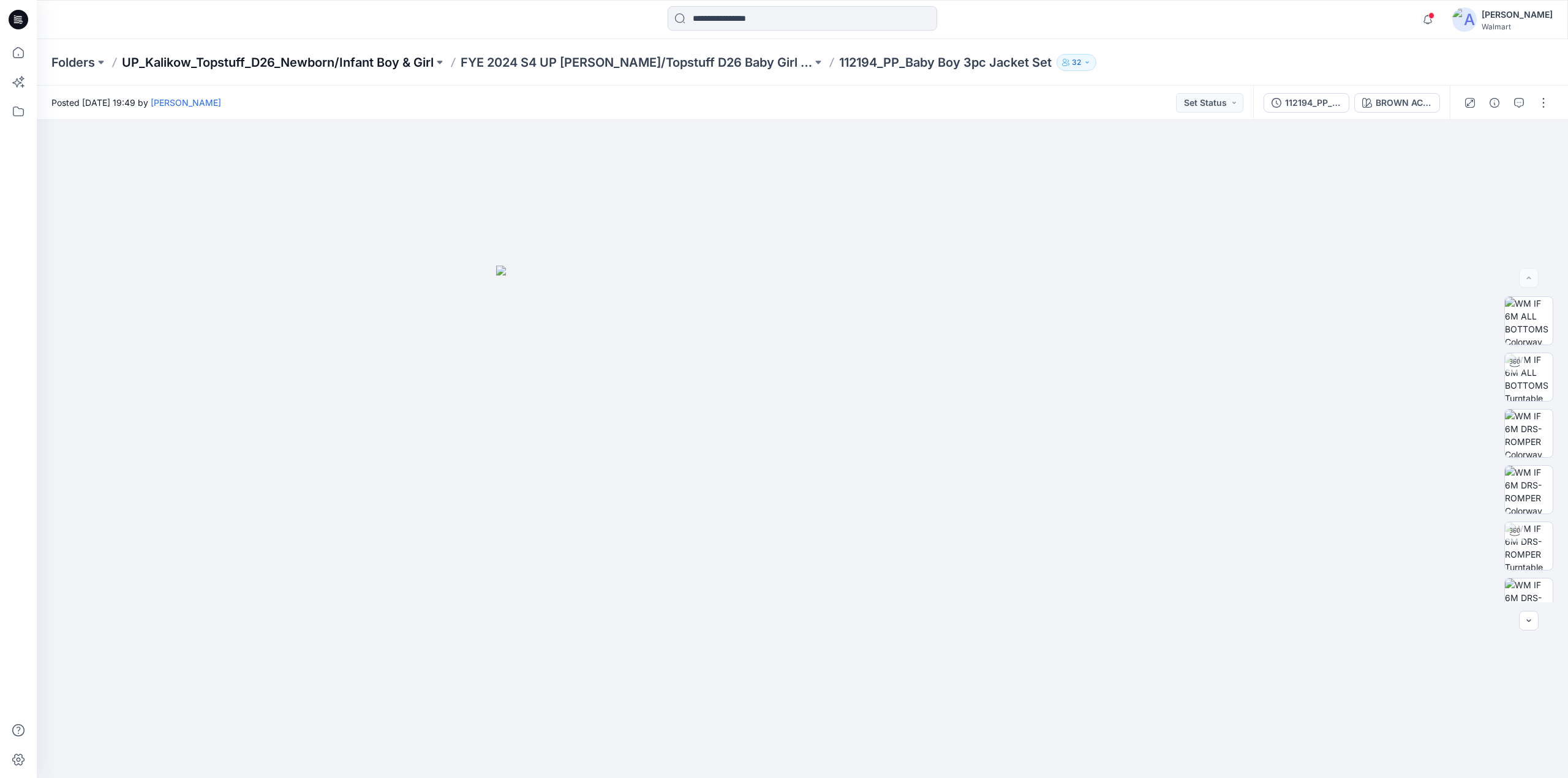
click at [391, 59] on p "UP_Kalikow_Topstuff_D26_Newborn/Infant Boy & Girl" at bounding box center [277, 62] width 312 height 17
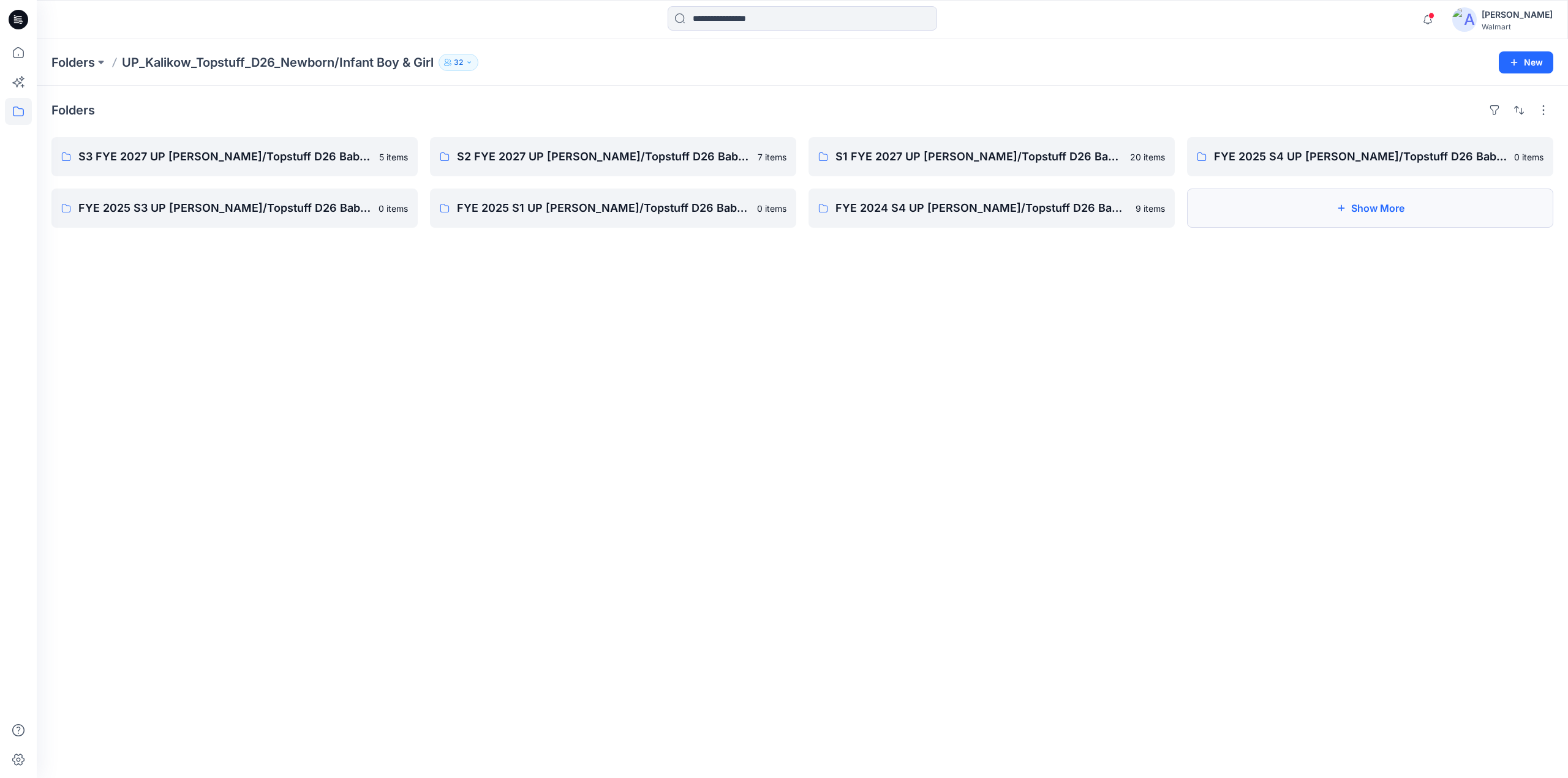
click at [1256, 211] on button "Show More" at bounding box center [1370, 207] width 366 height 39
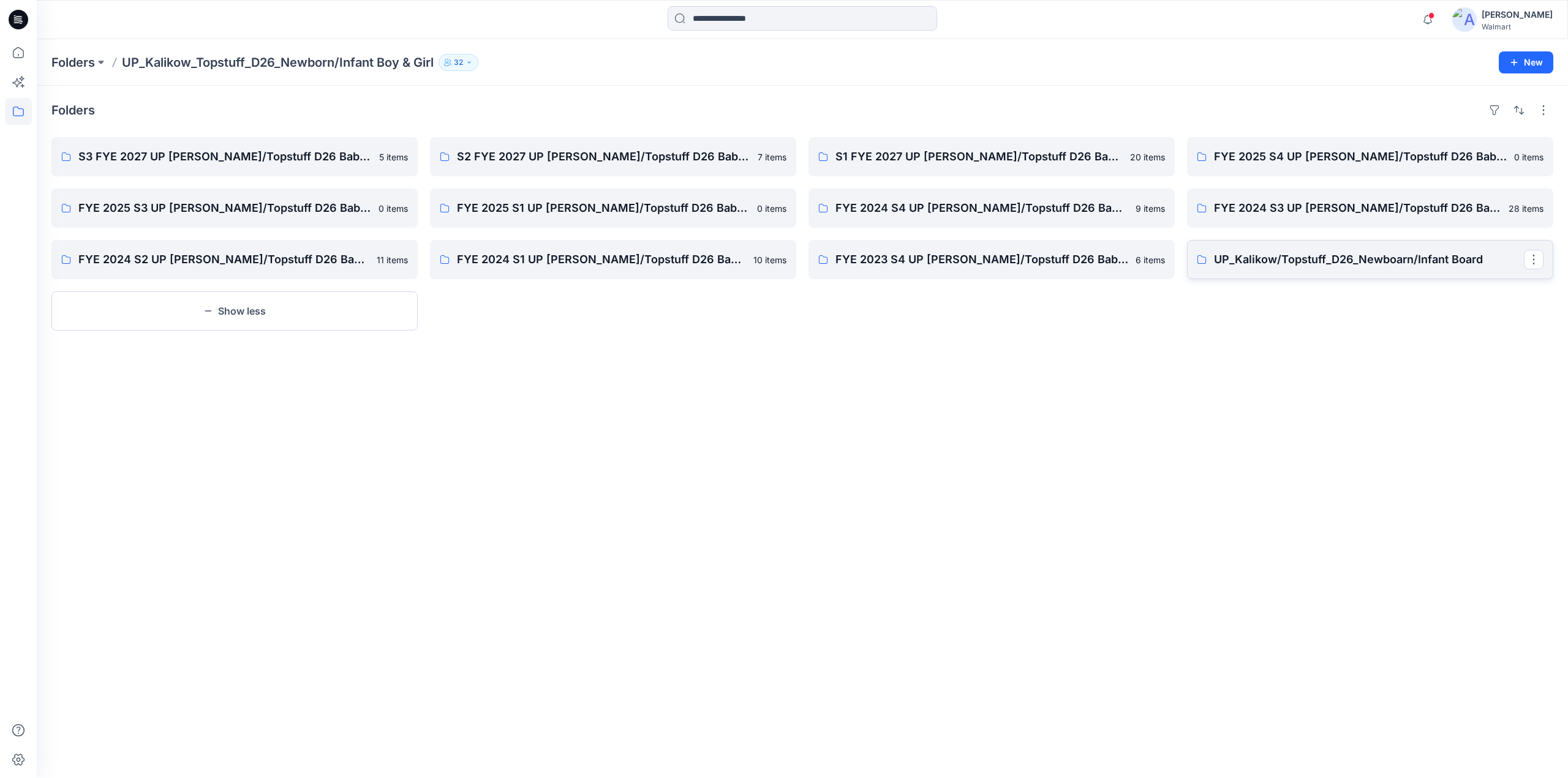
click at [1401, 253] on p "UP_Kalikow/Topstuff_D26_Newboarn/Infant Board" at bounding box center [1368, 259] width 310 height 17
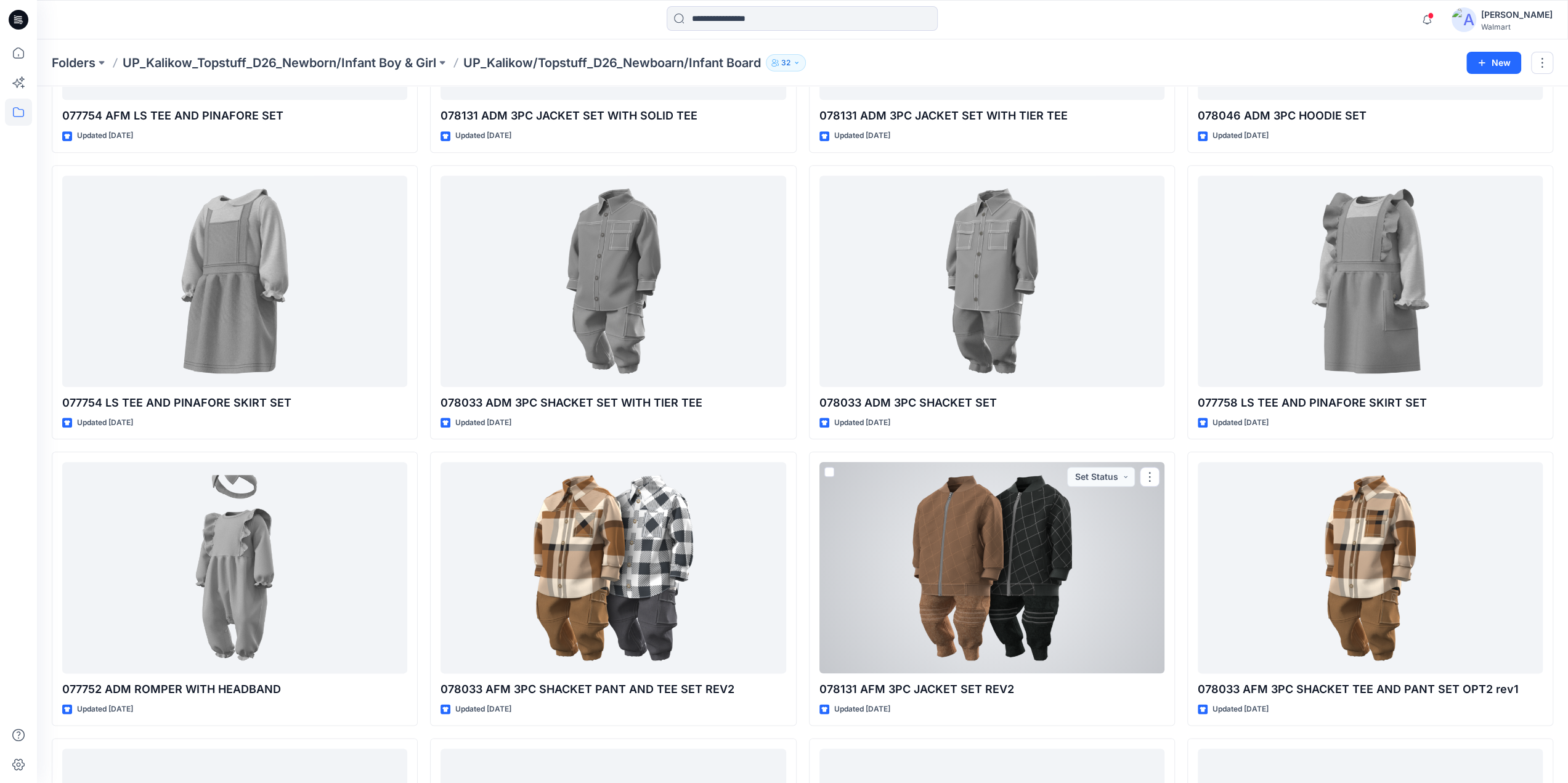
scroll to position [1648, 0]
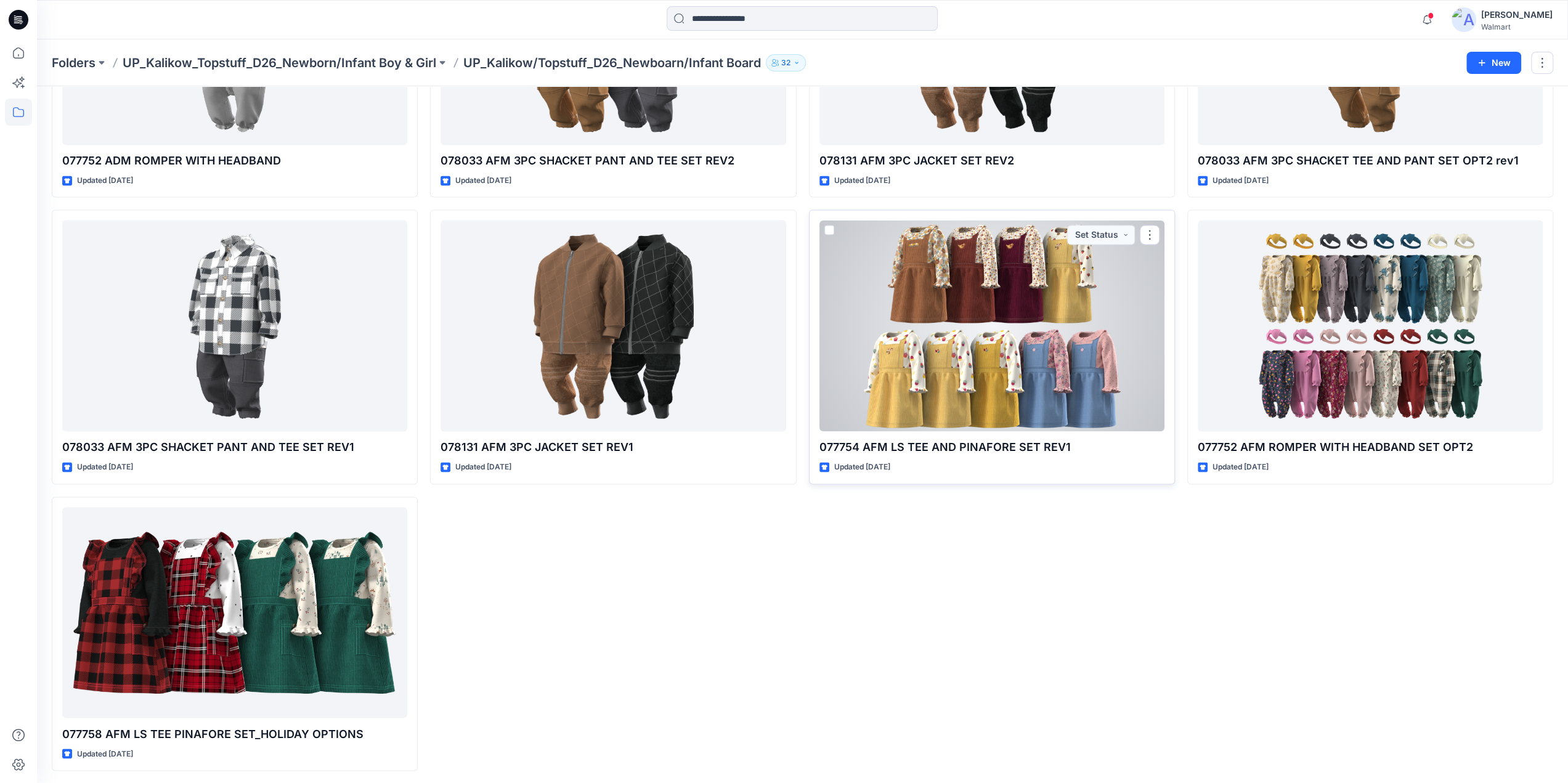
click at [969, 374] on div at bounding box center [992, 326] width 345 height 211
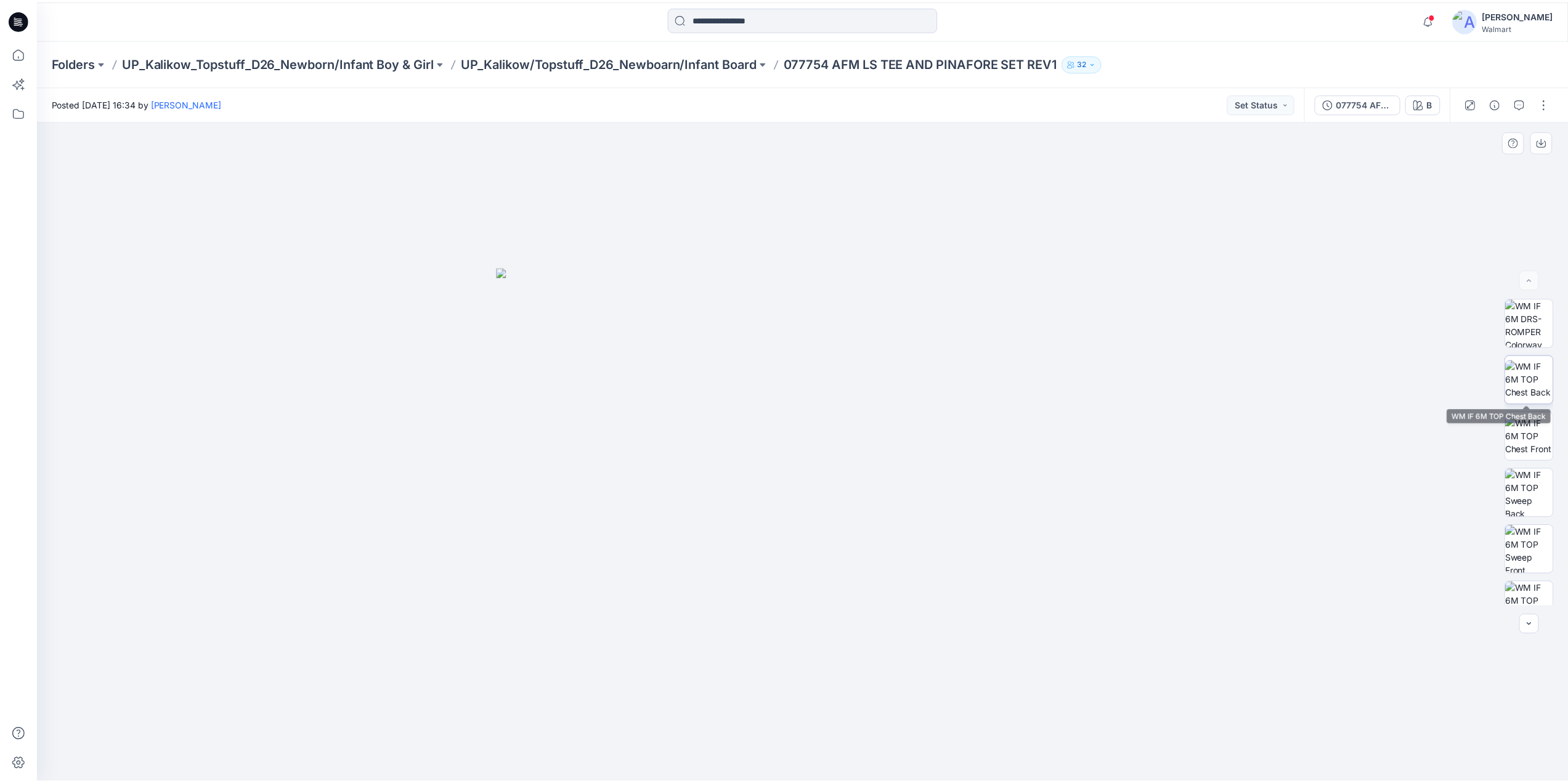
scroll to position [592, 0]
click at [1537, 479] on img at bounding box center [1538, 468] width 48 height 48
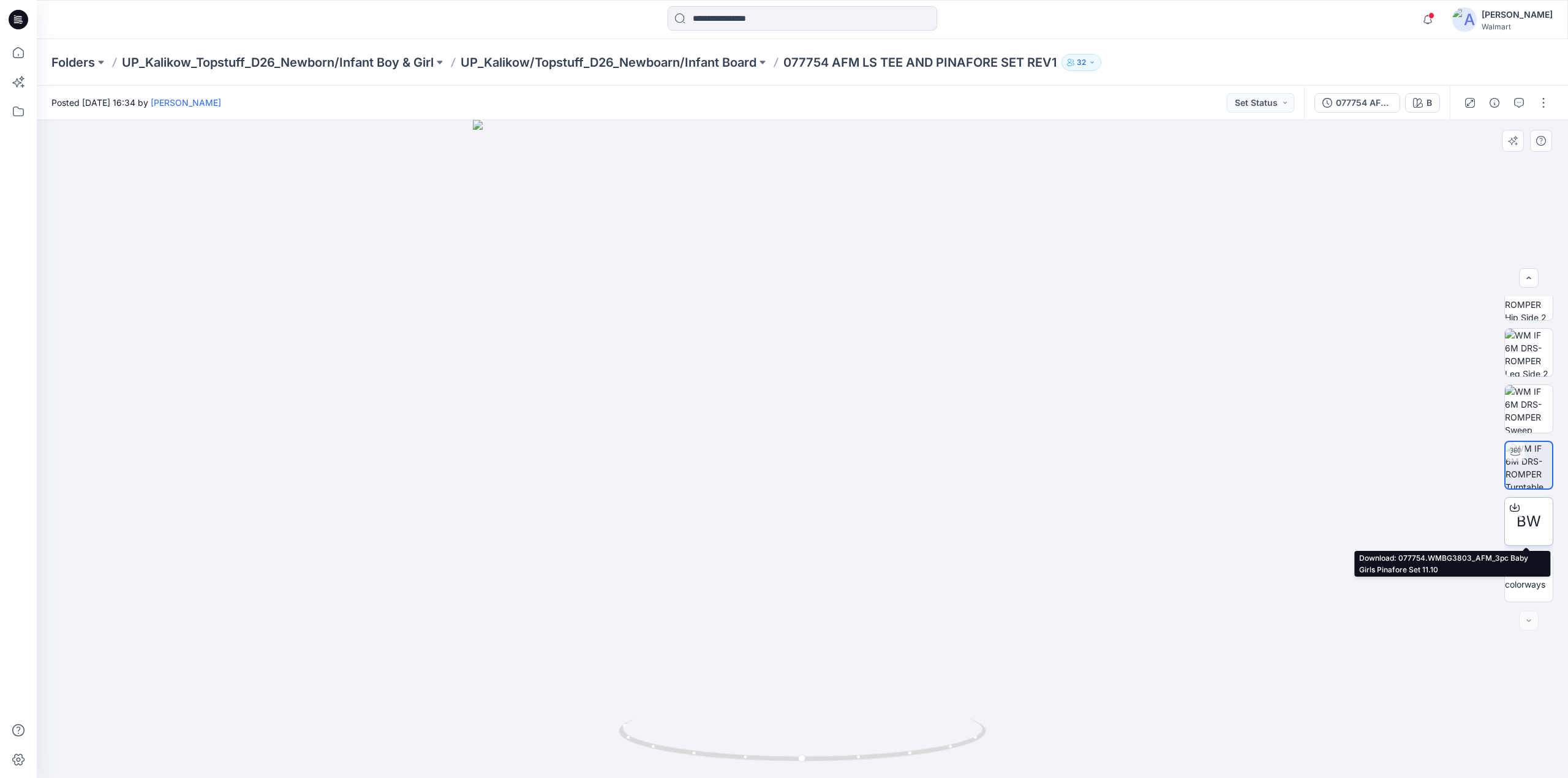
click at [1513, 505] on icon at bounding box center [1514, 507] width 9 height 9
click at [624, 57] on p "UP_Kalikow/Topstuff_D26_Newboarn/Infant Board" at bounding box center [608, 62] width 295 height 17
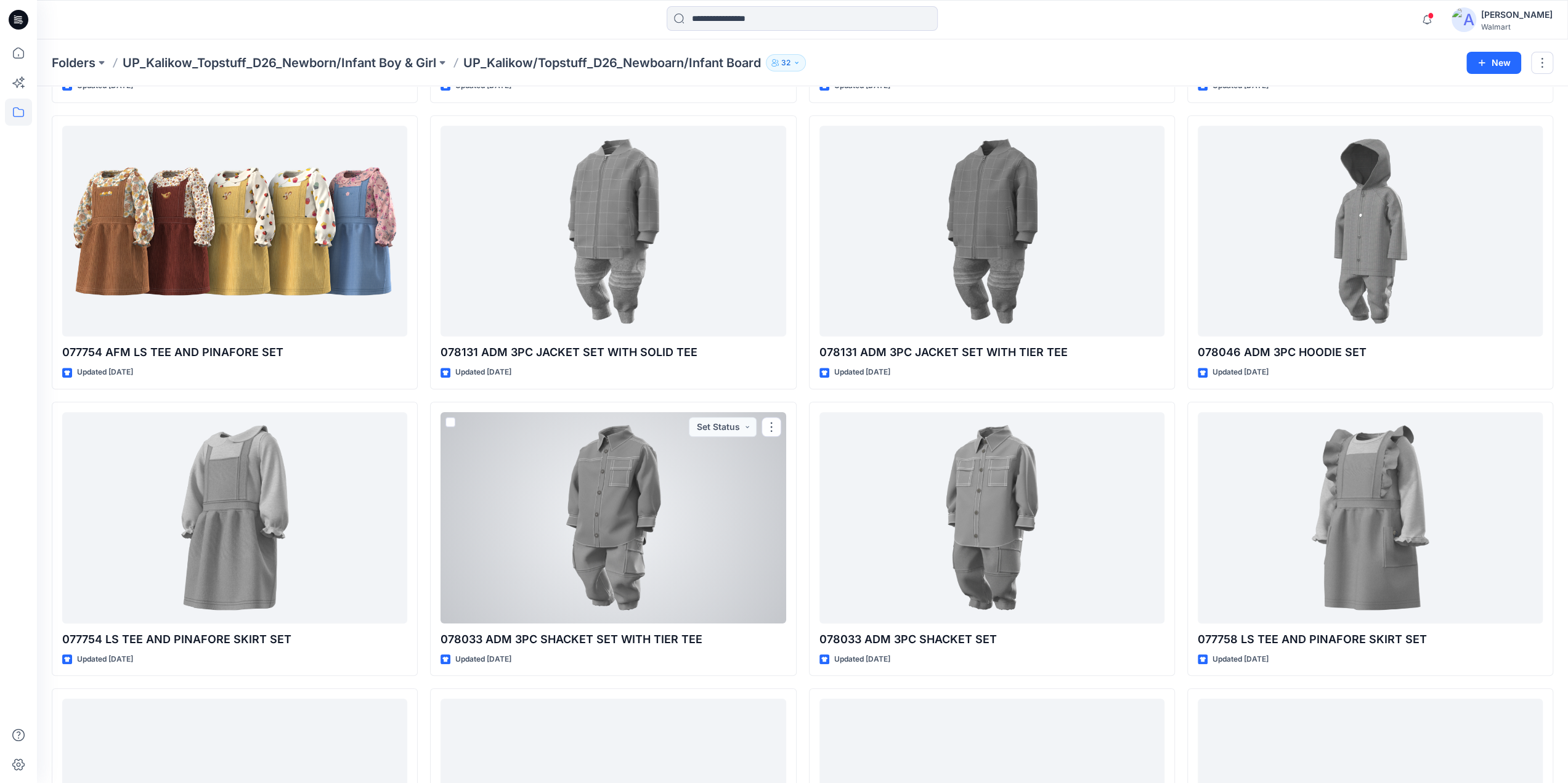
scroll to position [1648, 0]
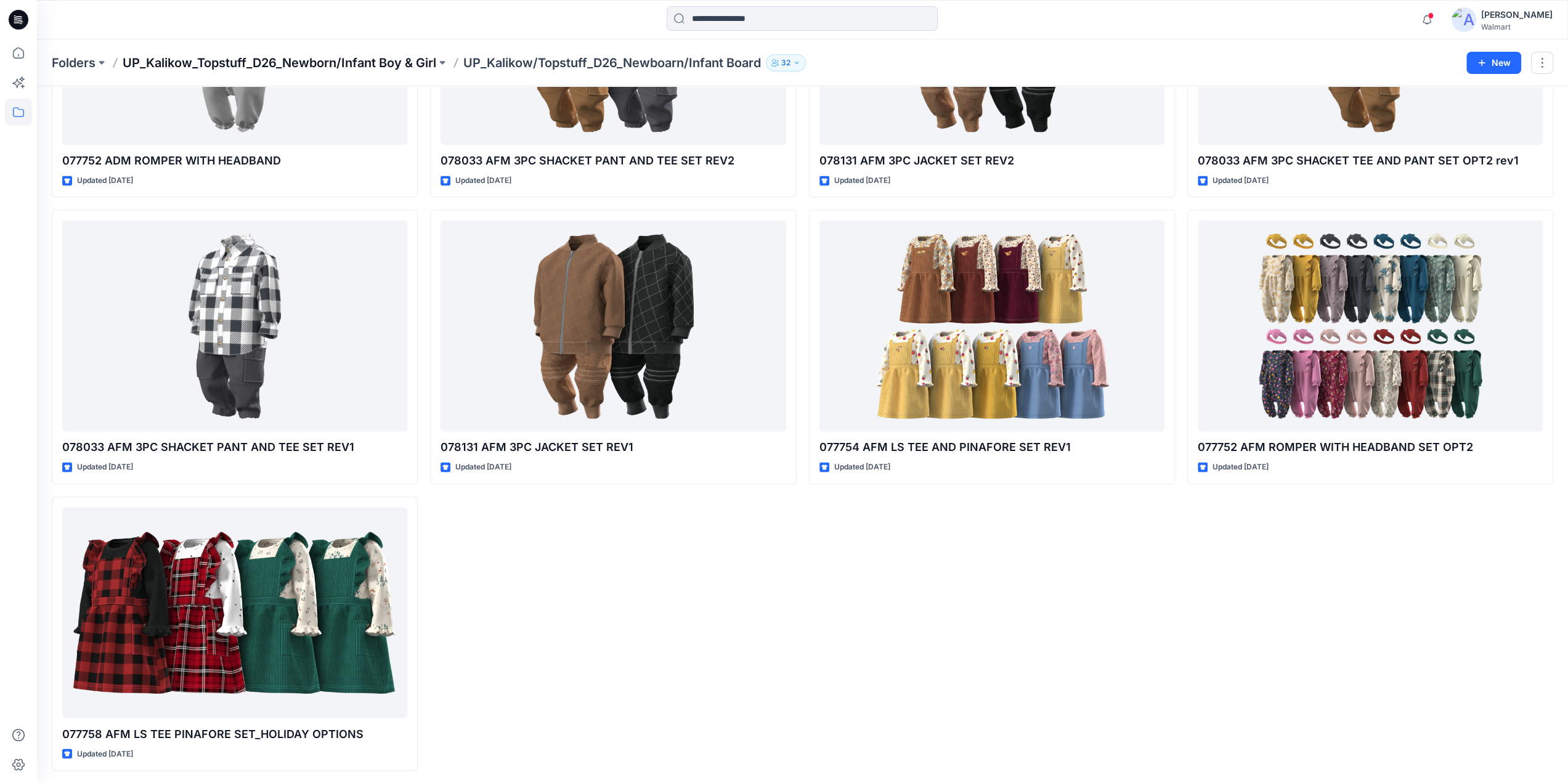
click at [360, 65] on p "UP_Kalikow_Topstuff_D26_Newborn/Infant Boy & Girl" at bounding box center [279, 63] width 313 height 17
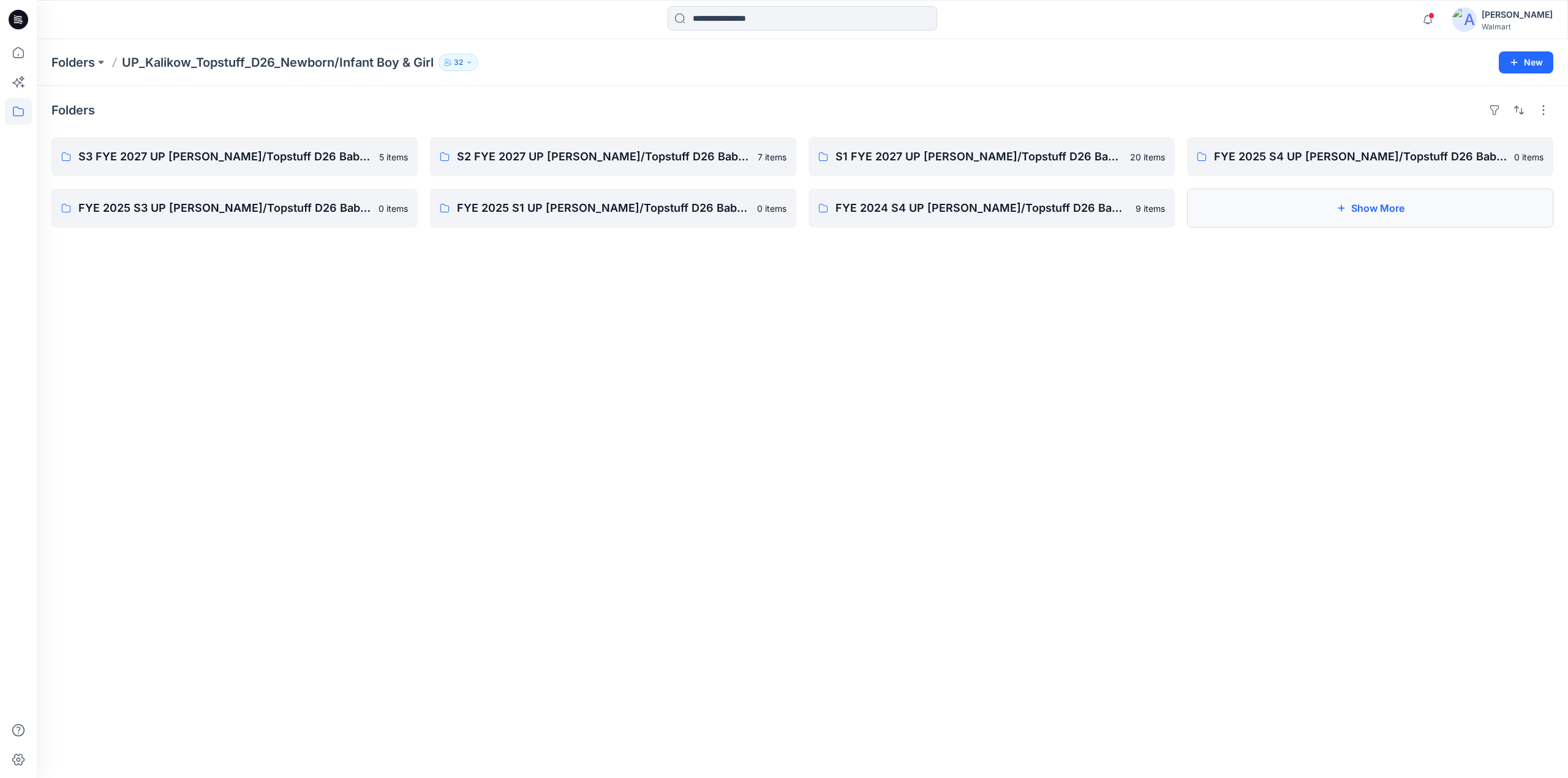
click at [1296, 200] on button "Show More" at bounding box center [1370, 207] width 366 height 39
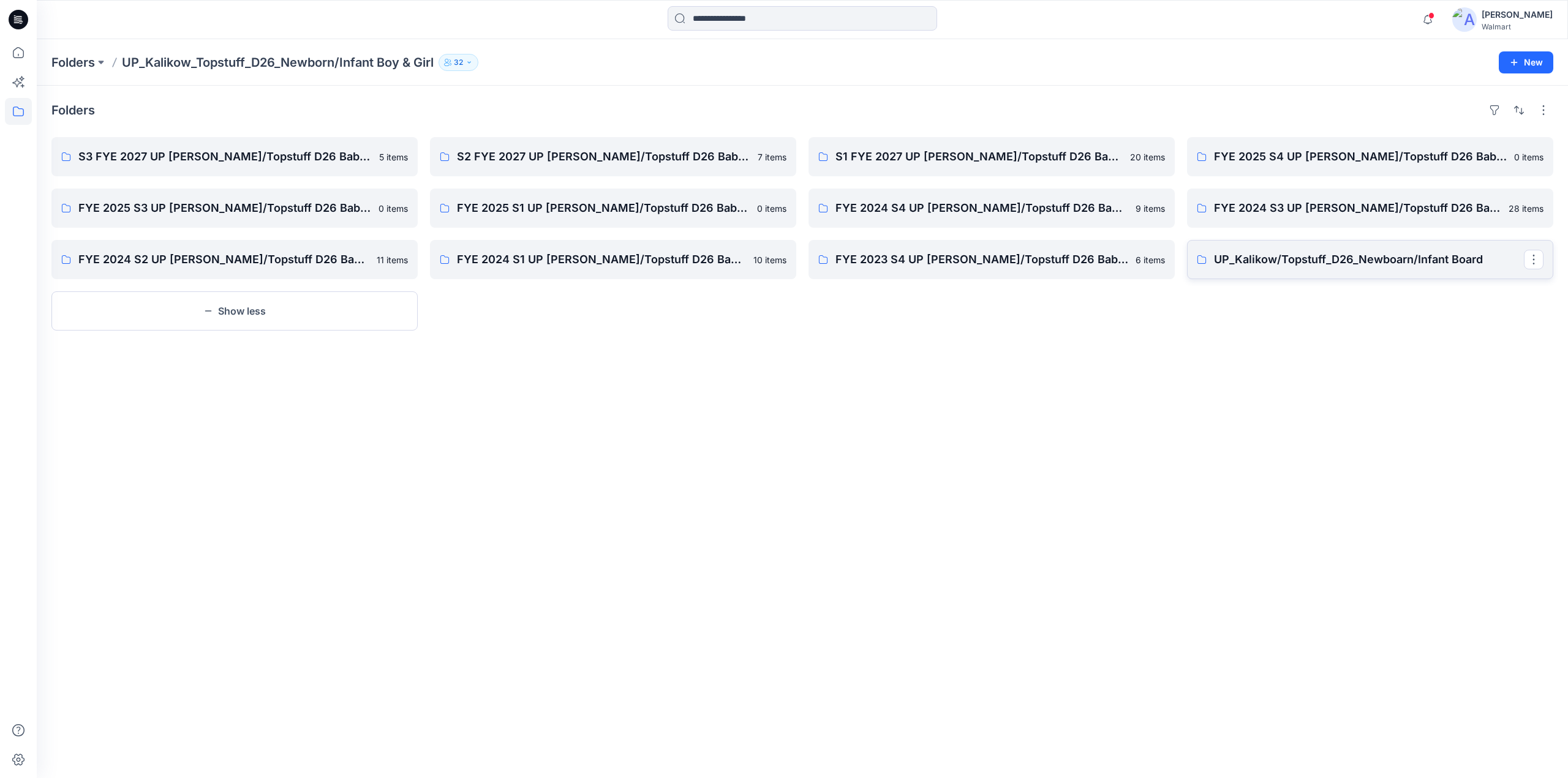
click at [1255, 256] on p "UP_Kalikow/Topstuff_D26_Newboarn/Infant Board" at bounding box center [1368, 259] width 310 height 17
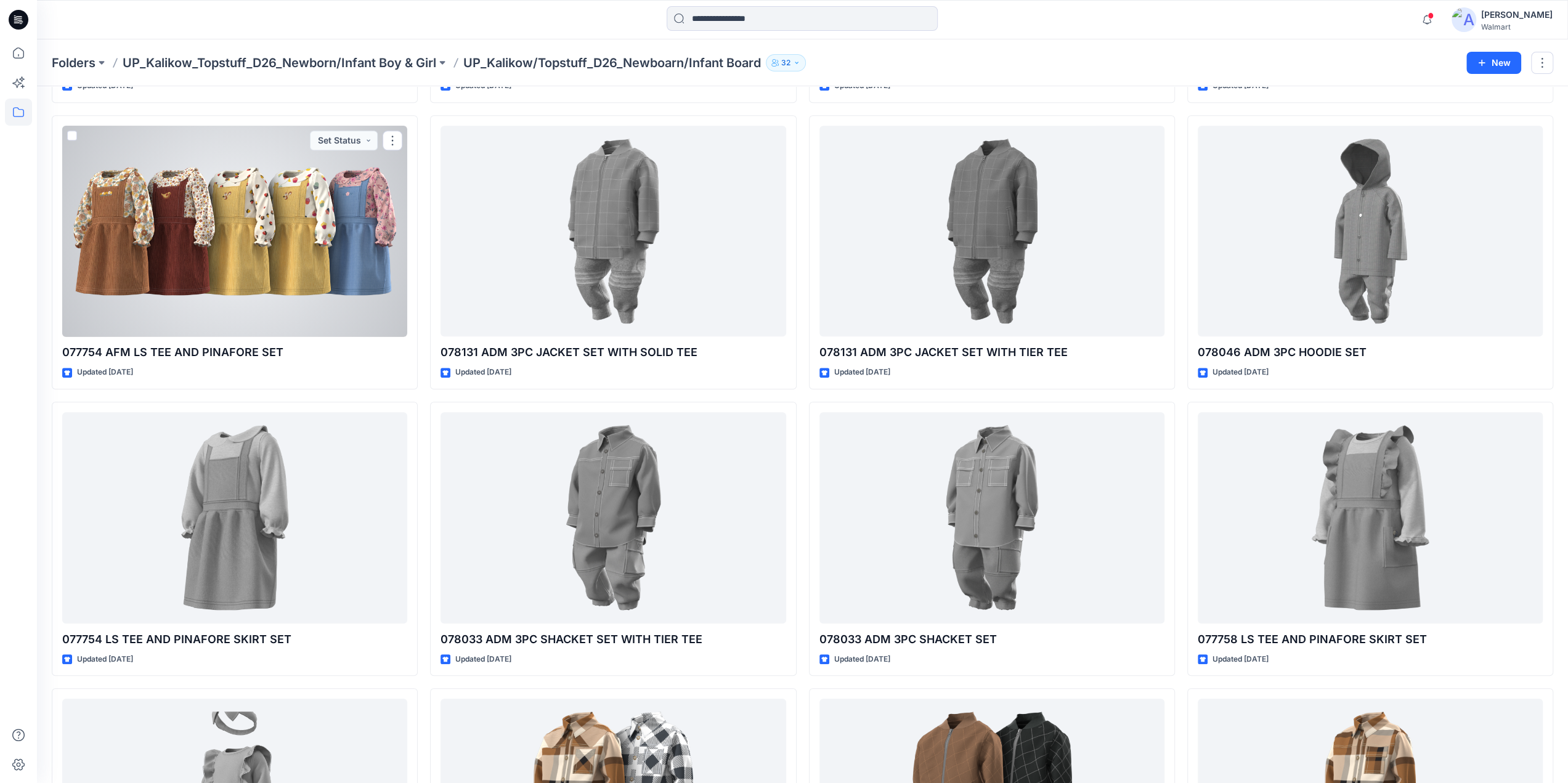
scroll to position [1648, 0]
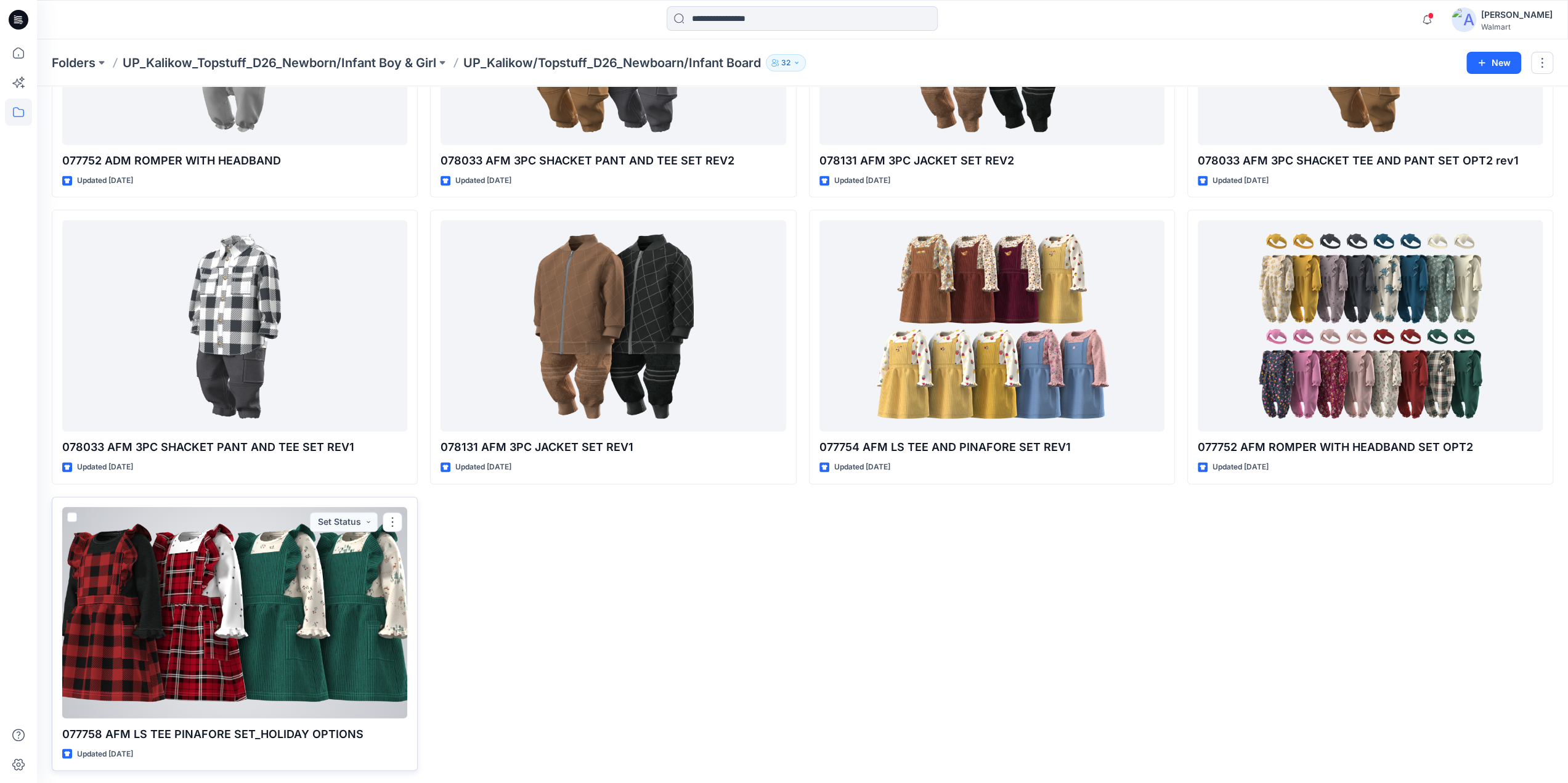
click at [270, 611] on div at bounding box center [234, 612] width 345 height 211
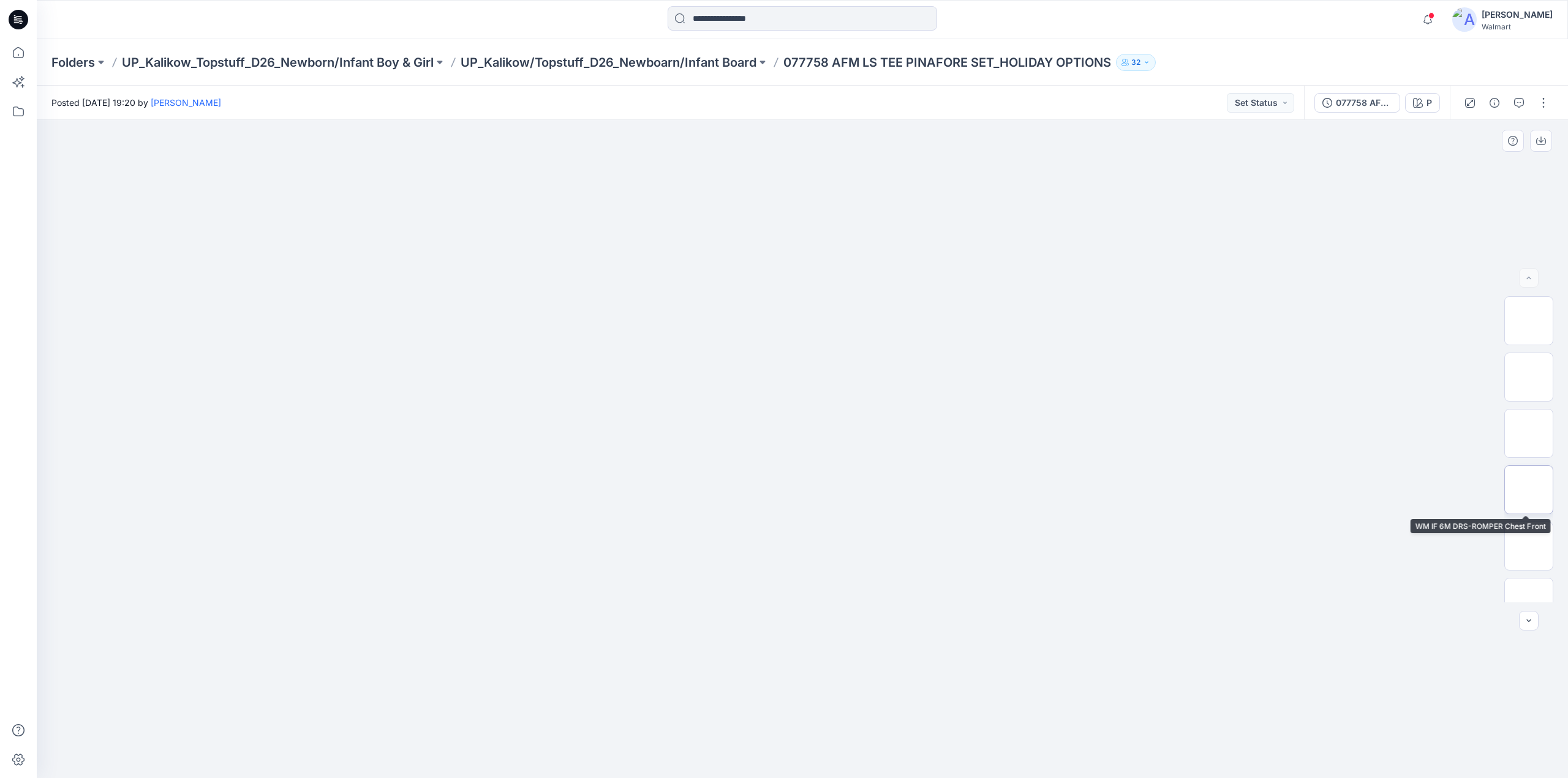
scroll to position [757, 0]
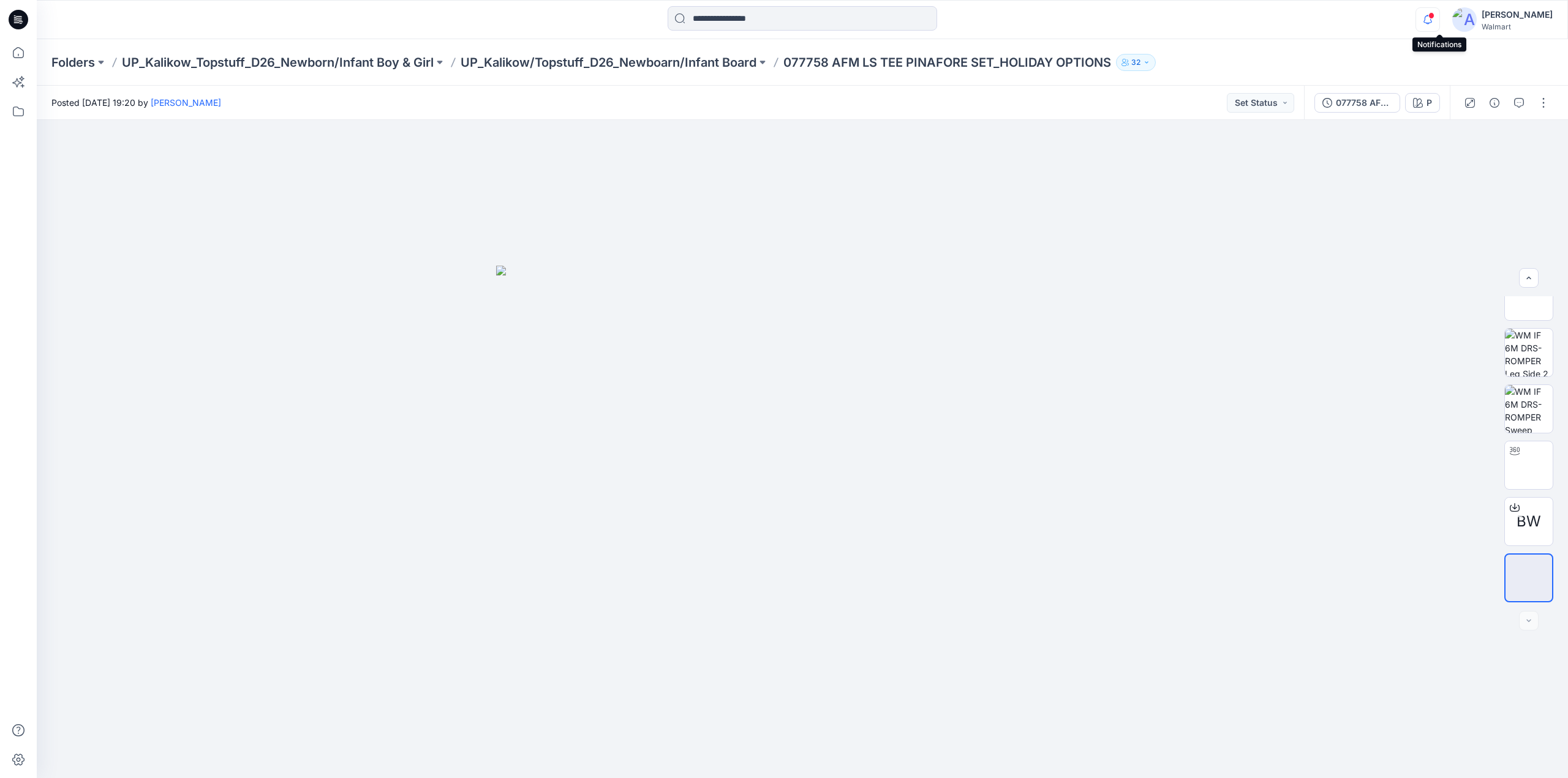
click at [1439, 18] on icon "button" at bounding box center [1428, 20] width 24 height 25
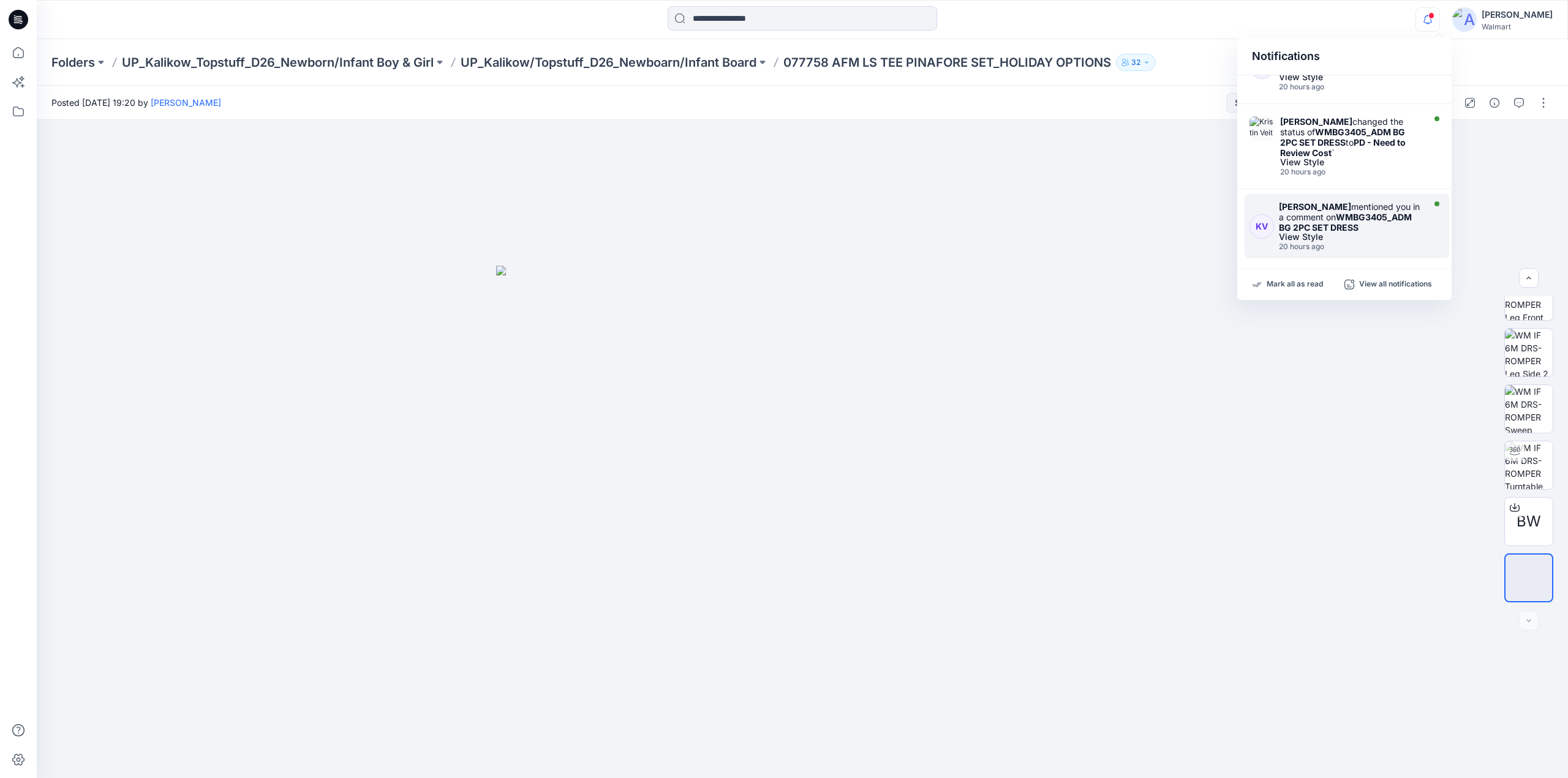
click at [1319, 205] on div "[PERSON_NAME] mentioned you in a comment on WMBG3405_ADM BG 2PC SET DRESS" at bounding box center [1350, 217] width 142 height 31
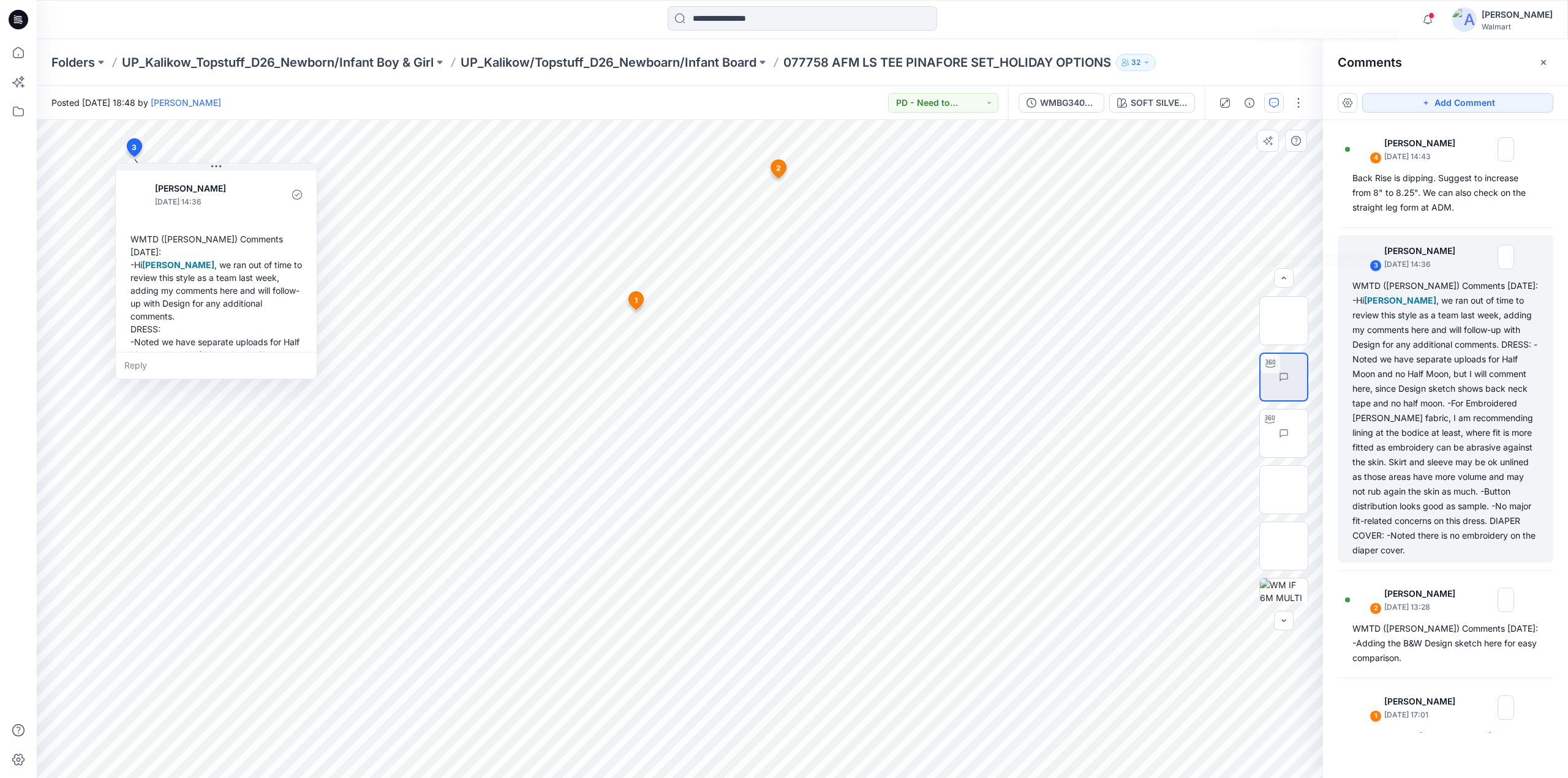
scroll to position [644, 0]
click at [1280, 535] on img at bounding box center [1284, 522] width 47 height 26
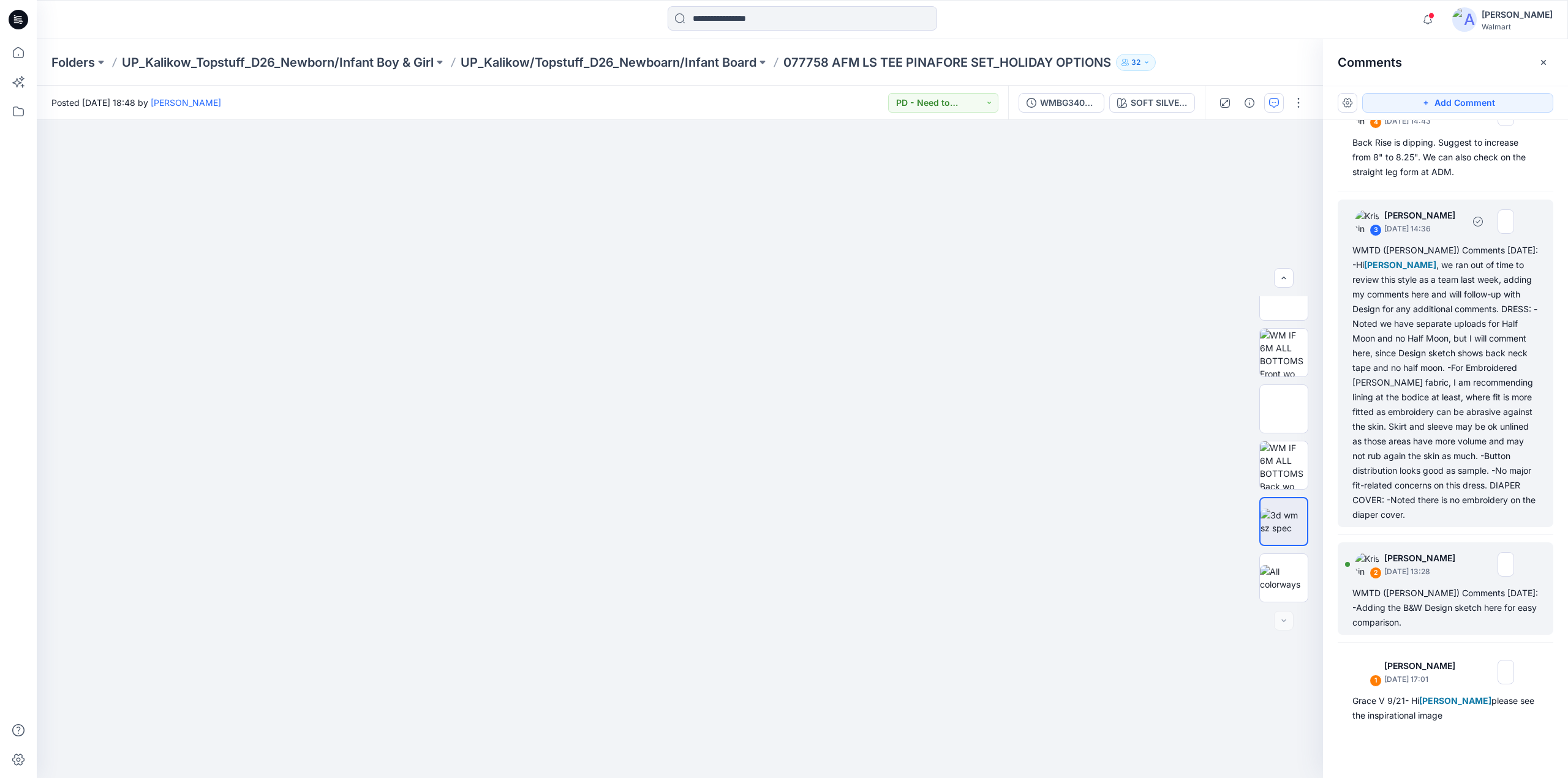
scroll to position [51, 0]
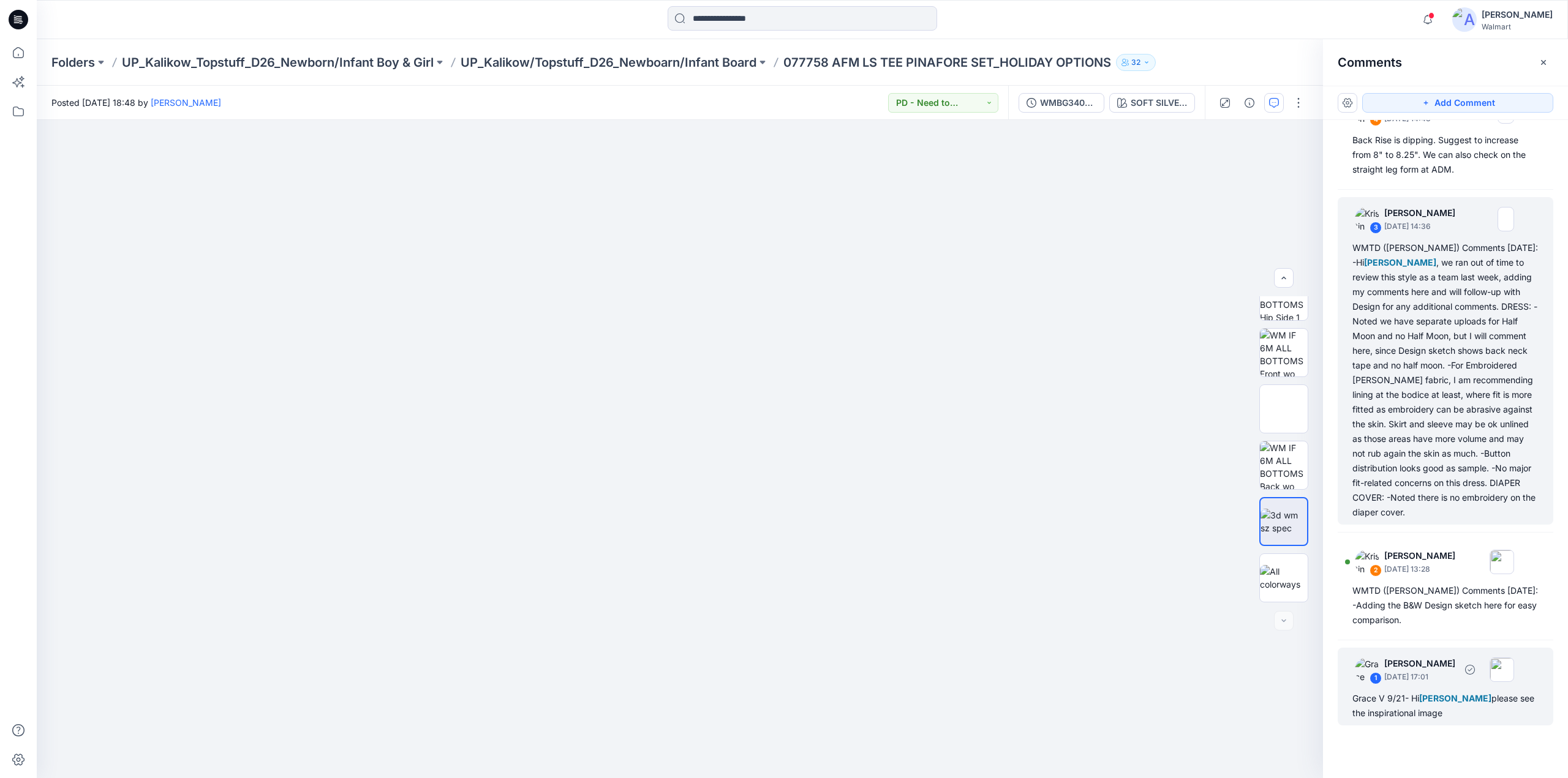
click at [1417, 687] on div "1 [PERSON_NAME] [DATE] 17:01 Grace V 9/21- Hi [PERSON_NAME] please see the insp…" at bounding box center [1446, 686] width 216 height 78
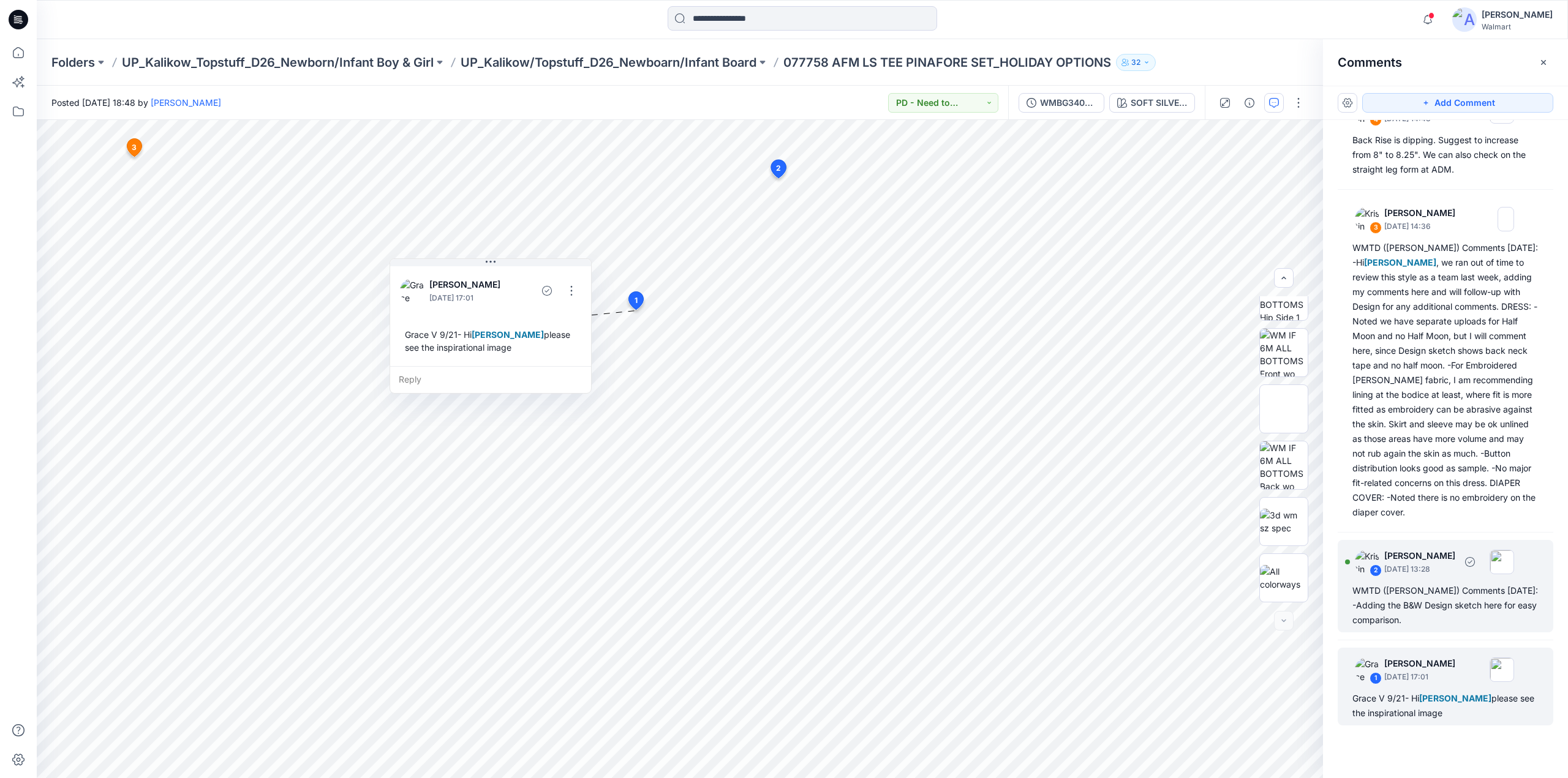
click at [1405, 611] on div "WMTD ([PERSON_NAME]) Comments [DATE]: -Adding the B&W Design sketch here for ea…" at bounding box center [1445, 605] width 187 height 44
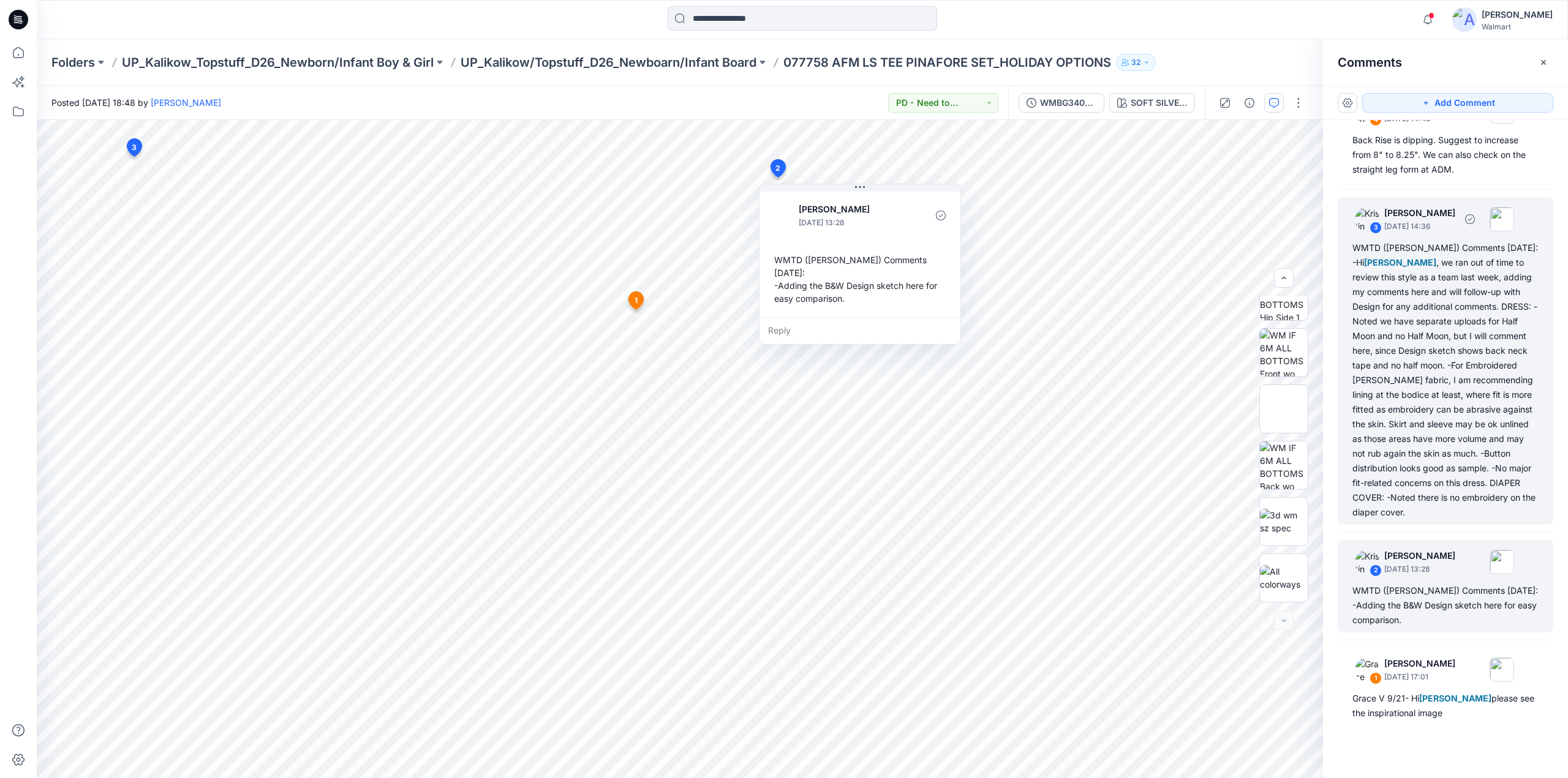
click at [1402, 394] on div "WMTD ([PERSON_NAME]) Comments [DATE]: -Hi [PERSON_NAME] , we ran out of time to…" at bounding box center [1445, 380] width 187 height 279
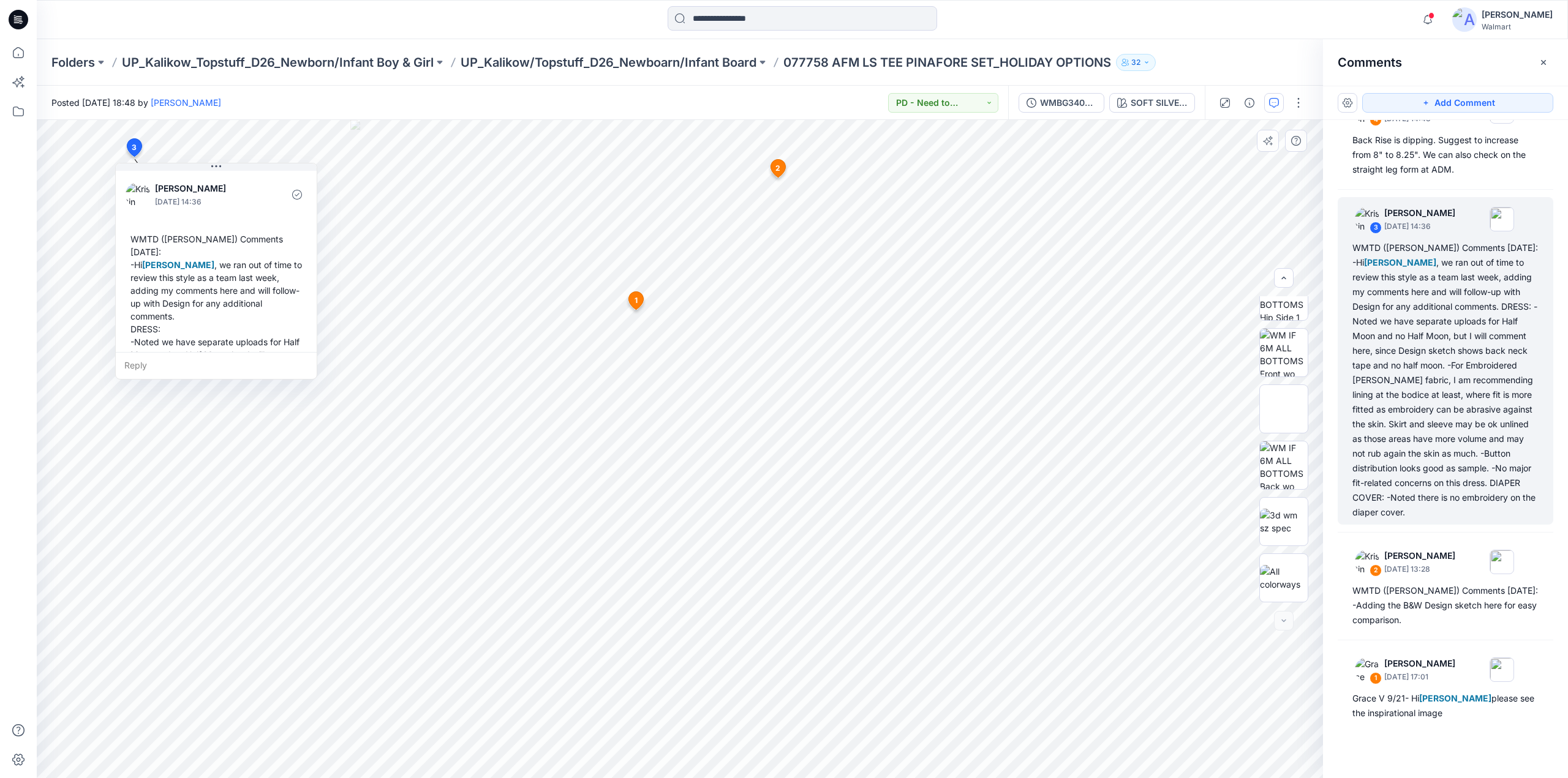
click at [129, 149] on icon at bounding box center [134, 147] width 15 height 18
click at [130, 146] on icon at bounding box center [134, 147] width 15 height 18
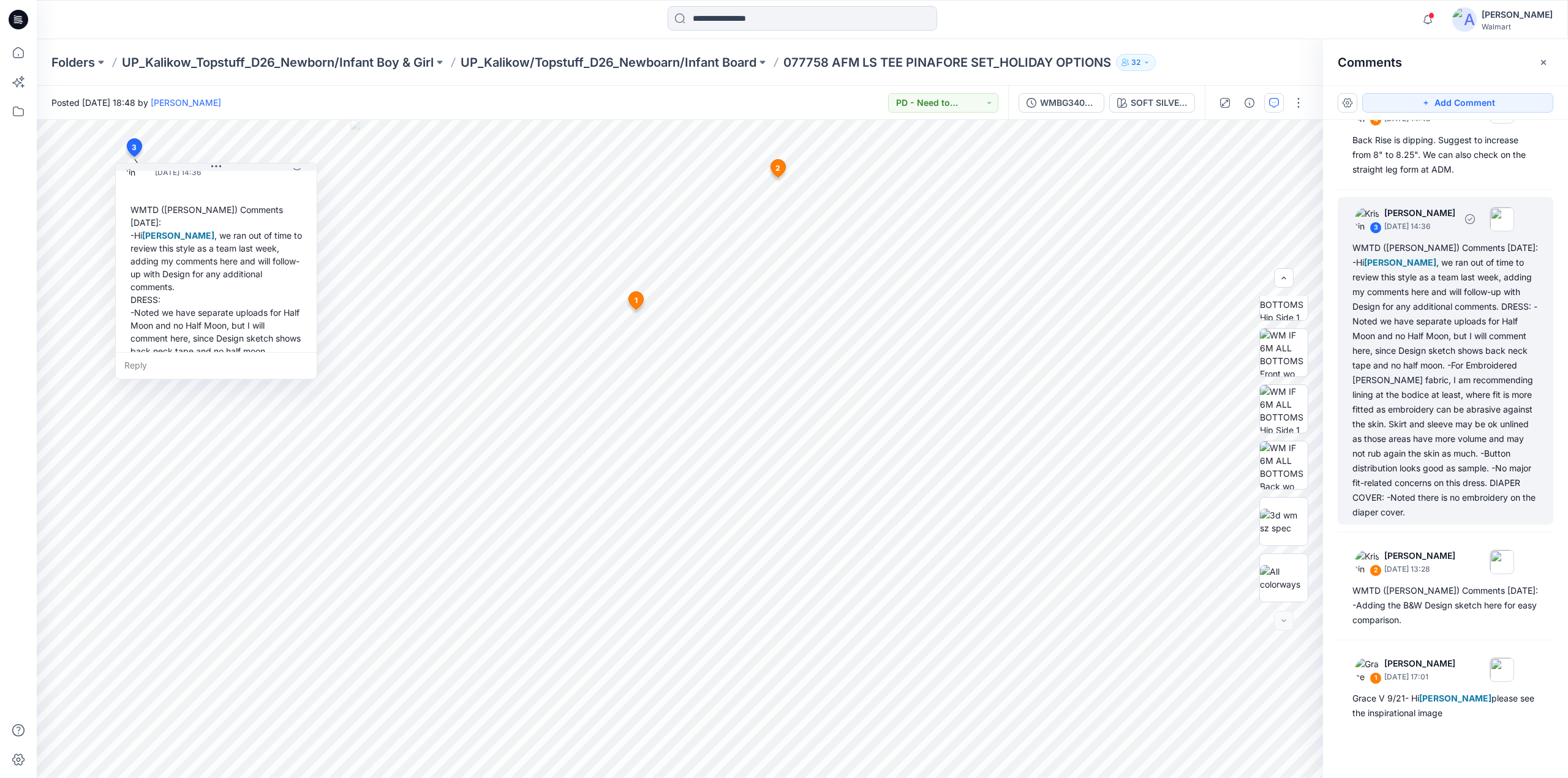
scroll to position [0, 0]
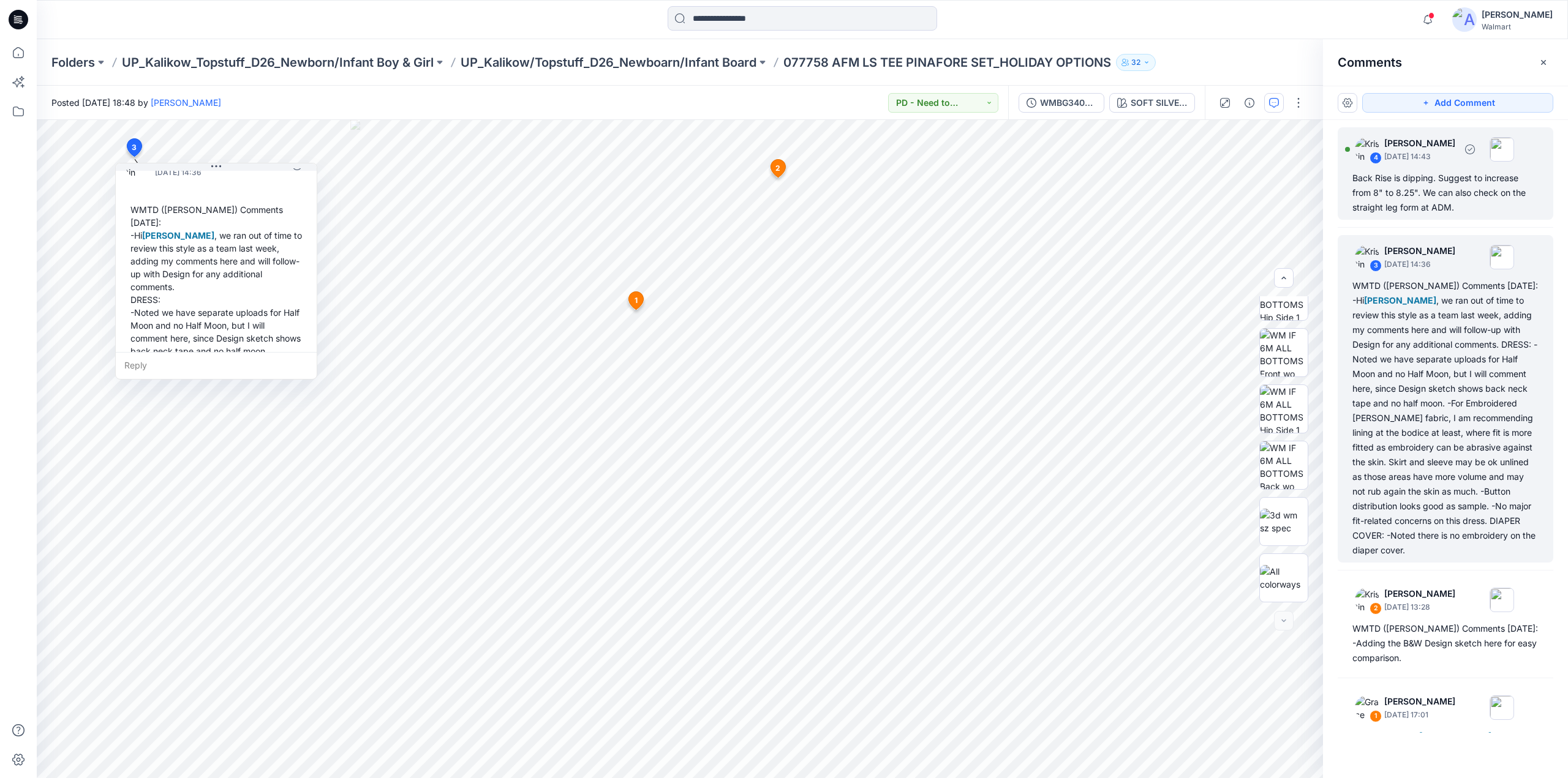
click at [1415, 191] on div "Back Rise is dipping. Suggest to increase from 8" to 8.25". We can also check o…" at bounding box center [1445, 192] width 187 height 44
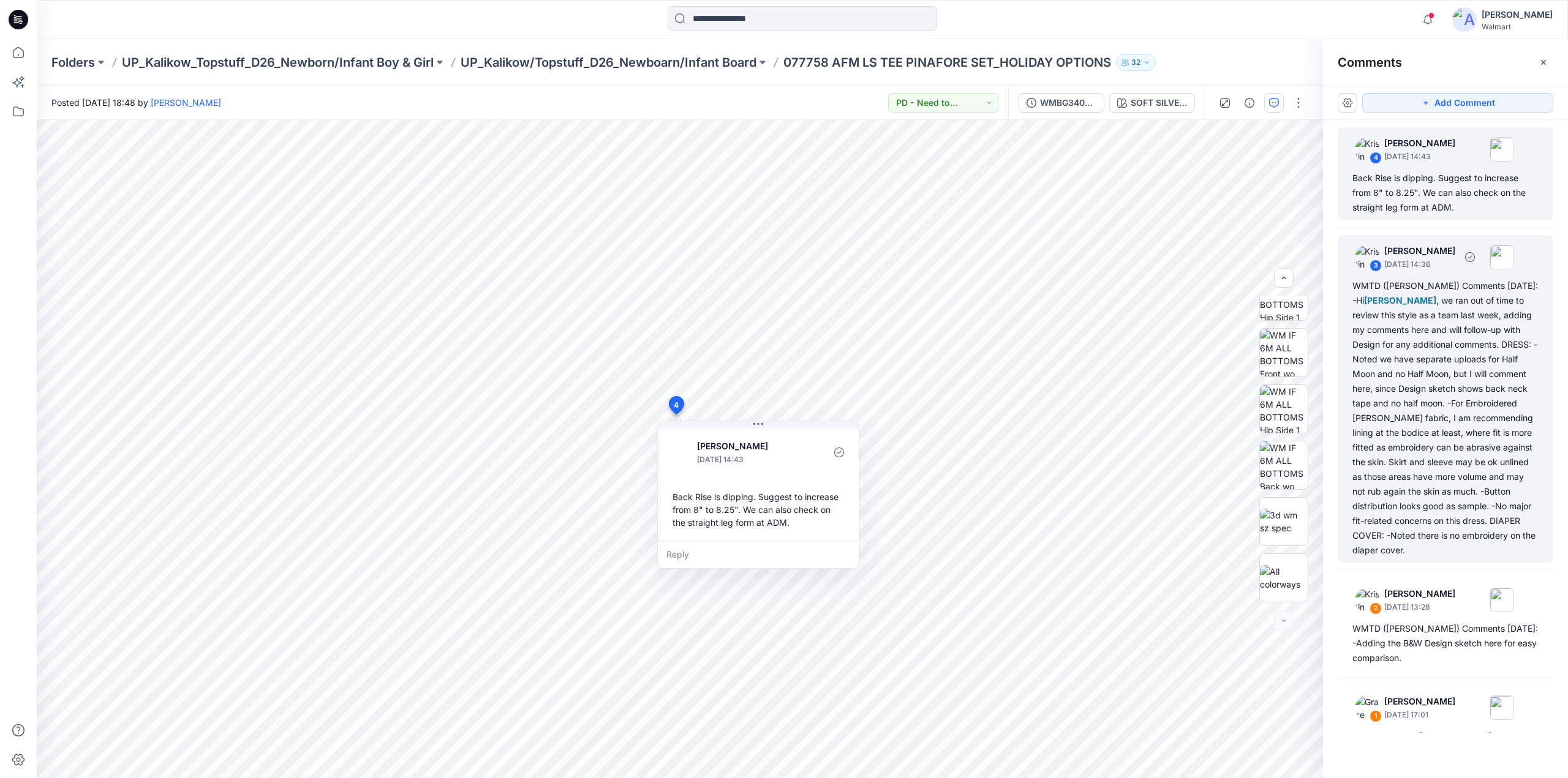
click at [1414, 384] on div "WMTD ([PERSON_NAME]) Comments [DATE]: -Hi [PERSON_NAME] , we ran out of time to…" at bounding box center [1445, 417] width 187 height 279
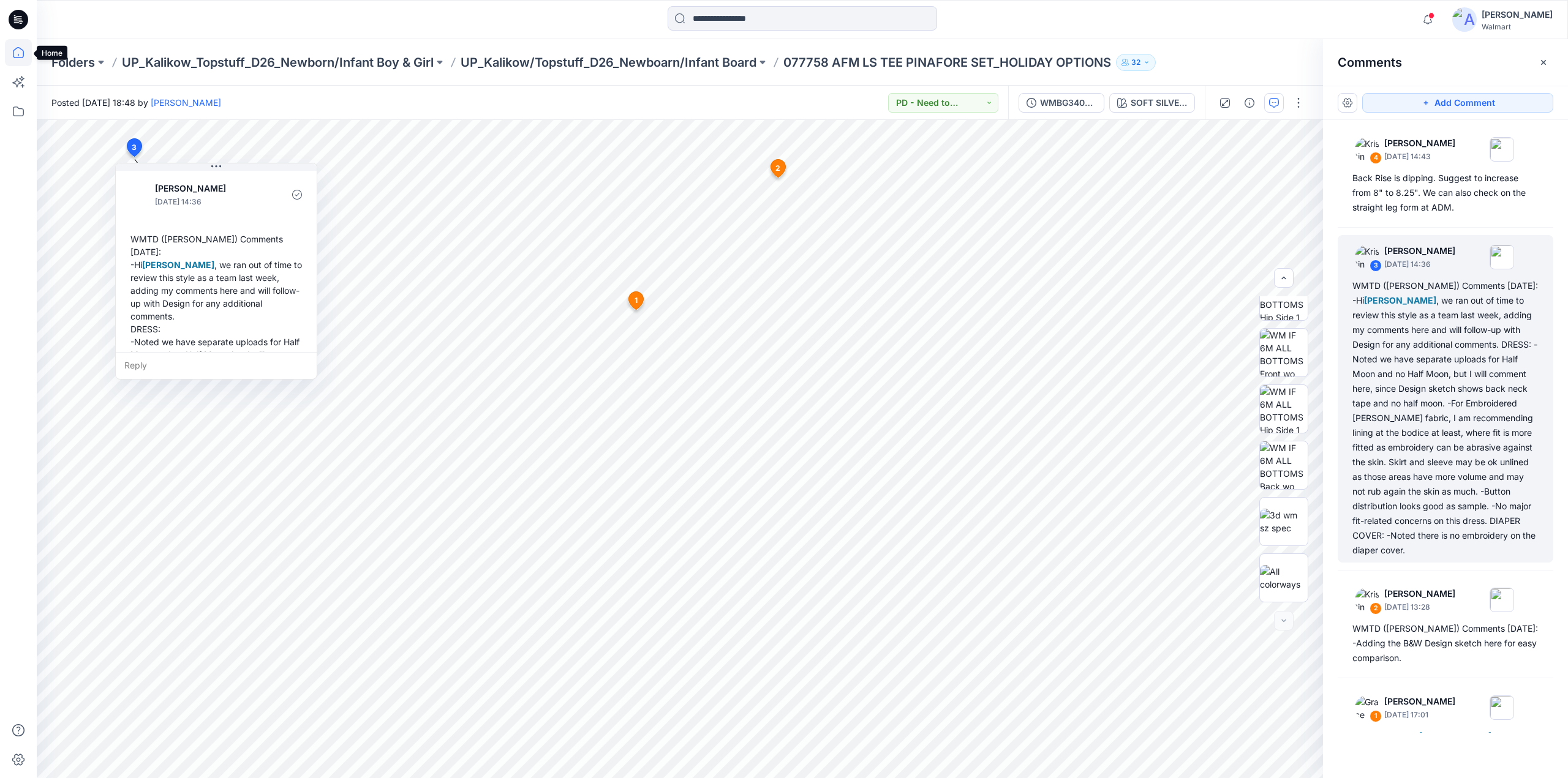
click at [22, 52] on icon at bounding box center [18, 52] width 27 height 27
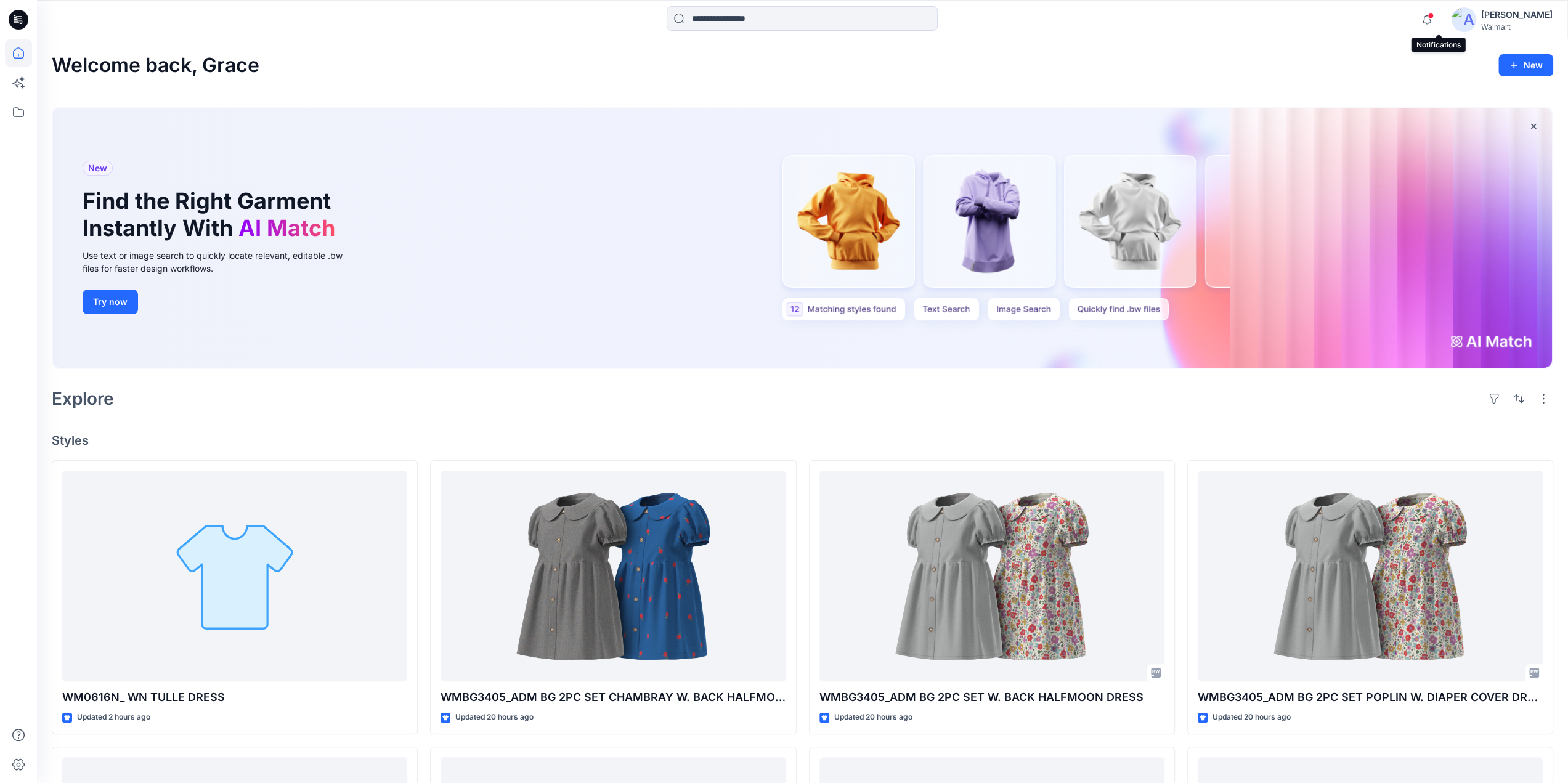
click at [1434, 15] on span at bounding box center [1431, 15] width 6 height 7
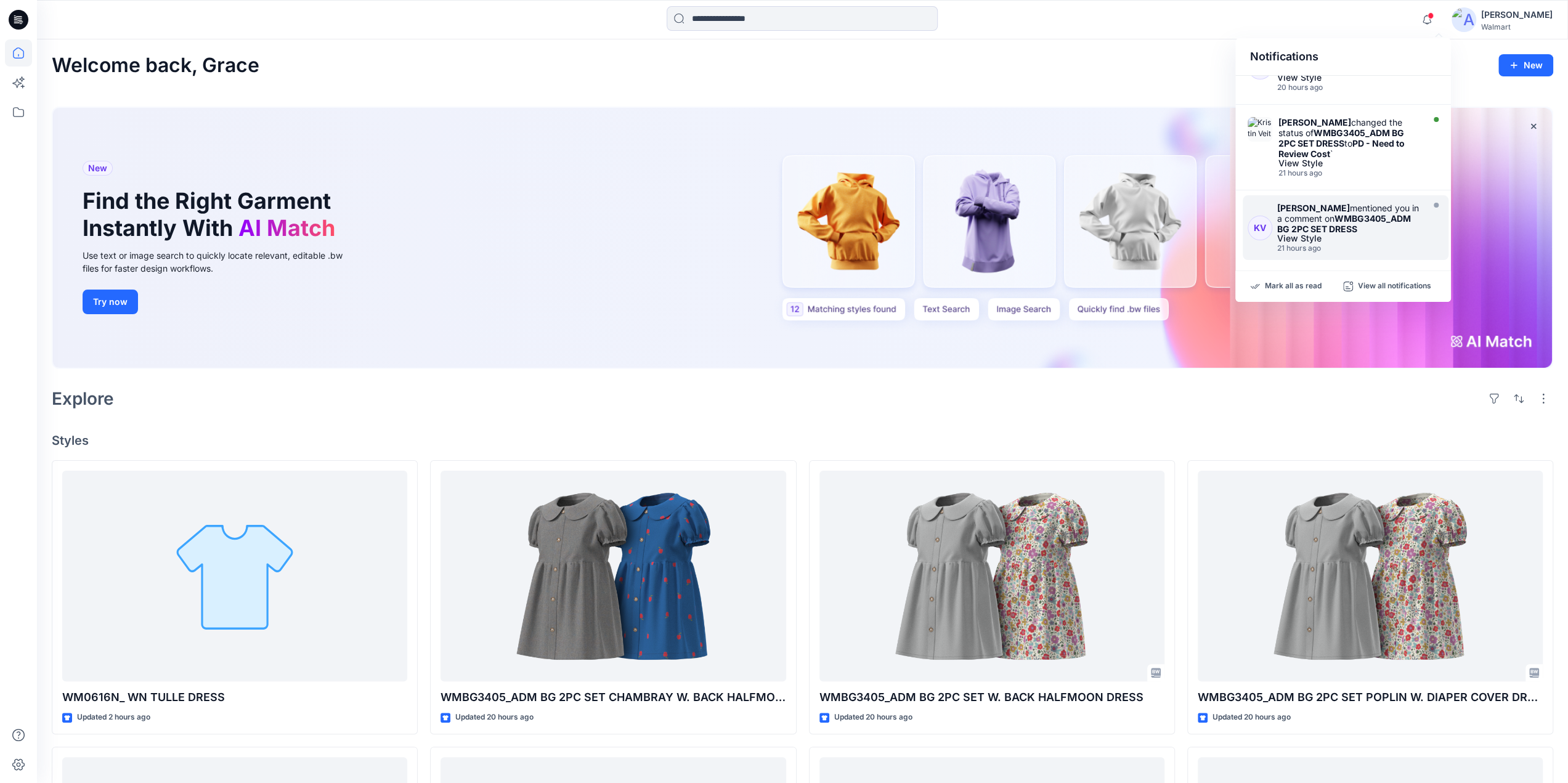
click at [1321, 216] on strong "WMBG3405_ADM BG 2PC SET DRESS" at bounding box center [1344, 224] width 133 height 21
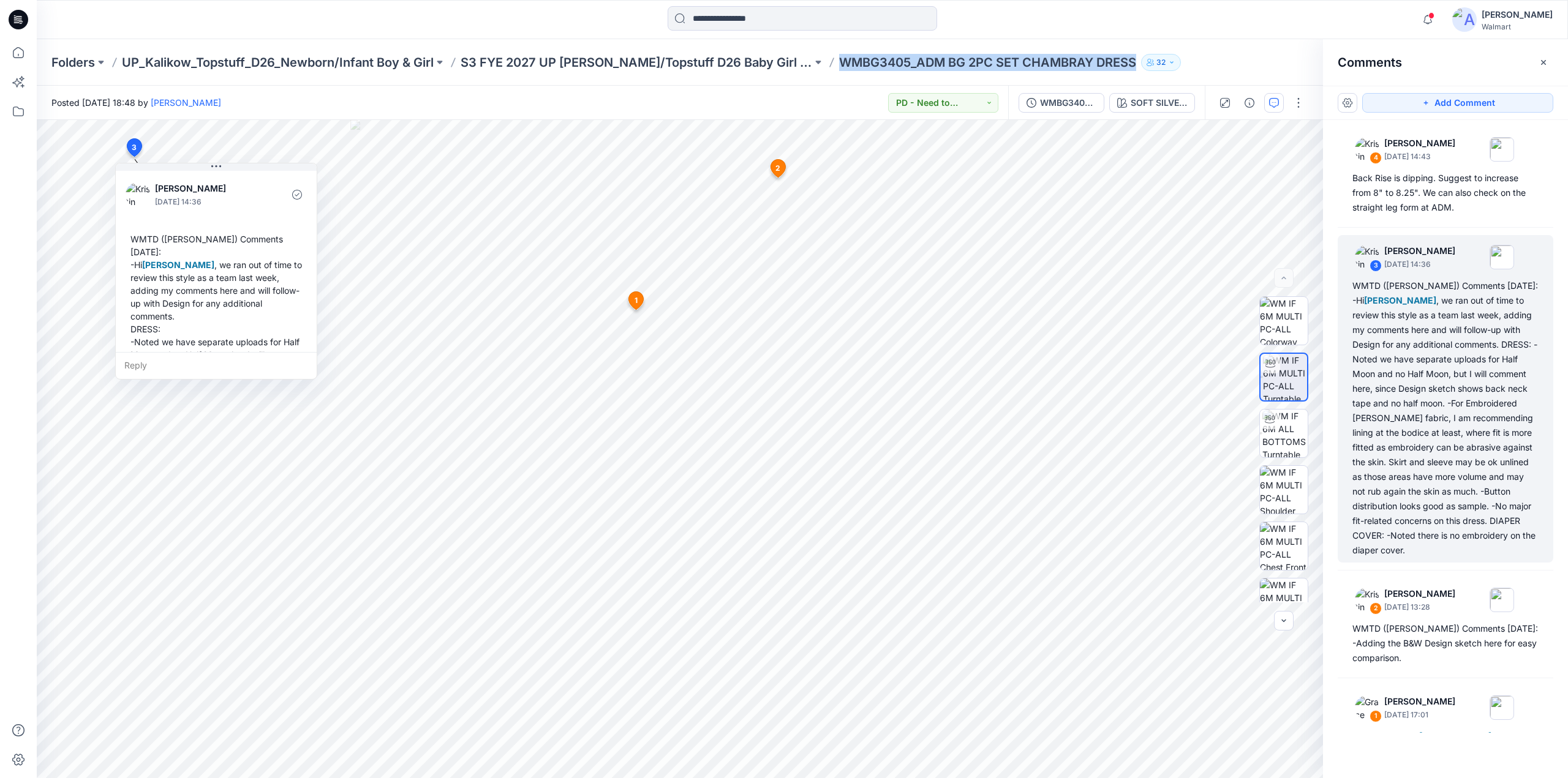
drag, startPoint x: 809, startPoint y: 68, endPoint x: 1090, endPoint y: 62, distance: 281.1
click at [1109, 68] on div "Folders UP_Kalikow_Topstuff_D26_Newborn/Infant Boy & Girl S3 FYE 2027 UP [PERSO…" at bounding box center [754, 62] width 1406 height 17
copy p "WMBG3405_ADM BG 2PC SET CHAMBRAY DRESS"
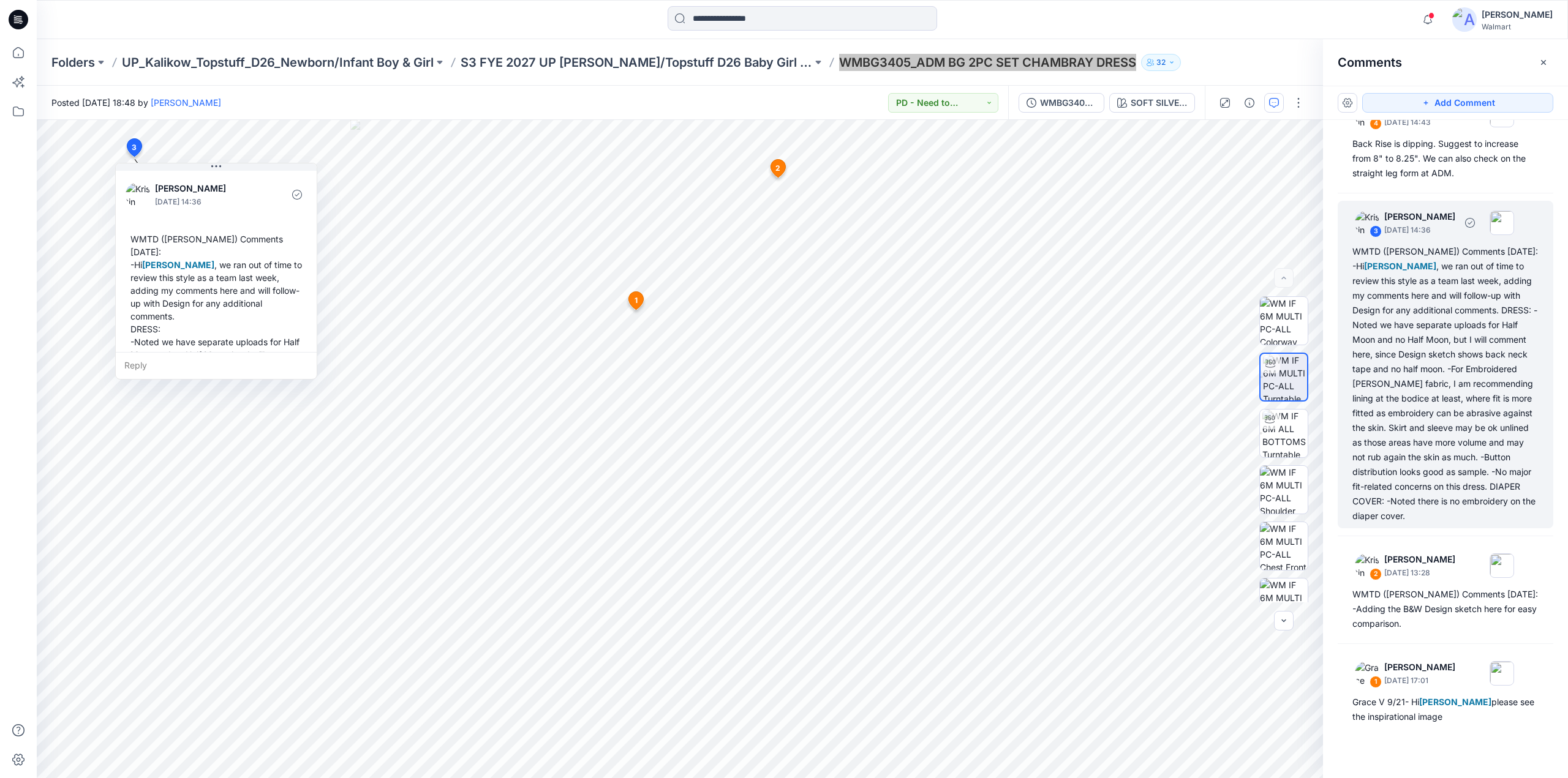
scroll to position [51, 0]
click at [1389, 388] on div "WMTD ([PERSON_NAME]) Comments [DATE]: -Hi [PERSON_NAME] , we ran out of time to…" at bounding box center [1445, 380] width 187 height 279
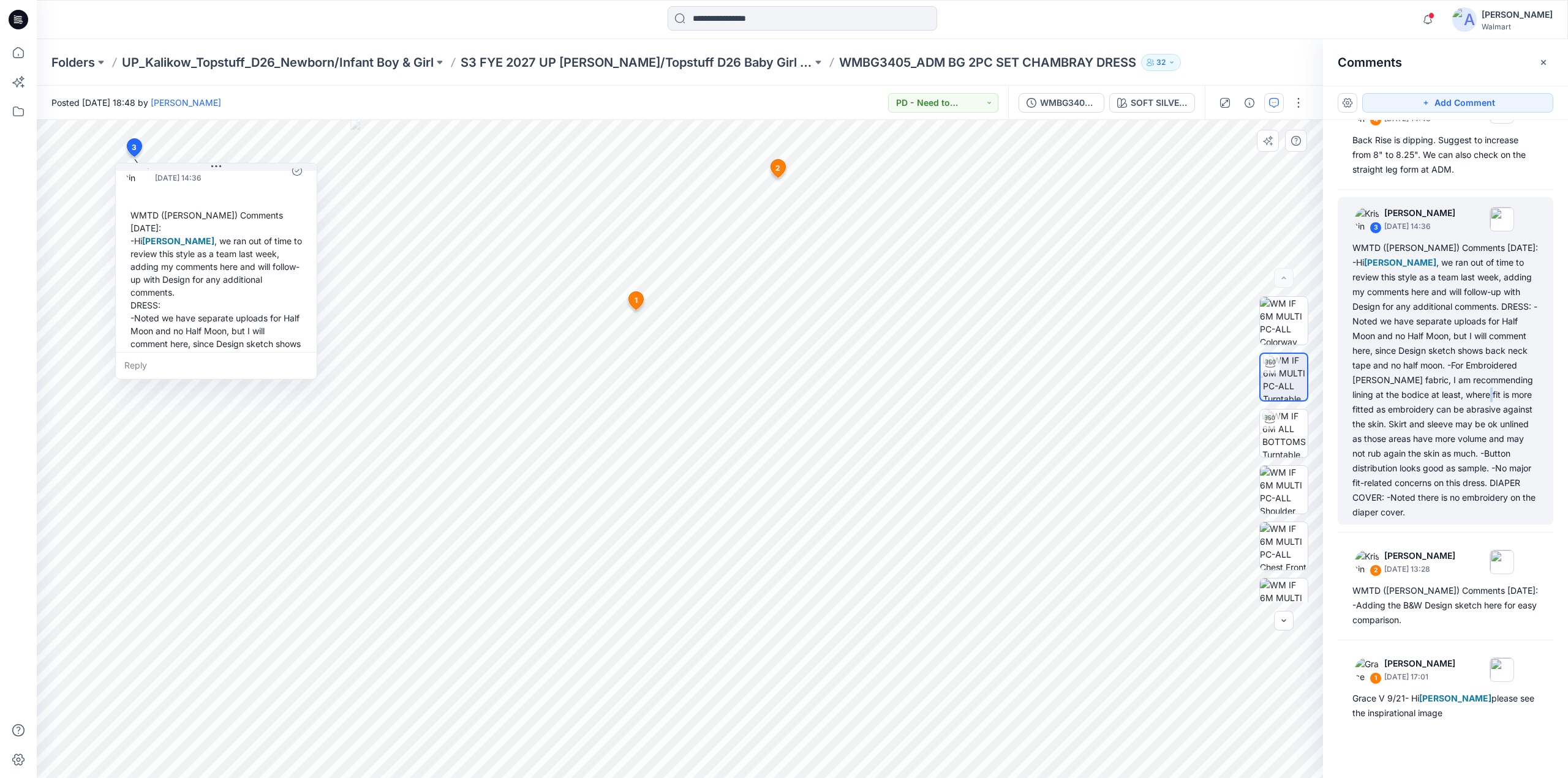
scroll to position [24, 0]
drag, startPoint x: 133, startPoint y: 146, endPoint x: 227, endPoint y: 188, distance: 103.0
click at [145, 162] on div "3 [PERSON_NAME] [DATE] 14:36 WMTD ([PERSON_NAME]) Comments [DATE]: -Hi [PERSON_…" at bounding box center [134, 150] width 20 height 24
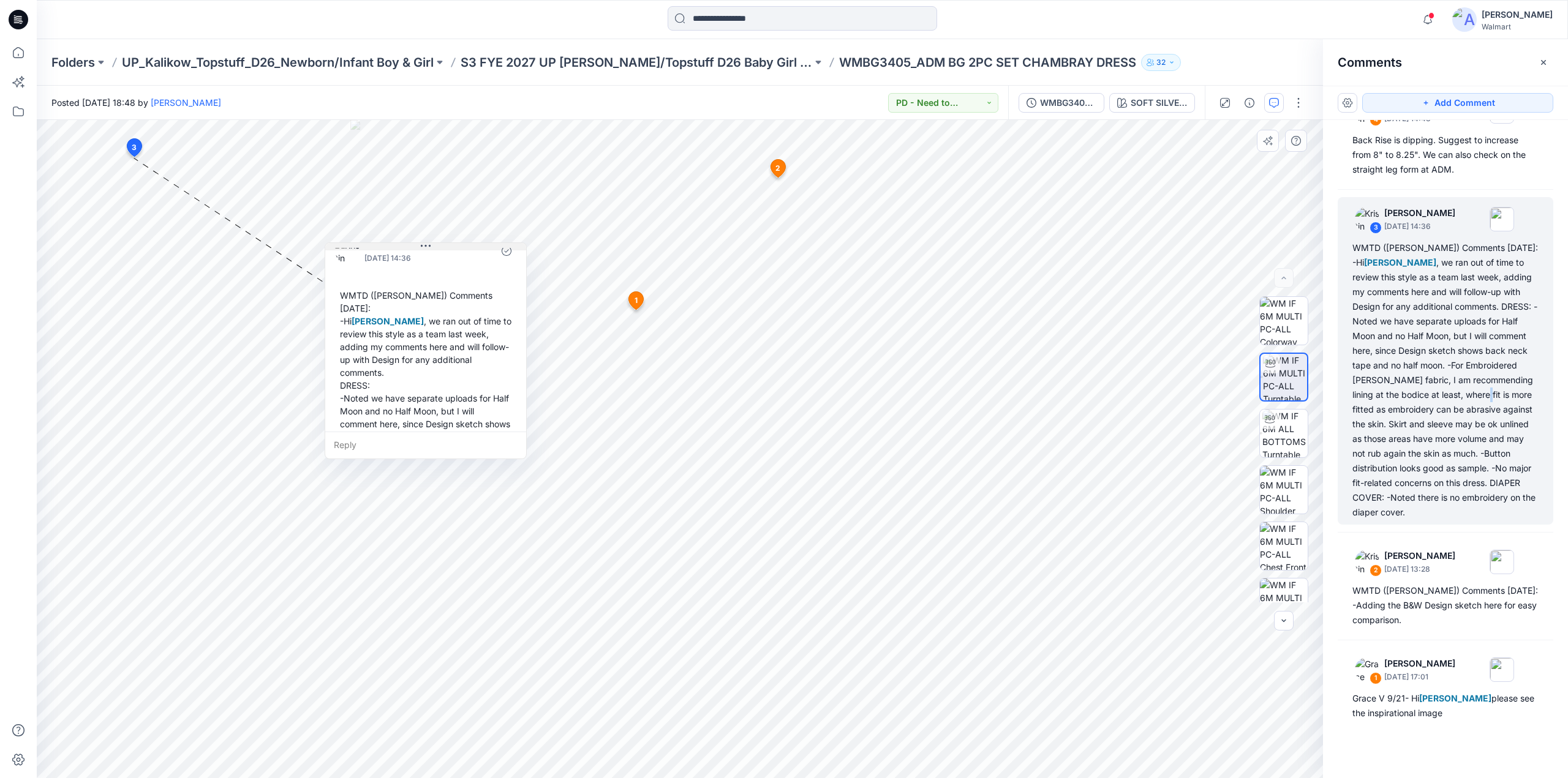
drag, startPoint x: 220, startPoint y: 167, endPoint x: 429, endPoint y: 246, distance: 223.4
click at [429, 246] on icon at bounding box center [425, 246] width 9 height 9
click at [1433, 151] on div "Back Rise is dipping. Suggest to increase from 8" to 8.25". We can also check o…" at bounding box center [1445, 154] width 187 height 44
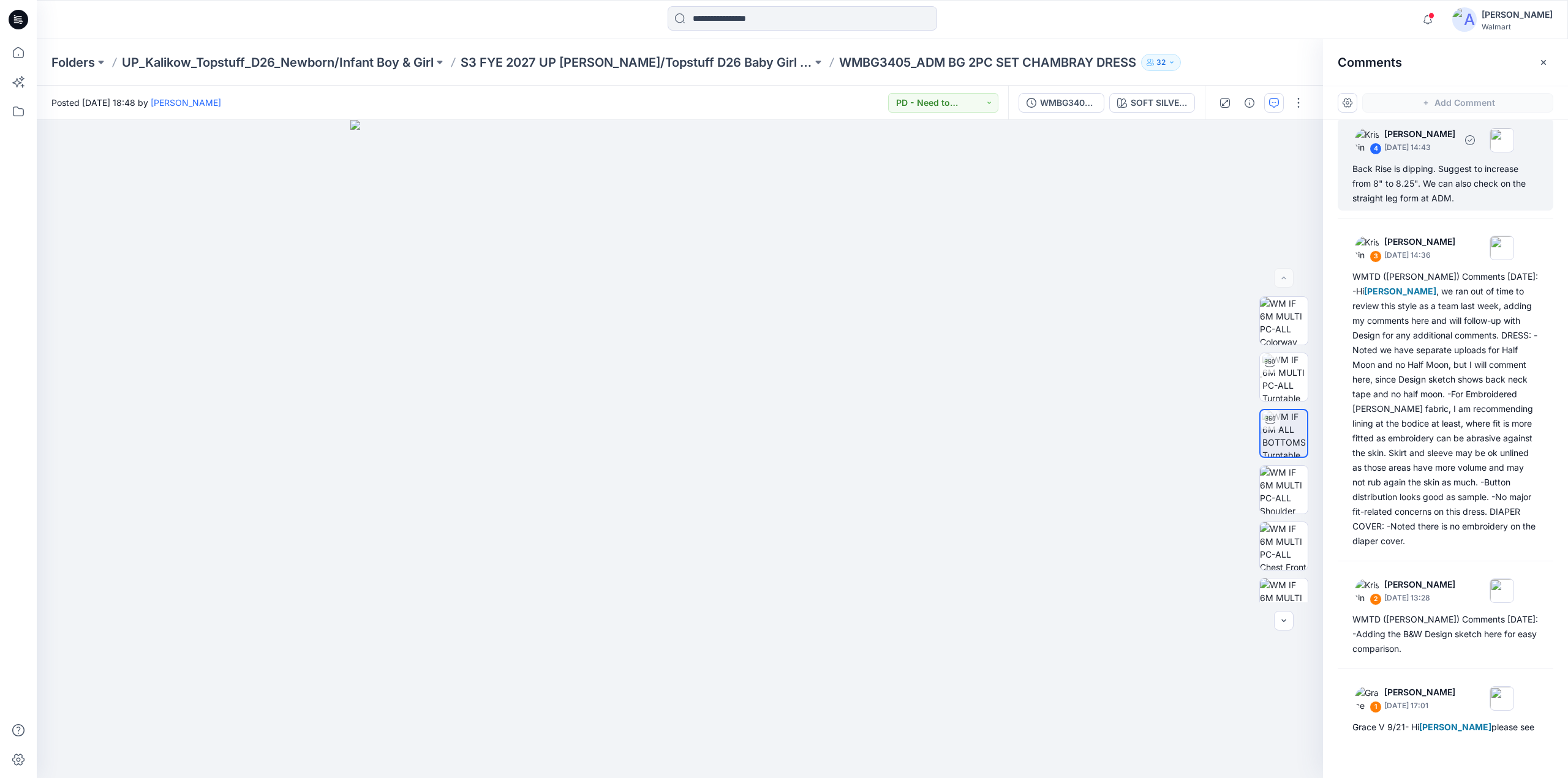
scroll to position [8, 0]
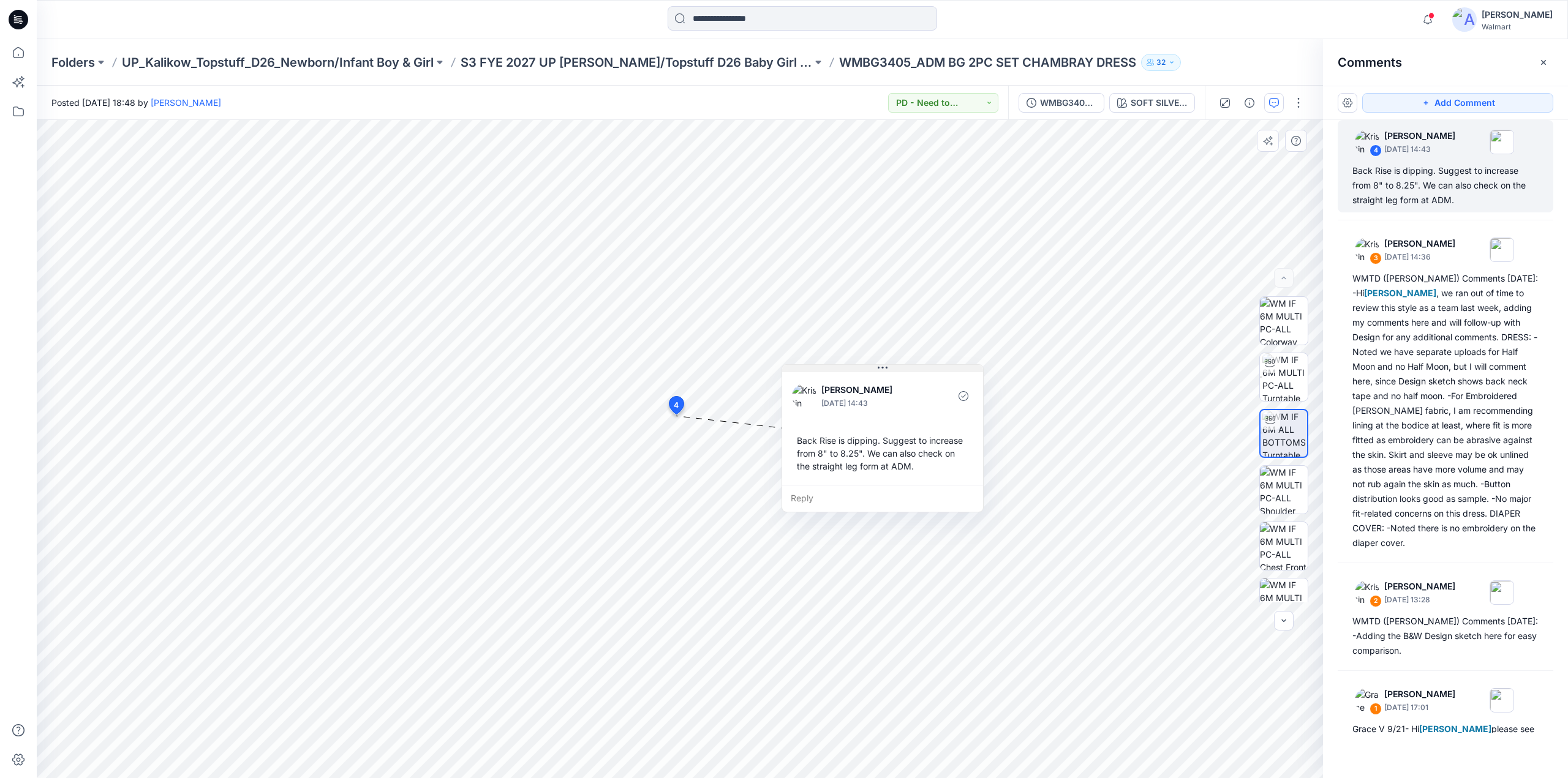
drag, startPoint x: 743, startPoint y: 422, endPoint x: 867, endPoint y: 366, distance: 136.1
click at [867, 366] on button at bounding box center [882, 369] width 201 height 8
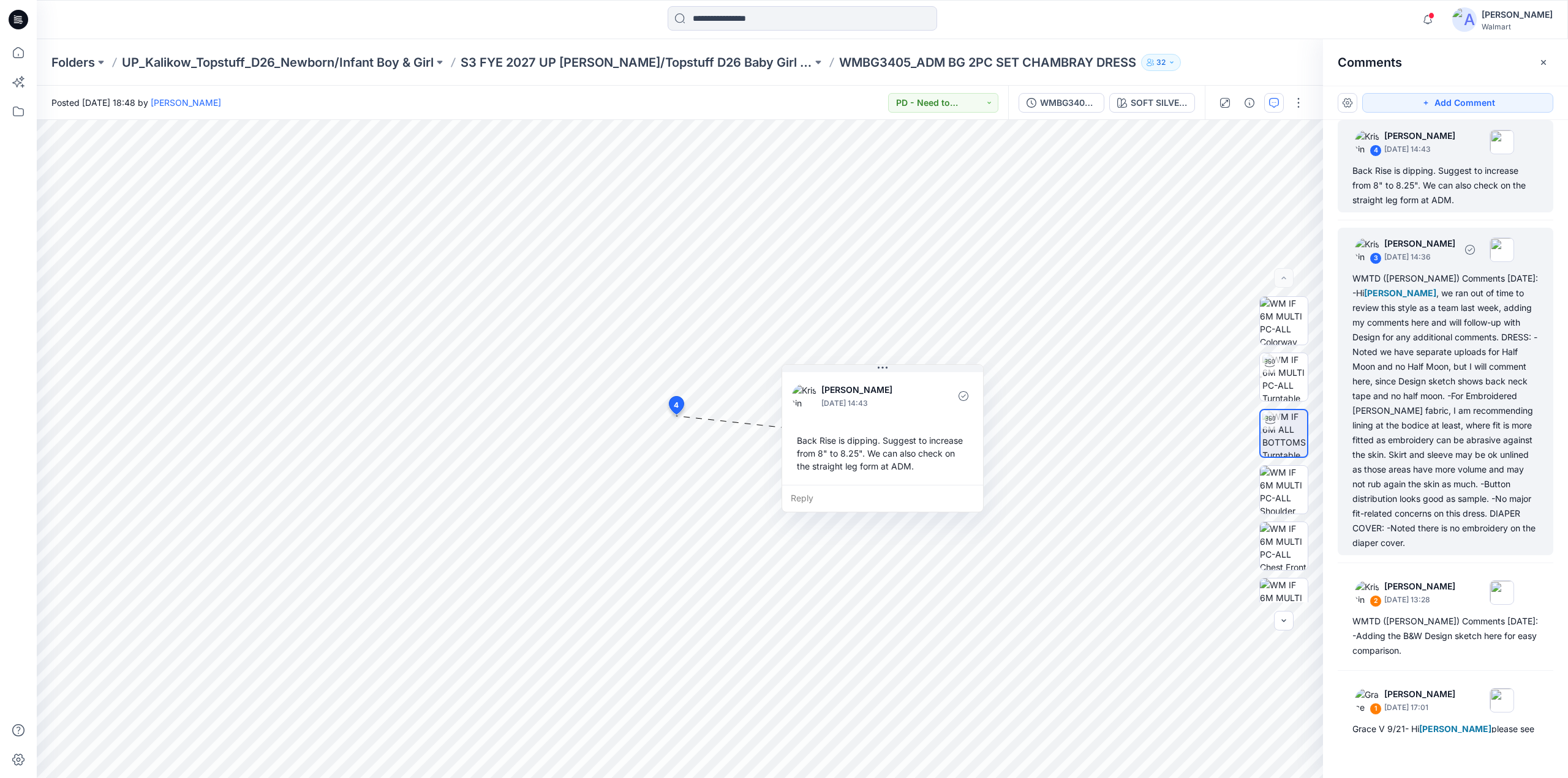
click at [1390, 299] on div "WMTD ([PERSON_NAME]) Comments [DATE]: -Hi [PERSON_NAME] , we ran out of time to…" at bounding box center [1445, 411] width 187 height 279
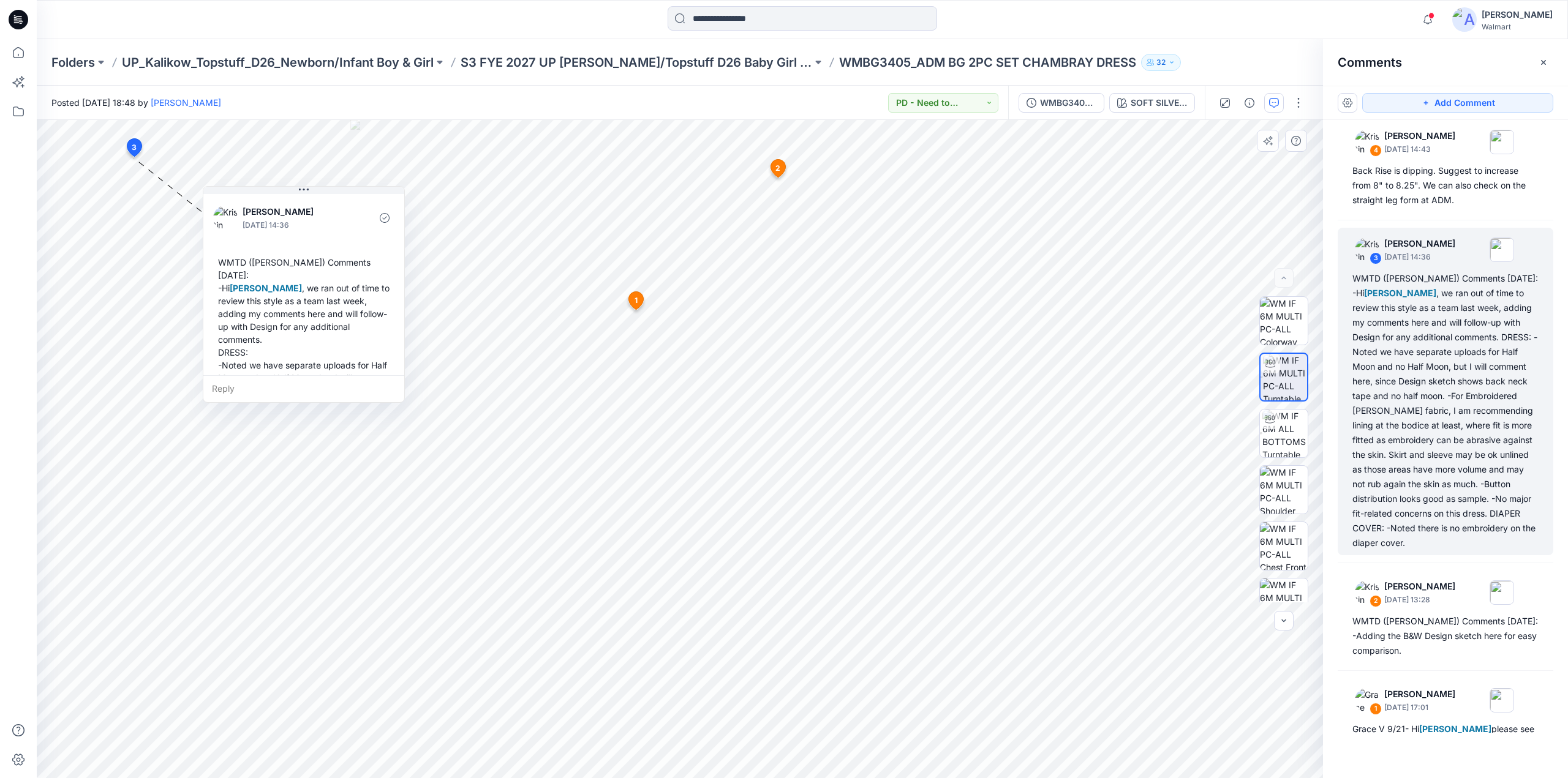
drag, startPoint x: 118, startPoint y: 237, endPoint x: 172, endPoint y: 244, distance: 54.5
click at [204, 244] on div "[PERSON_NAME] [DATE] 14:36 WMTD ([PERSON_NAME]) Comments [DATE]: -Hi [PERSON_NA…" at bounding box center [304, 390] width 201 height 398
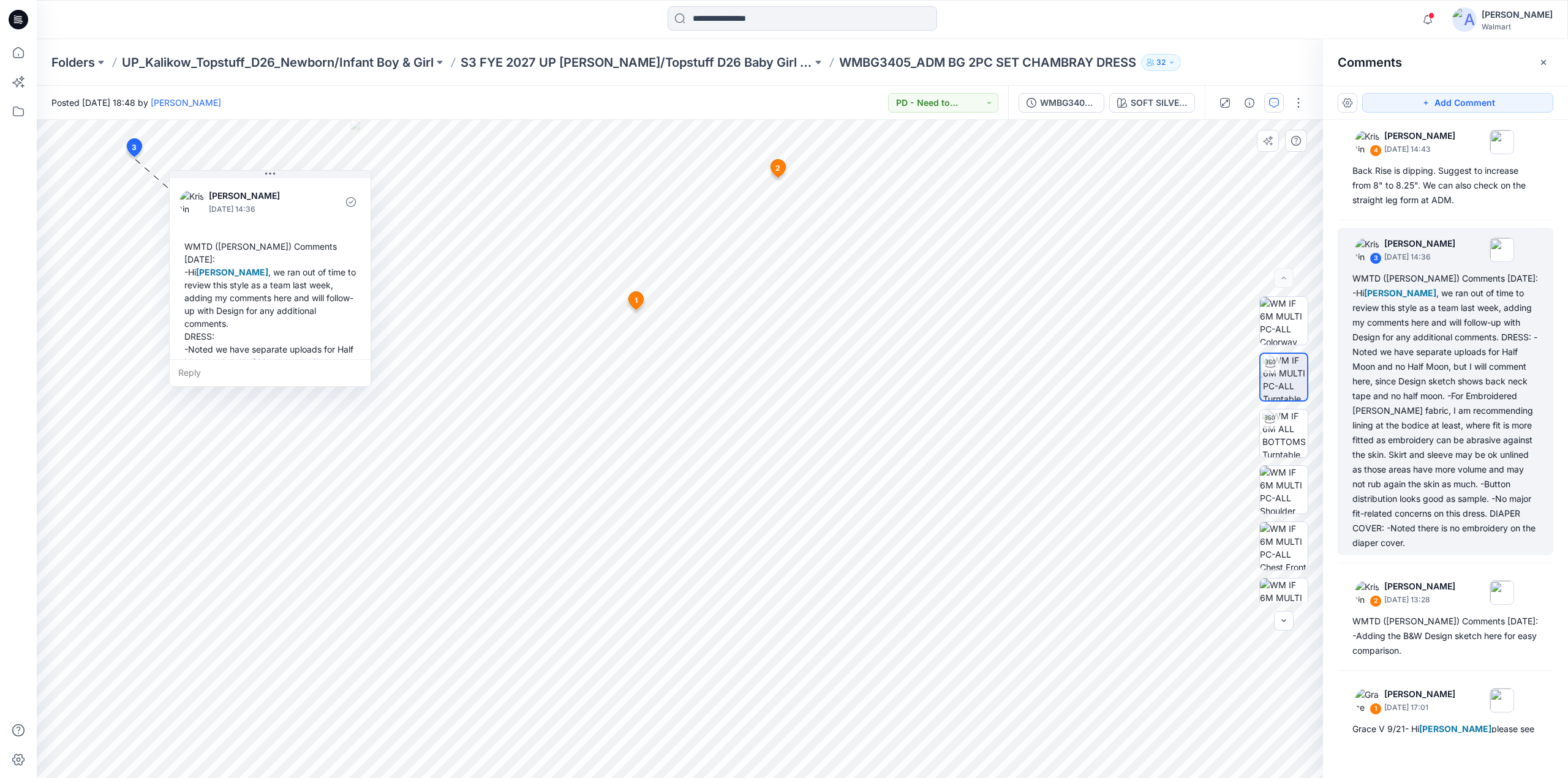
click at [177, 244] on div "[PERSON_NAME] [DATE] 14:36 WMTD ([PERSON_NAME]) Comments [DATE]: -Hi [PERSON_NA…" at bounding box center [270, 375] width 201 height 398
click at [182, 243] on div "WMTD ([PERSON_NAME]) Comments [DATE]: -Hi [PERSON_NAME] , we ran out of time to…" at bounding box center [270, 400] width 181 height 331
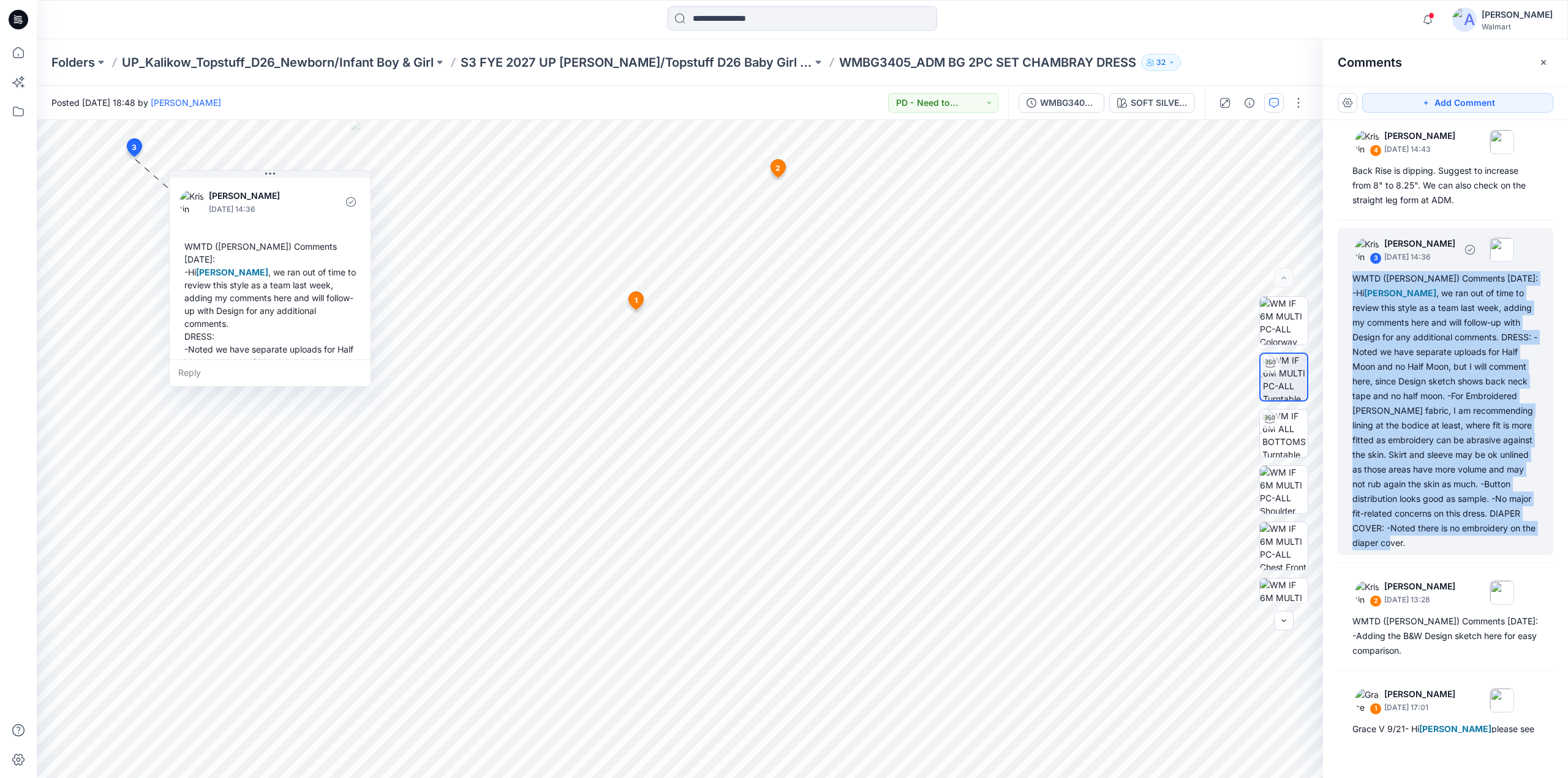
drag, startPoint x: 1389, startPoint y: 563, endPoint x: 1346, endPoint y: 274, distance: 292.2
click at [1346, 274] on div "3 [PERSON_NAME] [DATE] 14:36 WMTD ([PERSON_NAME]) Comments [DATE]: -Hi [PERSON_…" at bounding box center [1446, 392] width 216 height 327
copy div "WMTD ([PERSON_NAME]) Comments [DATE]: -Hi [PERSON_NAME] , we ran out of time to…"
click at [1285, 495] on img at bounding box center [1284, 489] width 47 height 47
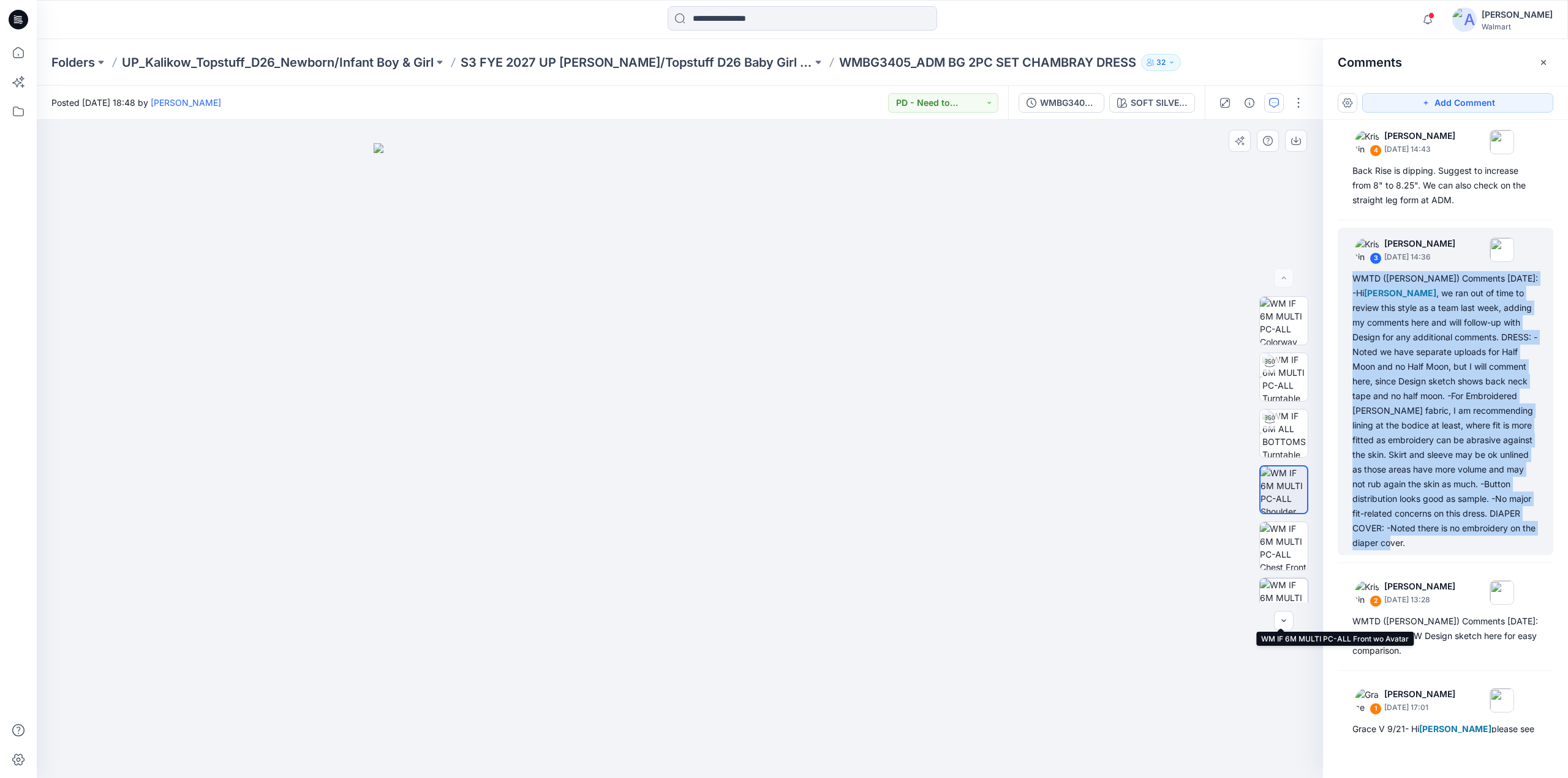
click at [1284, 592] on img at bounding box center [1284, 602] width 47 height 47
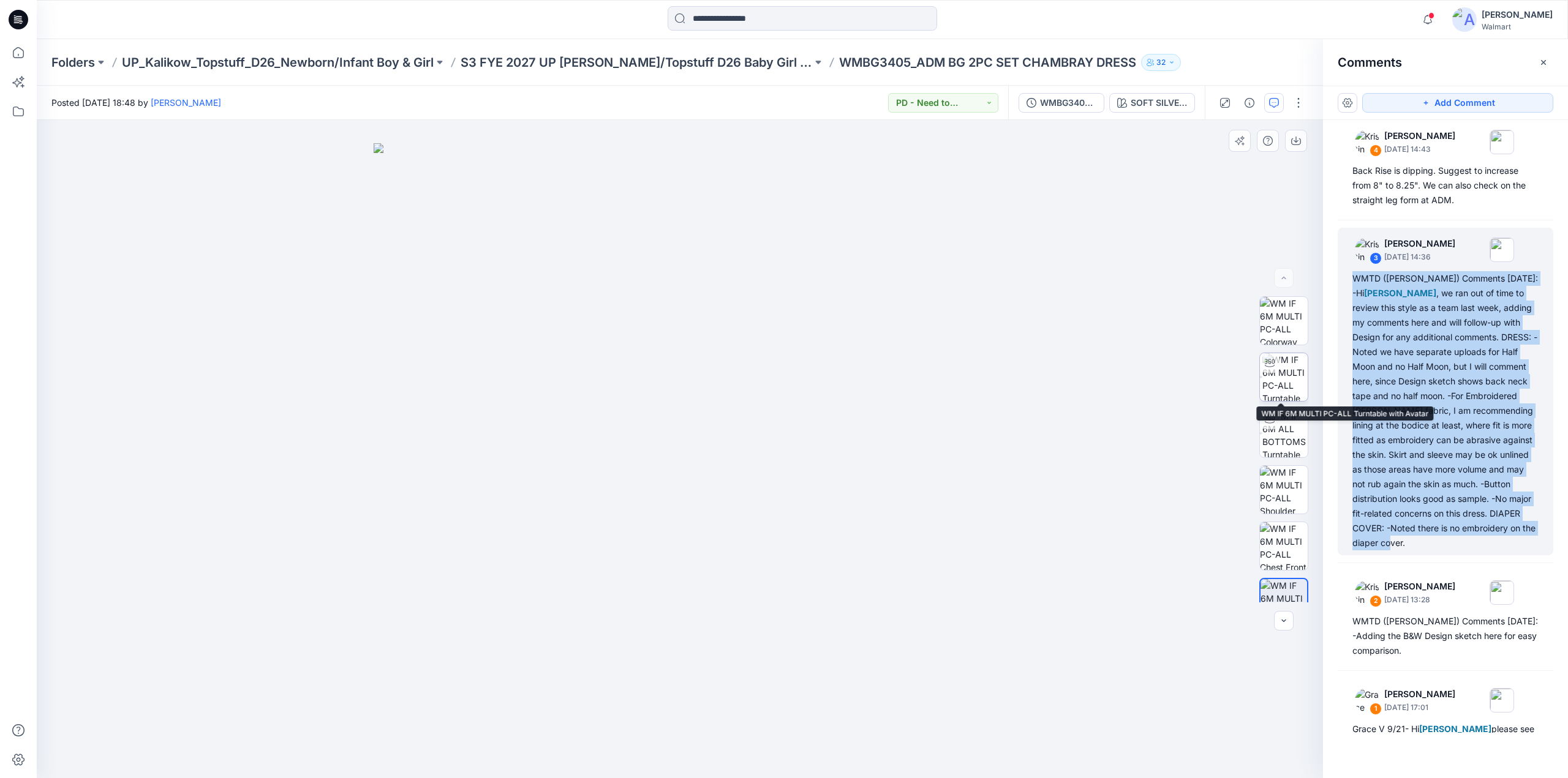
click at [1284, 380] on img at bounding box center [1285, 377] width 45 height 47
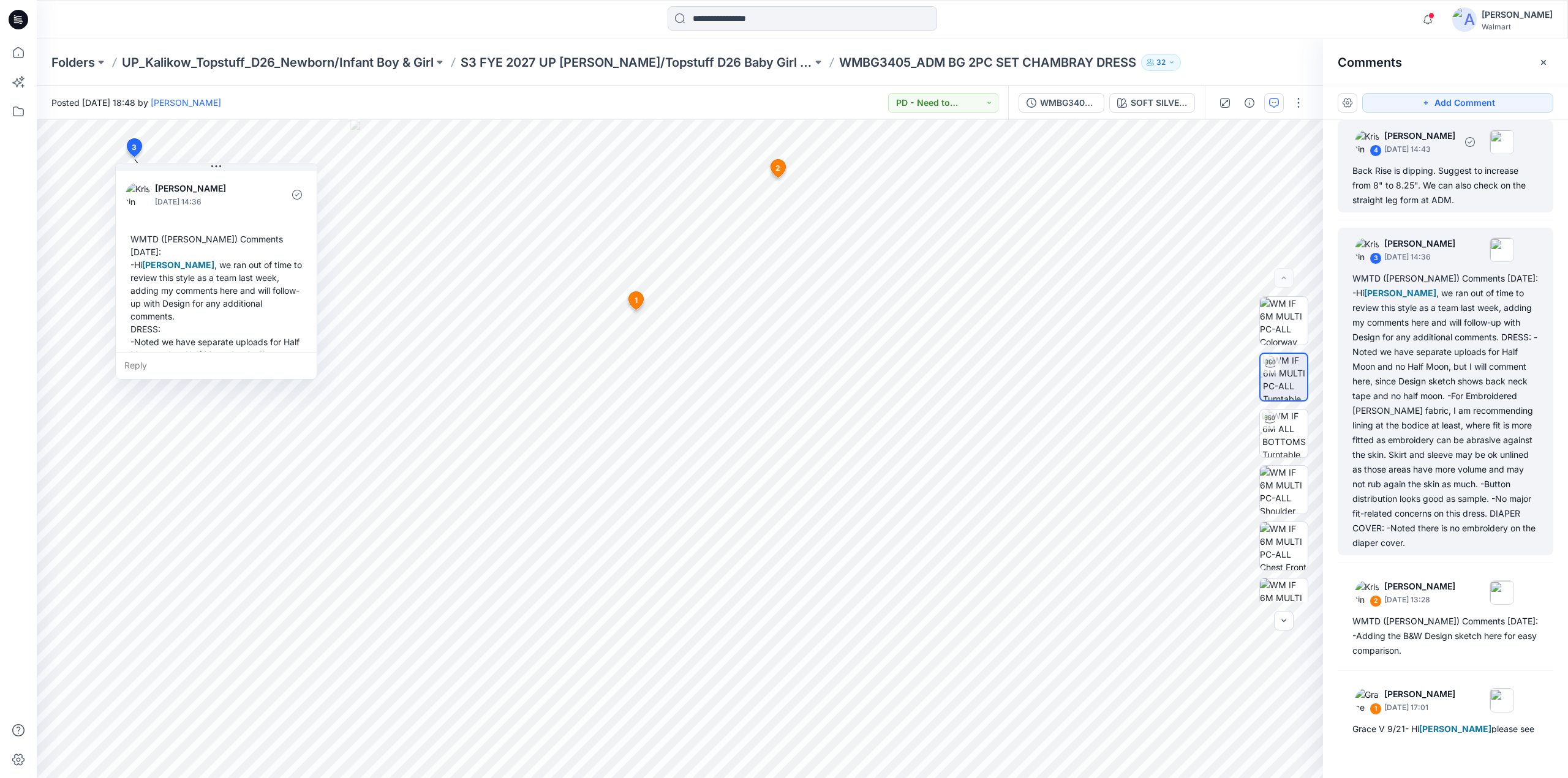
click at [1476, 199] on div "Back Rise is dipping. Suggest to increase from 8" to 8.25". We can also check o…" at bounding box center [1445, 186] width 187 height 44
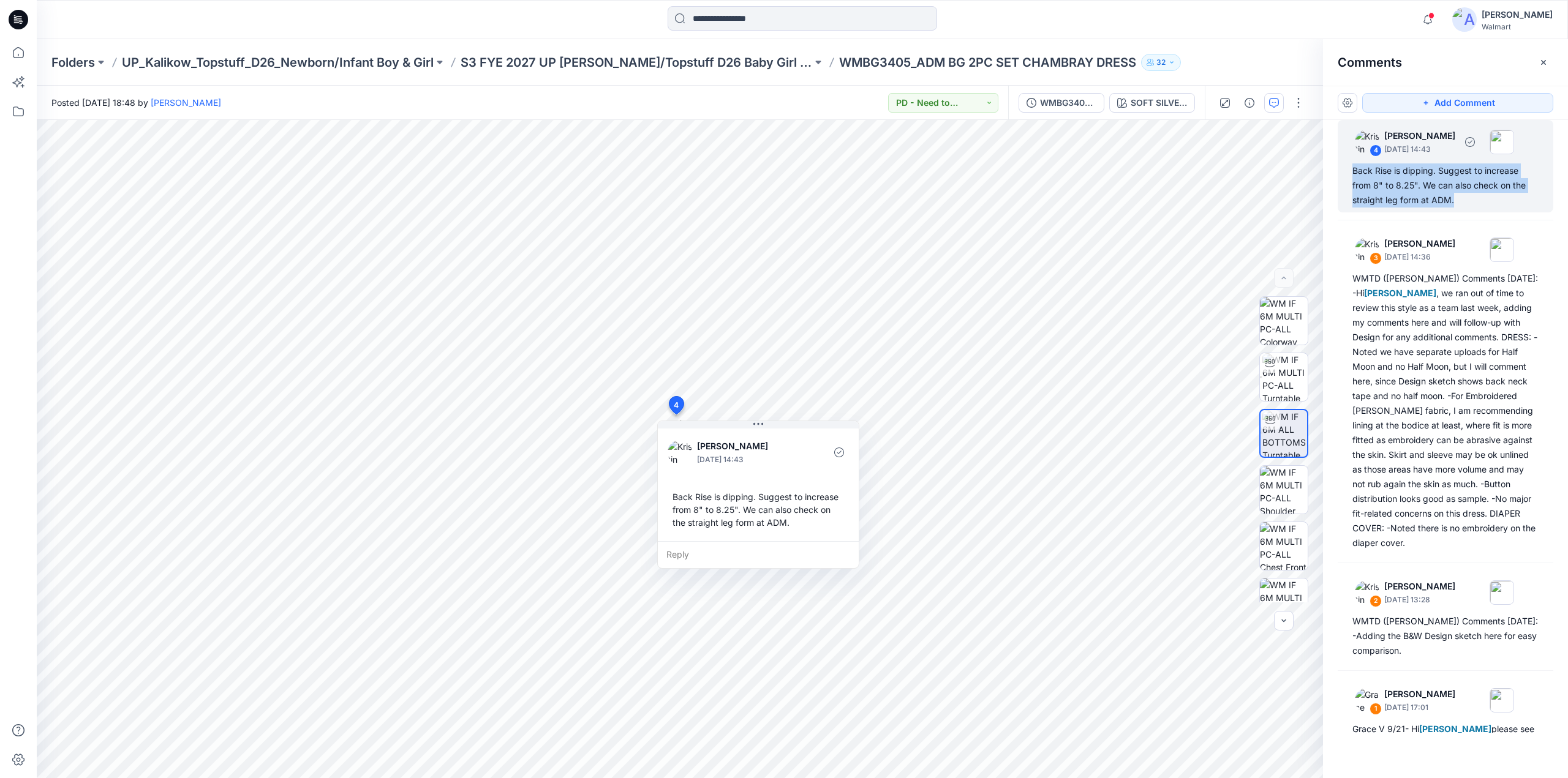
drag, startPoint x: 1469, startPoint y: 203, endPoint x: 1340, endPoint y: 172, distance: 132.7
click at [1340, 172] on div "4 [PERSON_NAME] [DATE] 14:43 Back Rise is dipping. Suggest to increase from 8" …" at bounding box center [1446, 167] width 216 height 93
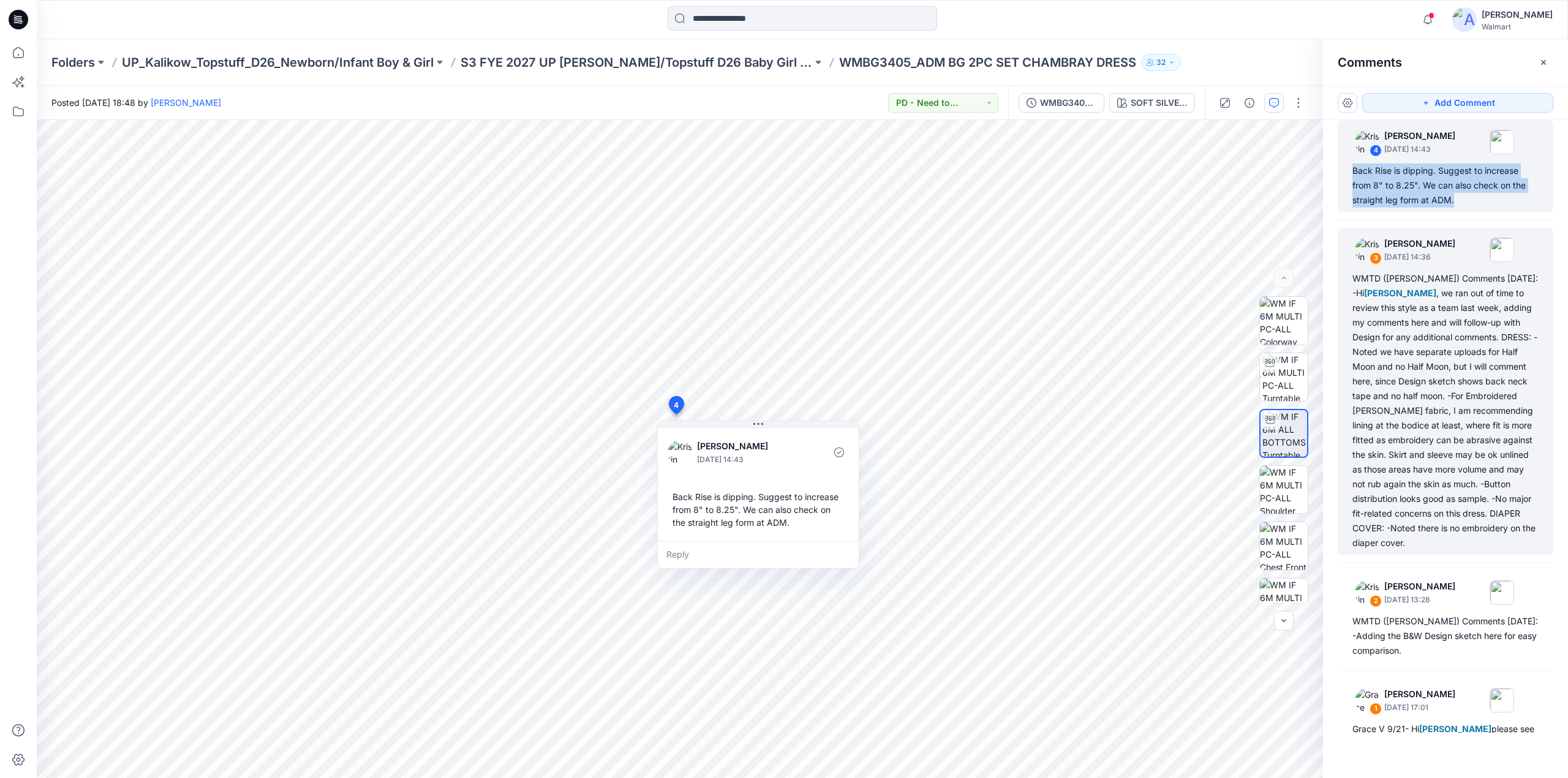
copy div "Back Rise is dipping. Suggest to increase from 8" to 8.25". We can also check o…"
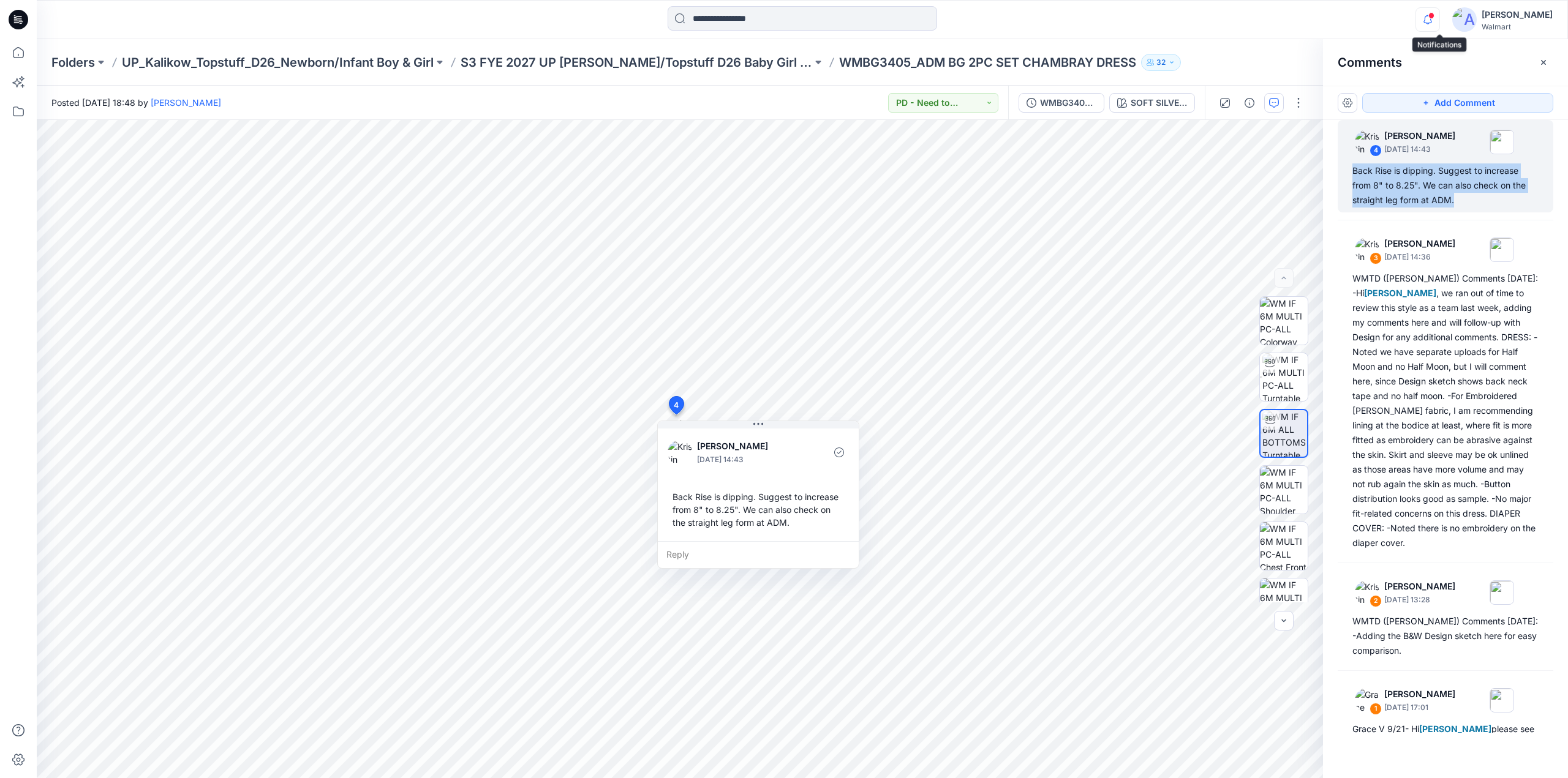
click at [1432, 18] on icon "button" at bounding box center [1427, 19] width 9 height 8
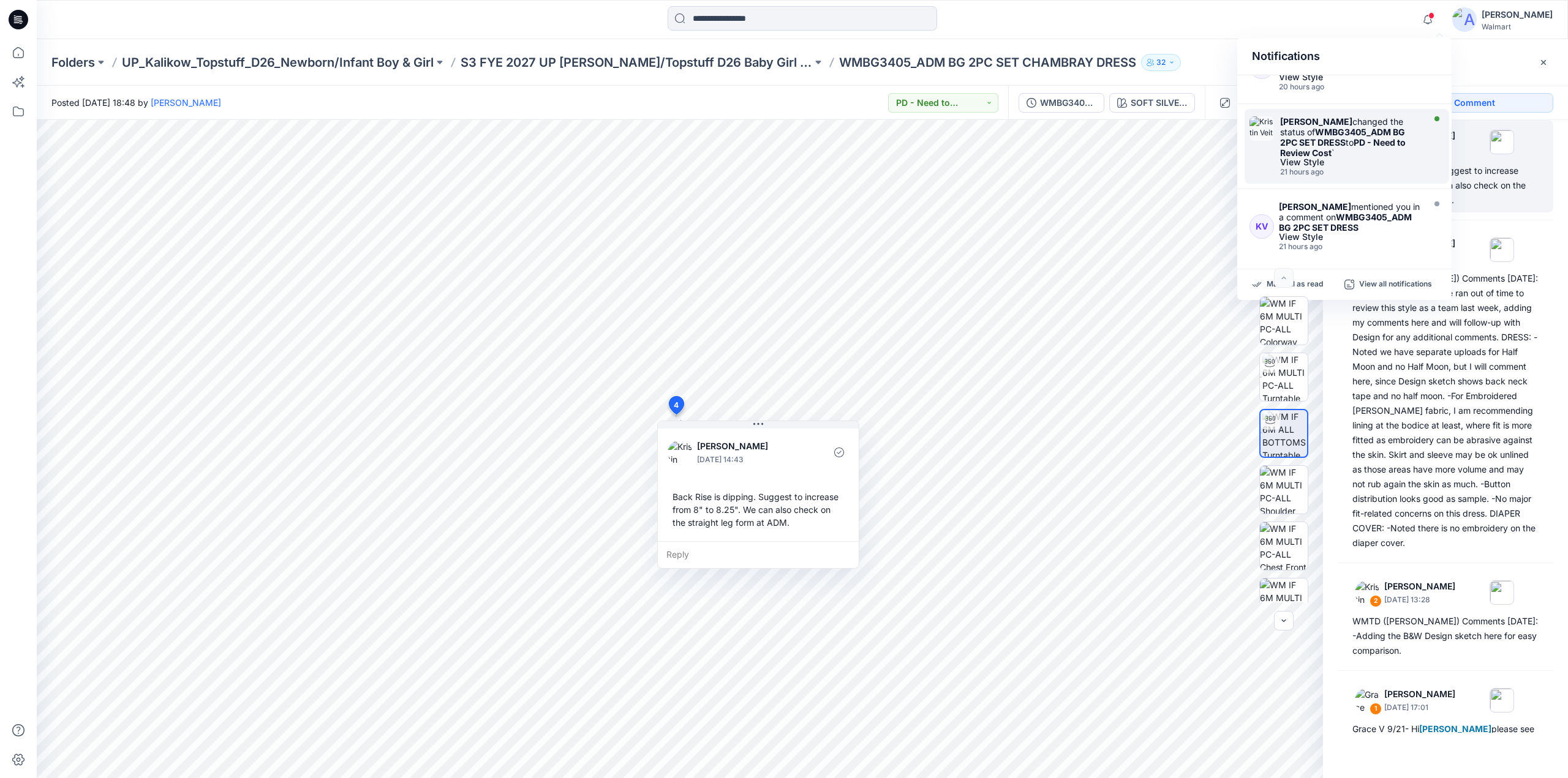
click at [1295, 142] on strong "PD - Need to Review Cost" at bounding box center [1343, 148] width 126 height 21
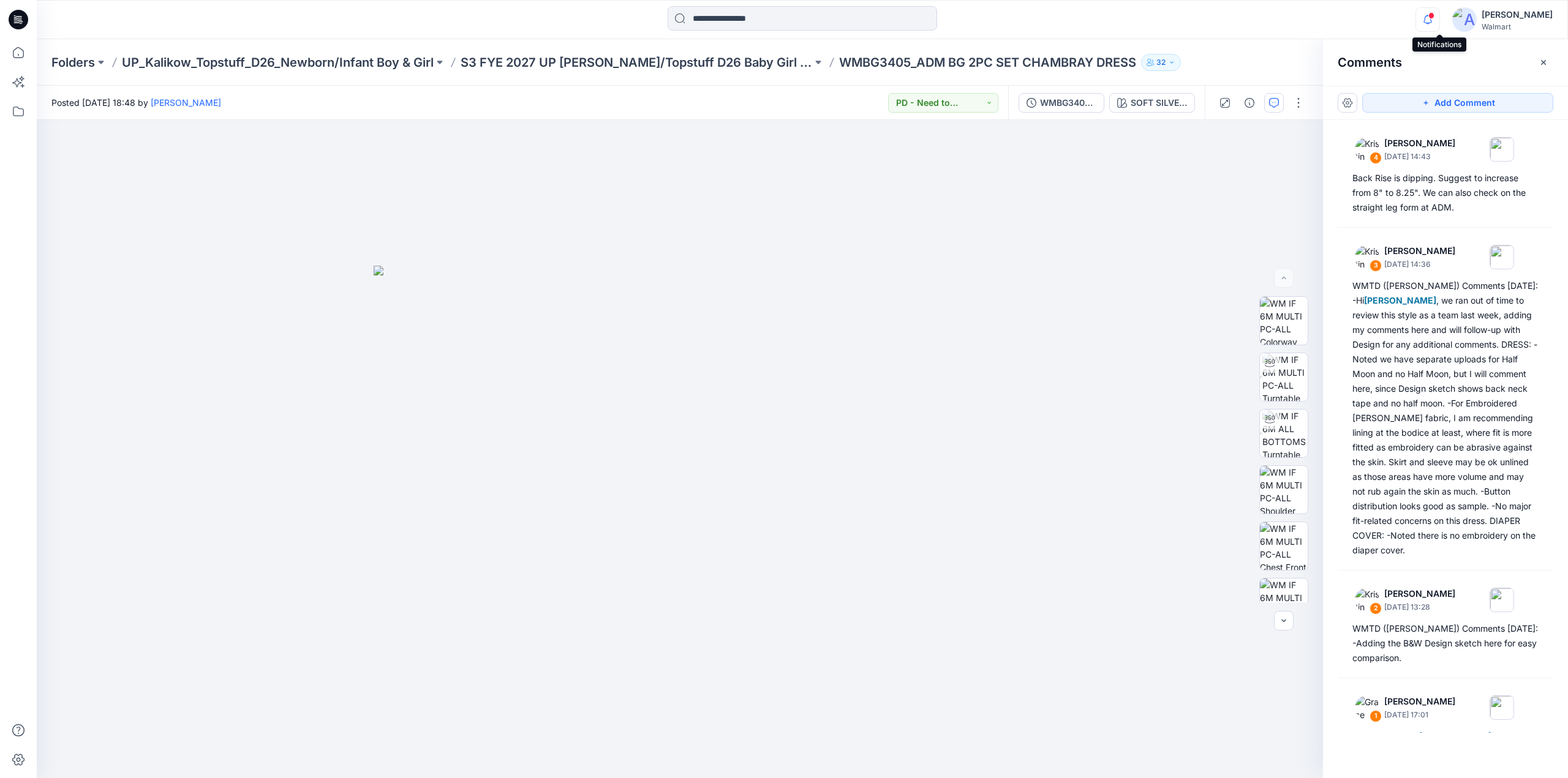
click at [1436, 24] on icon "button" at bounding box center [1428, 20] width 24 height 25
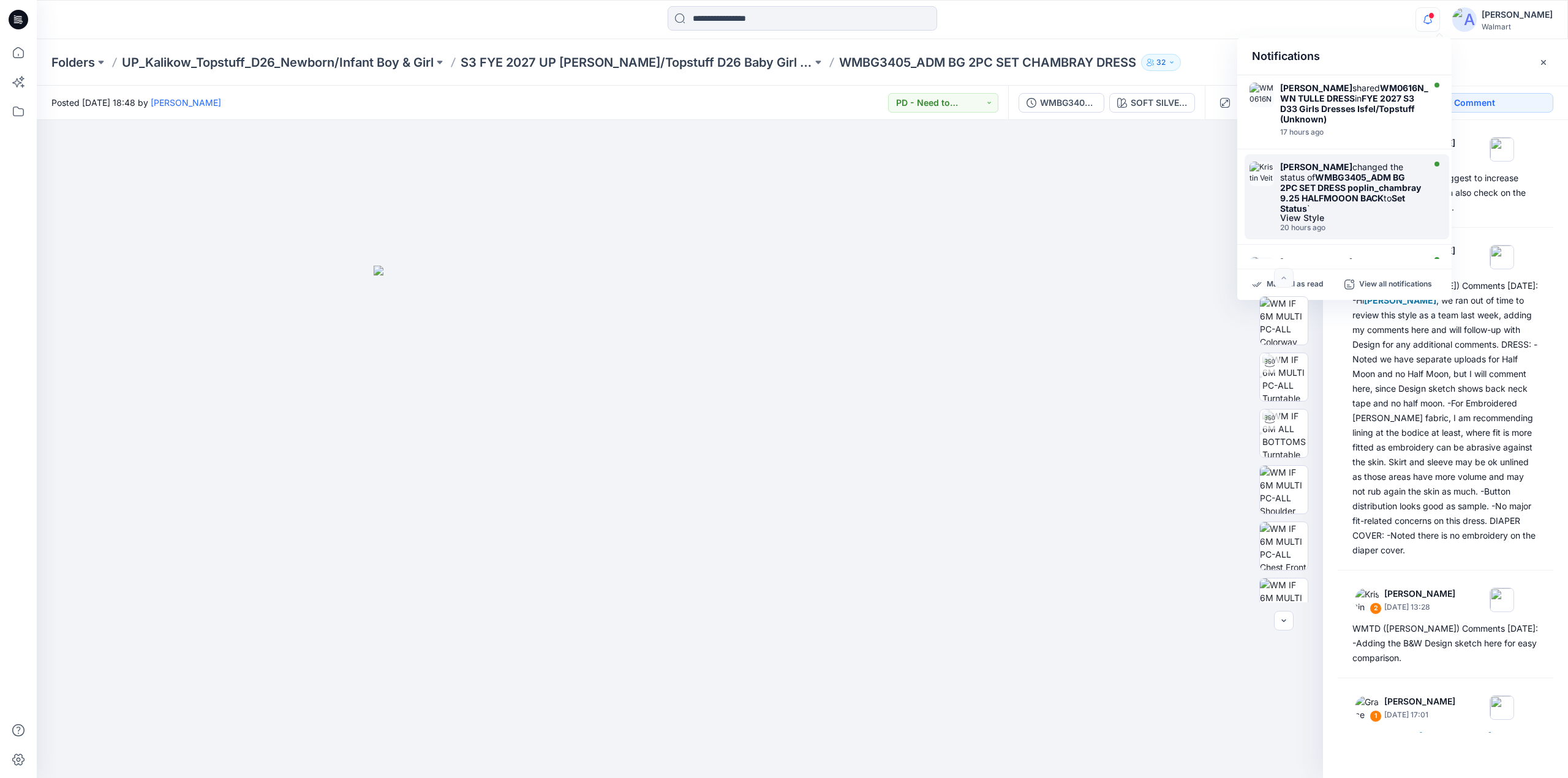
click at [1323, 191] on strong "WMBG3405_ADM BG 2PC SET DRESS poplin_chambray 9.25 HALFMOOON BACK" at bounding box center [1350, 187] width 141 height 31
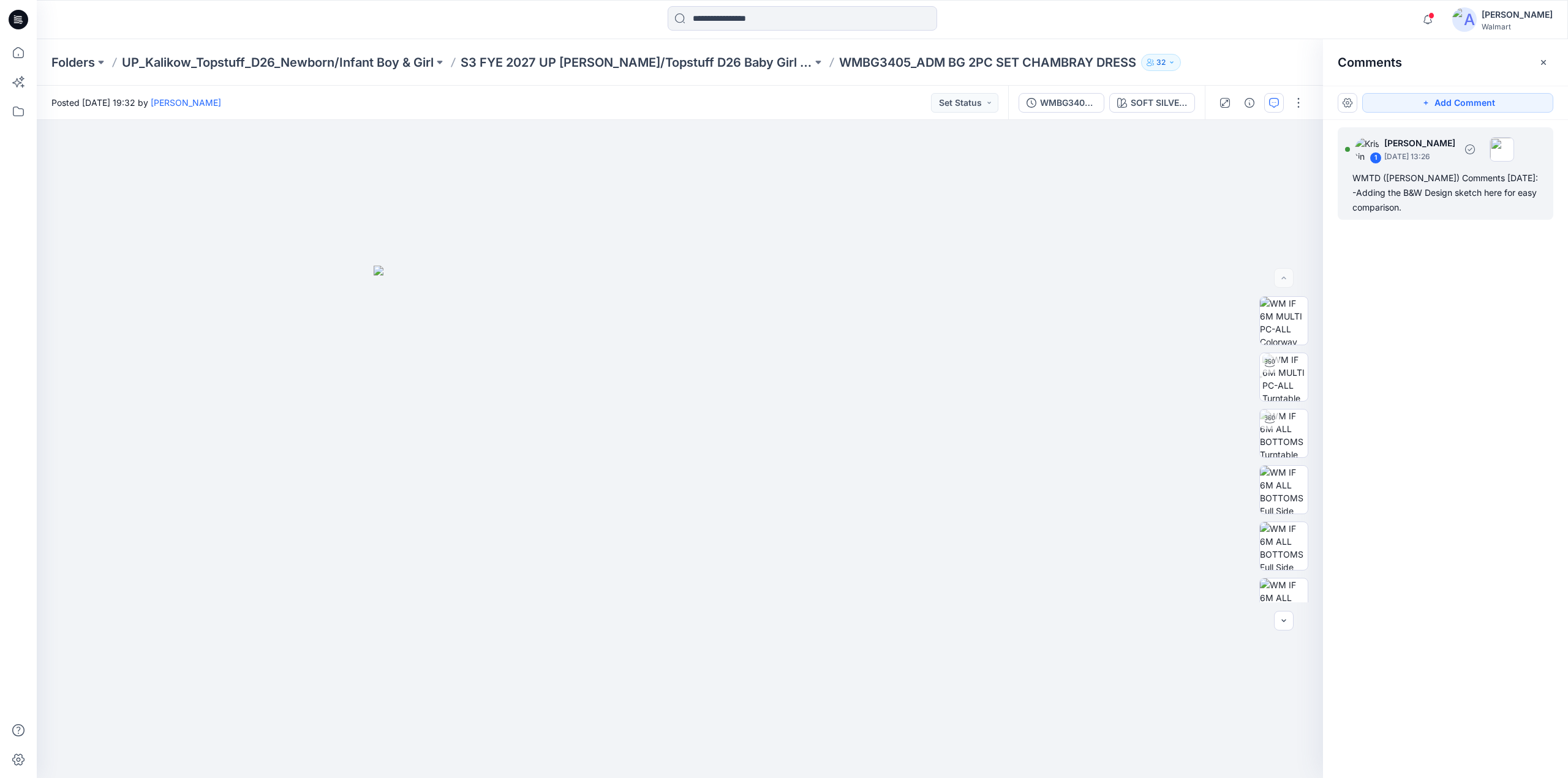
click at [1400, 198] on div "WMTD ([PERSON_NAME]) Comments [DATE]: -Adding the B&W Design sketch here for ea…" at bounding box center [1445, 192] width 187 height 44
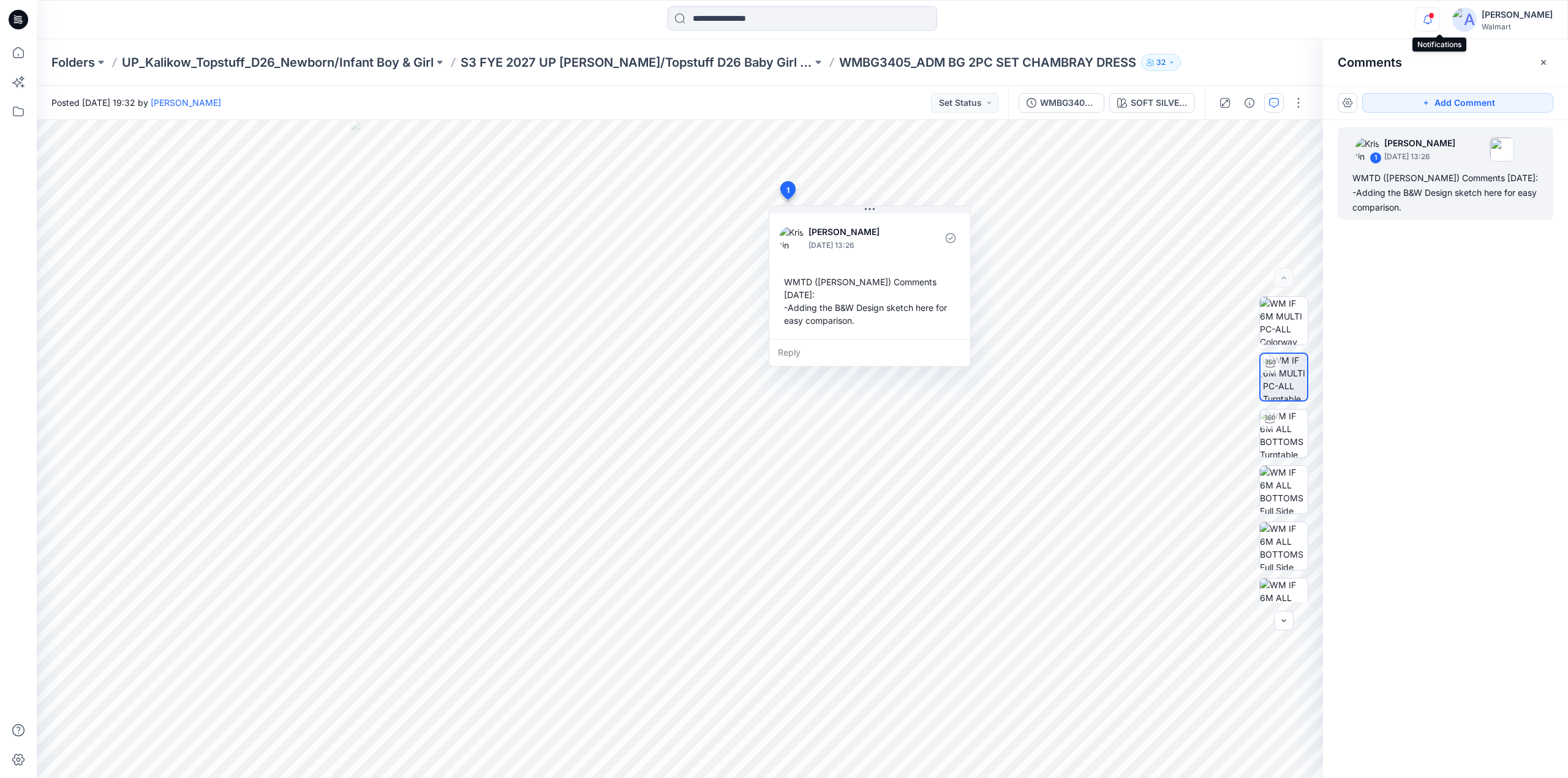
click at [1432, 20] on icon "button" at bounding box center [1427, 19] width 9 height 8
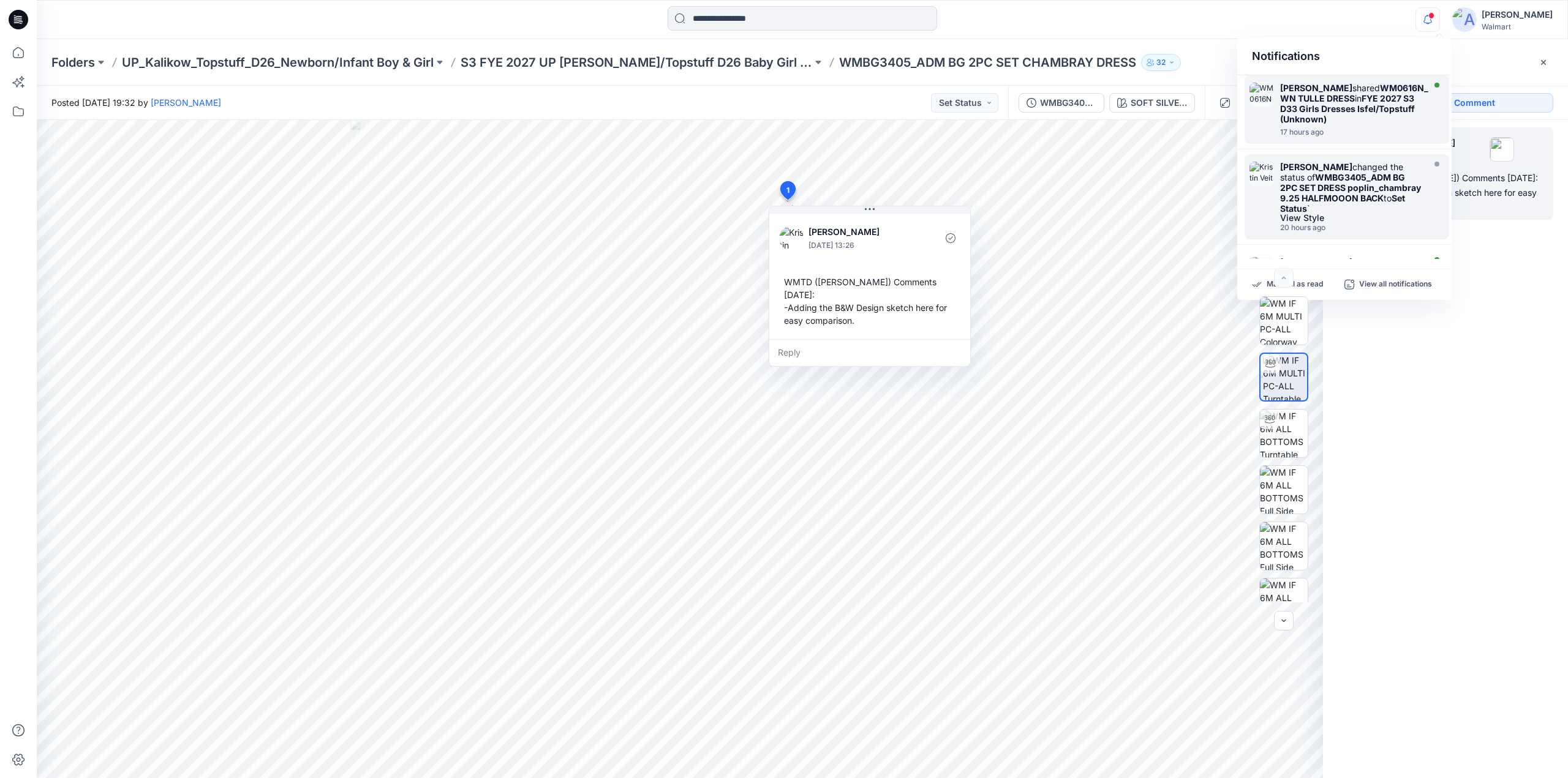
click at [1343, 124] on div at bounding box center [1354, 125] width 149 height 3
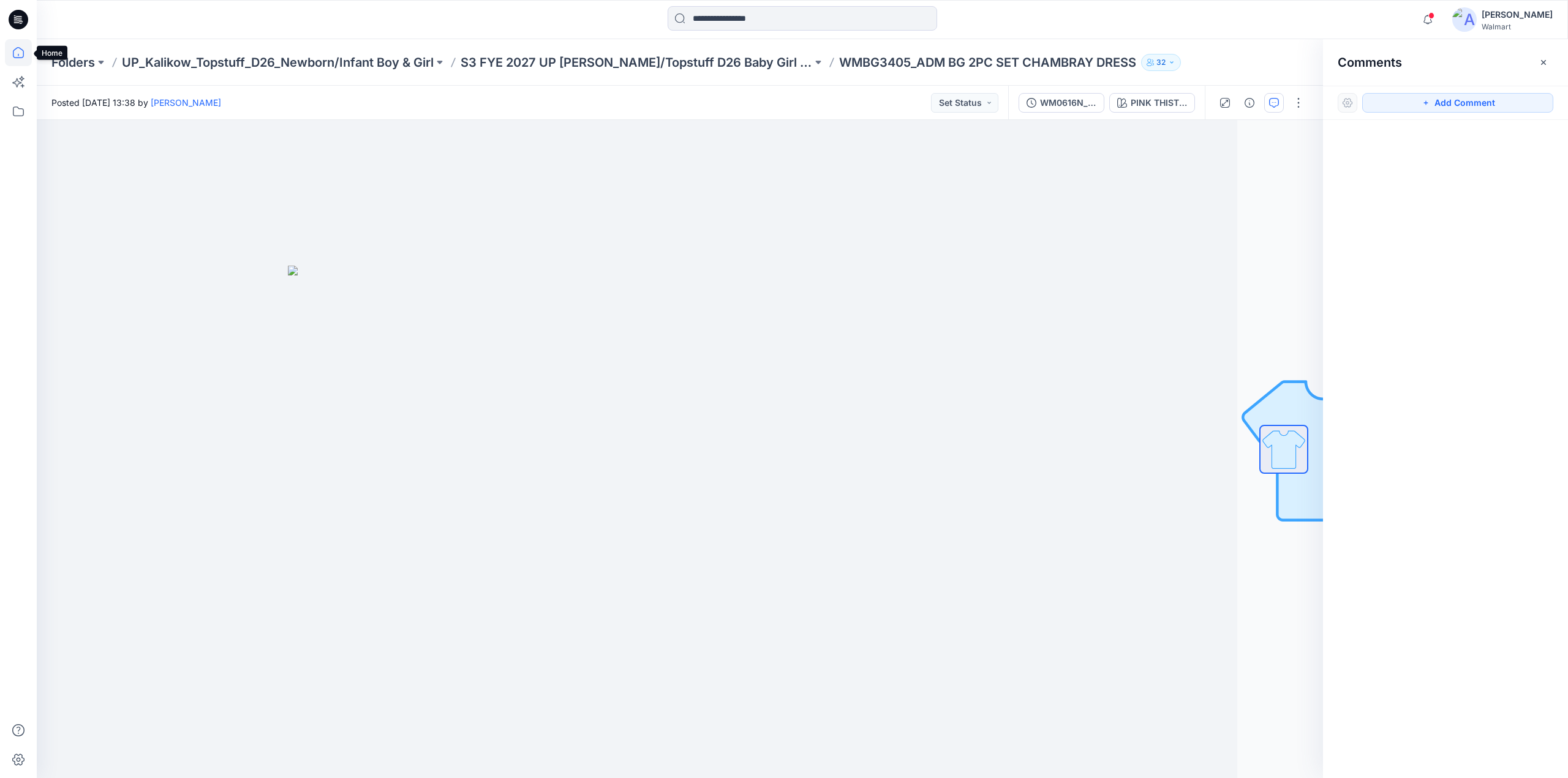
drag, startPoint x: 15, startPoint y: 55, endPoint x: 28, endPoint y: 54, distance: 13.0
click at [15, 55] on icon at bounding box center [18, 52] width 27 height 27
